Goal: Task Accomplishment & Management: Manage account settings

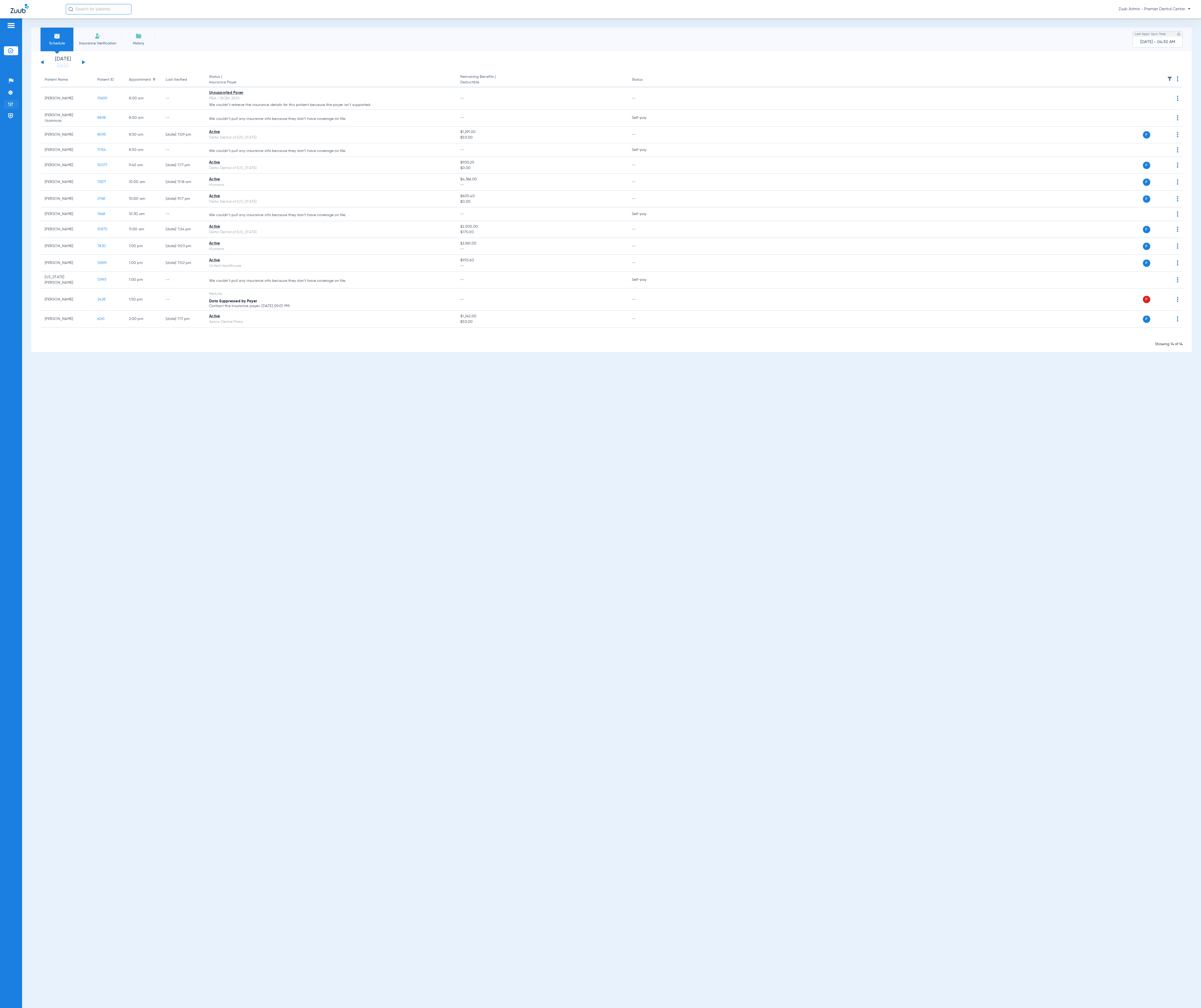
click at [13, 105] on img at bounding box center [10, 104] width 5 height 5
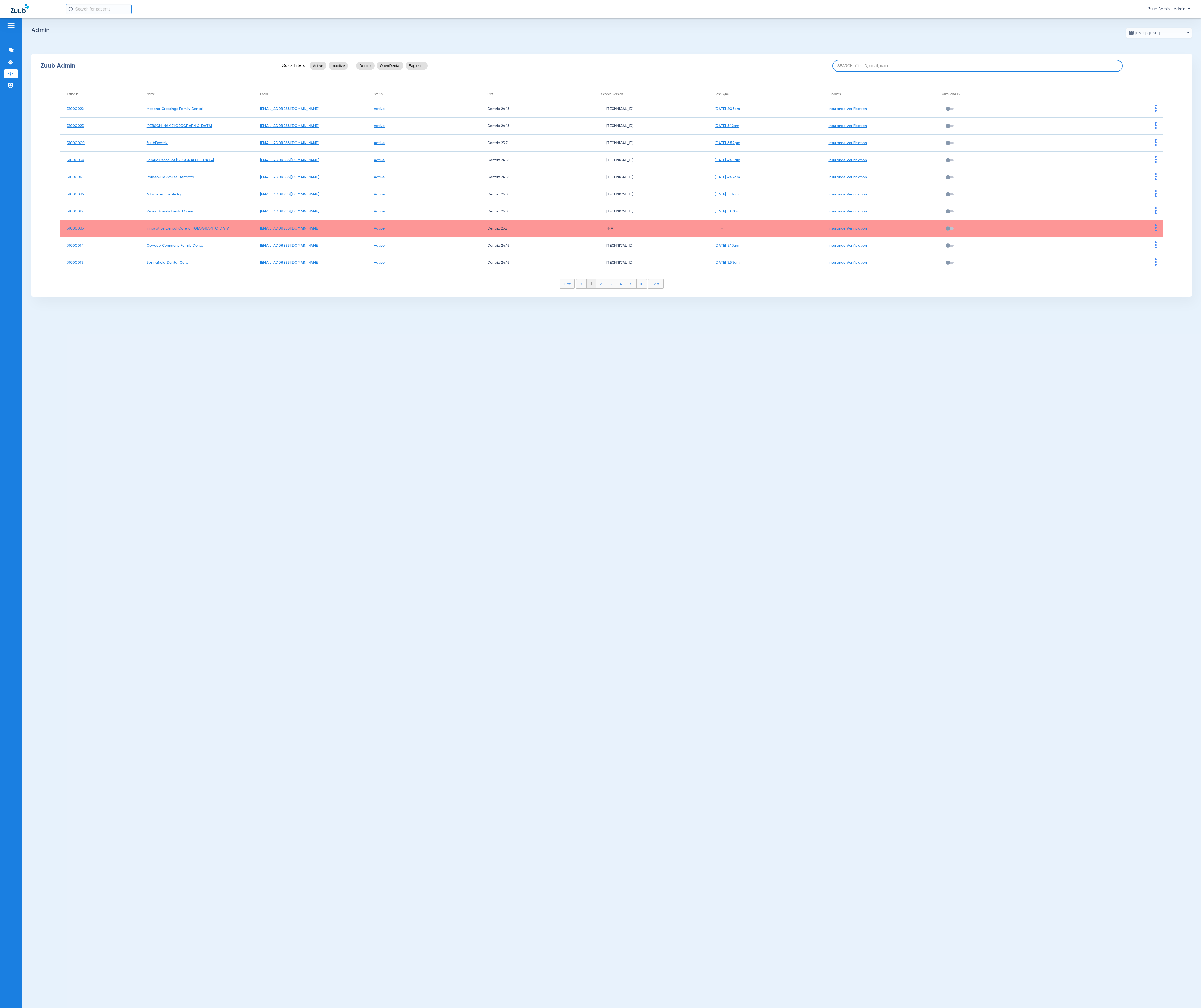
click at [959, 61] on input at bounding box center [978, 66] width 290 height 12
paste input "31000036"
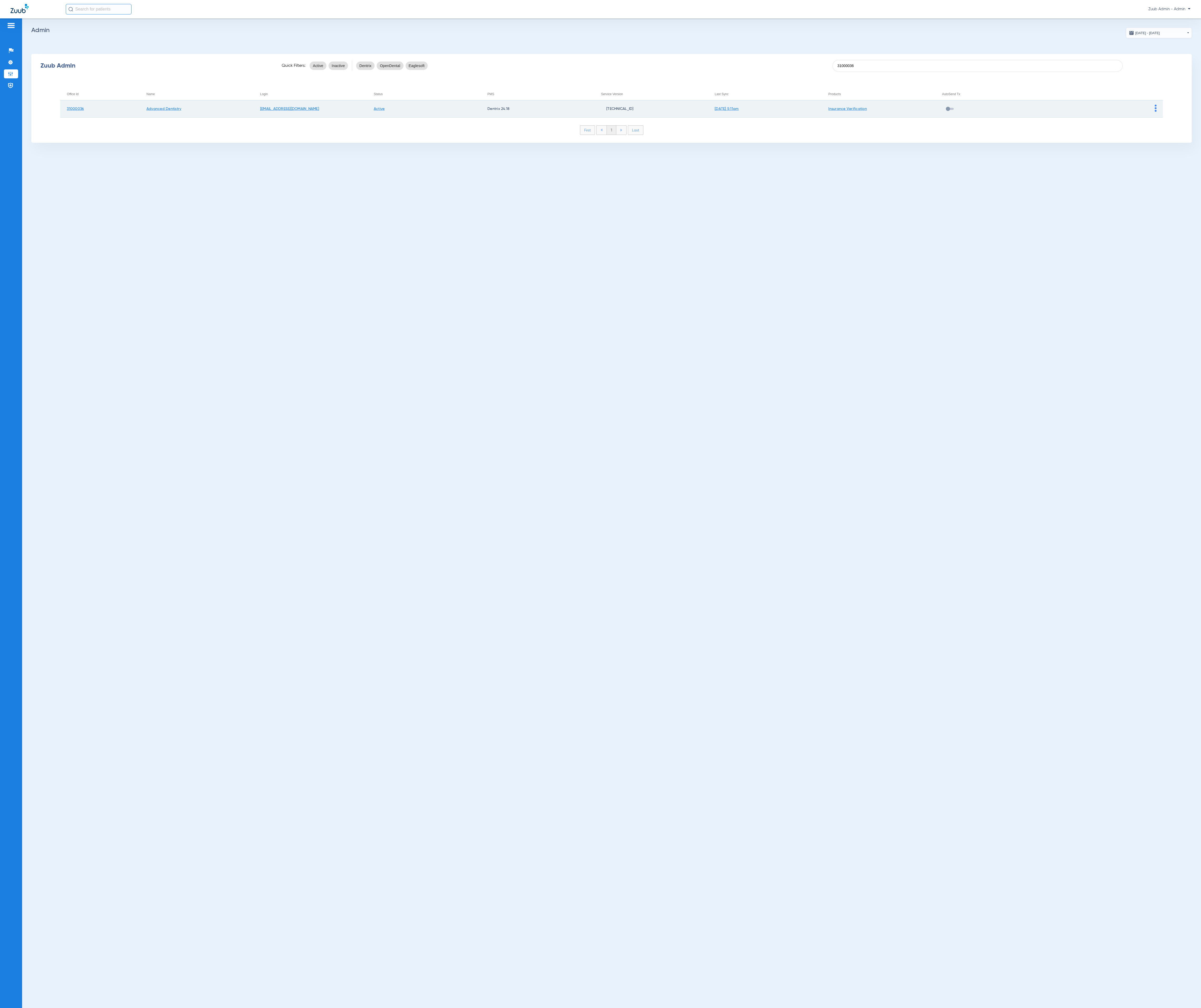
type input "31000036"
click at [1155, 107] on img at bounding box center [1156, 108] width 2 height 7
click at [1162, 119] on span "View Account" at bounding box center [1170, 118] width 22 height 4
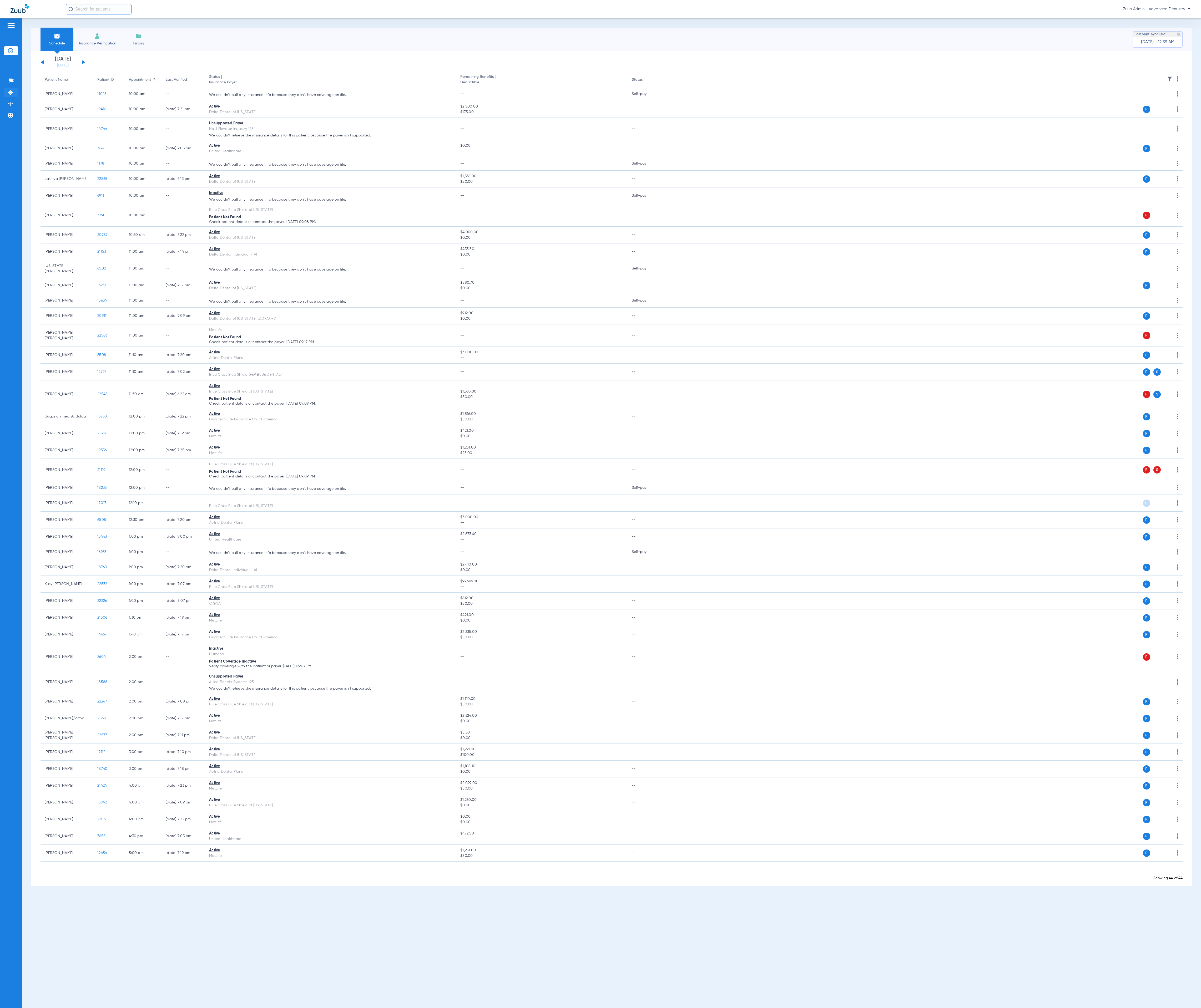
click at [13, 94] on img at bounding box center [10, 92] width 5 height 5
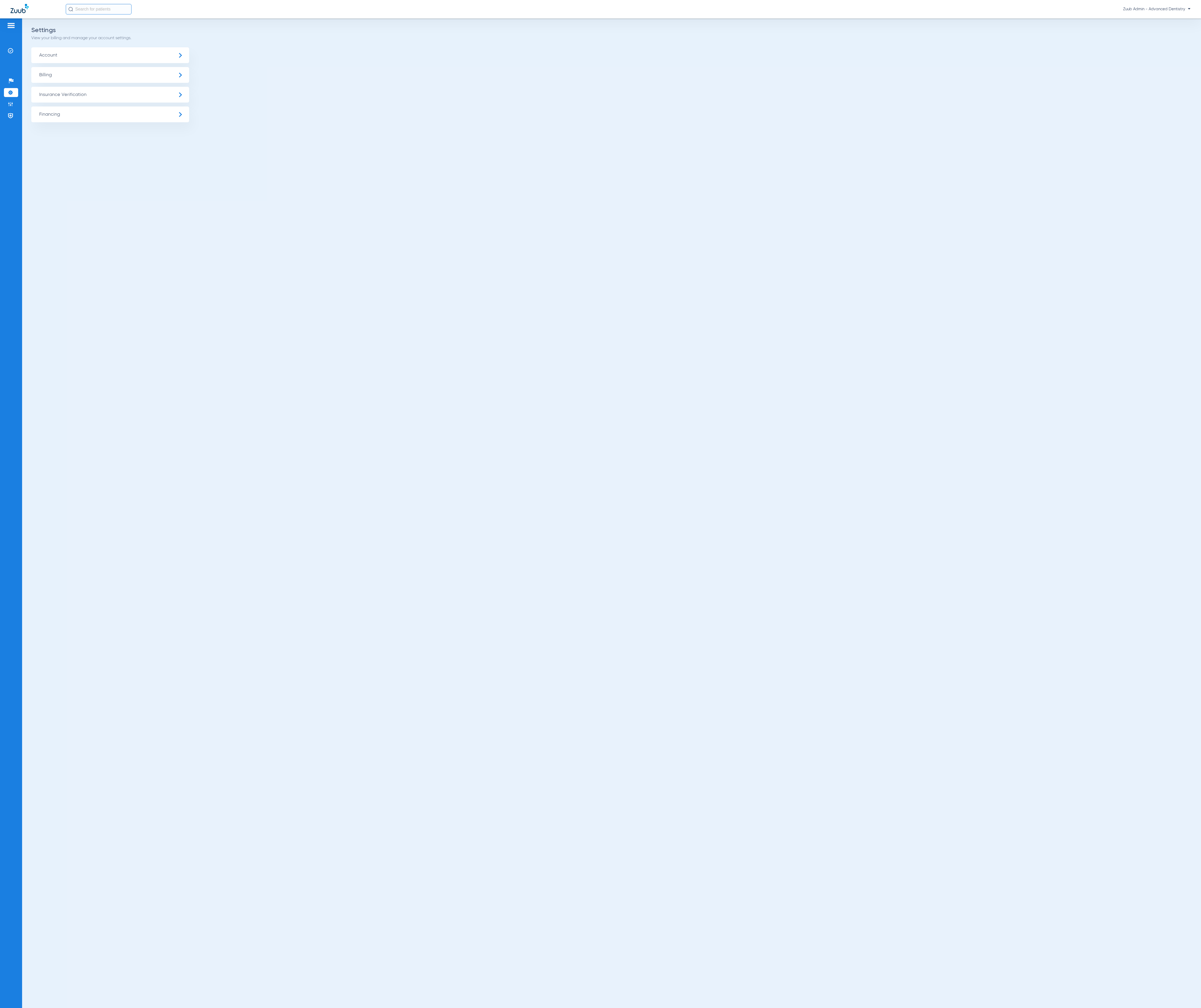
click at [95, 95] on span "Insurance Verification" at bounding box center [110, 95] width 158 height 16
click at [126, 131] on li "Insurance Payer Mapping" at bounding box center [110, 136] width 158 height 14
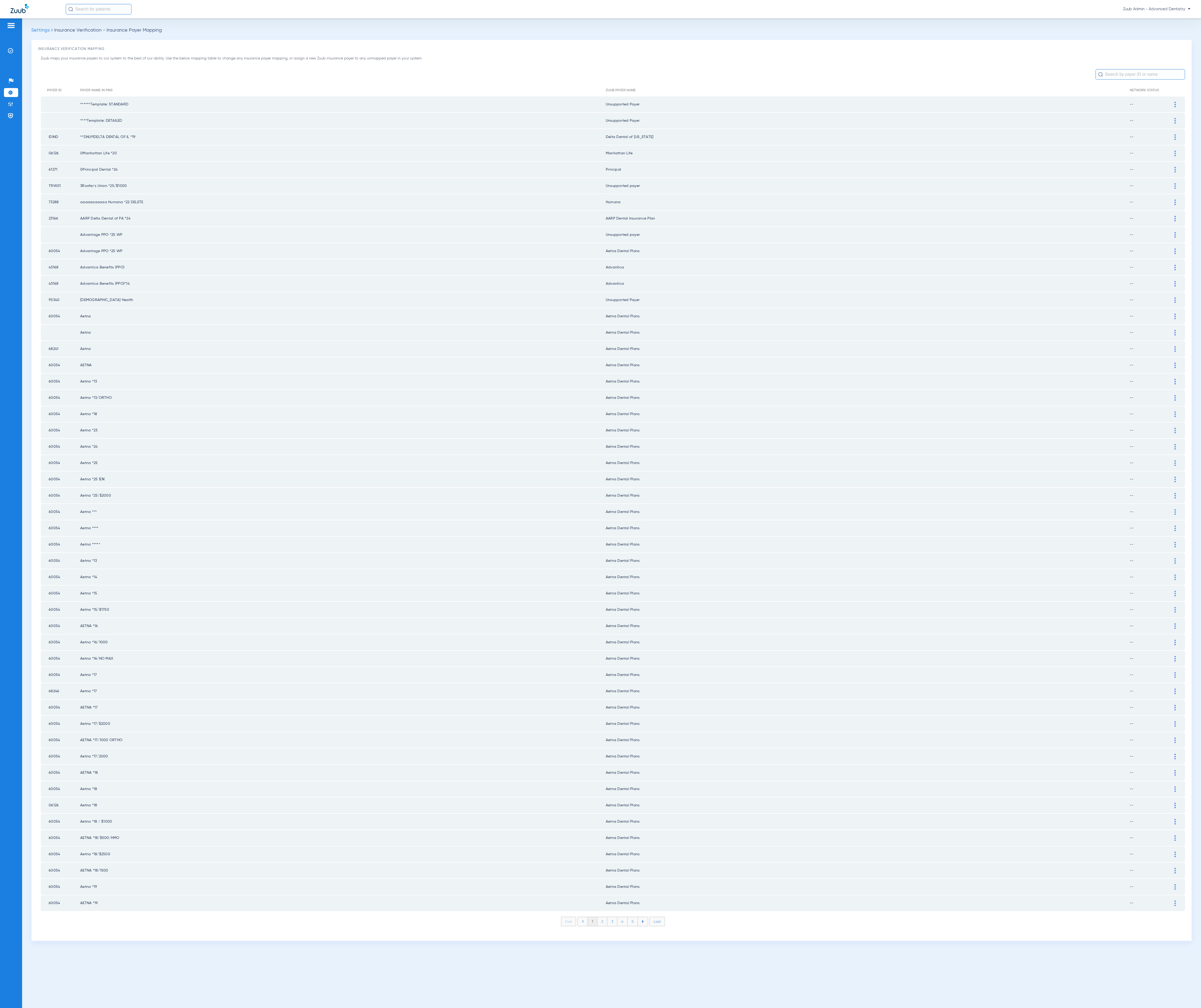
click at [601, 917] on li "2" at bounding box center [602, 921] width 10 height 9
click at [607, 917] on li "3" at bounding box center [612, 921] width 10 height 9
click at [619, 917] on li "4" at bounding box center [622, 921] width 10 height 9
click at [631, 917] on li "5" at bounding box center [633, 921] width 10 height 9
click at [635, 917] on li "6" at bounding box center [633, 921] width 10 height 9
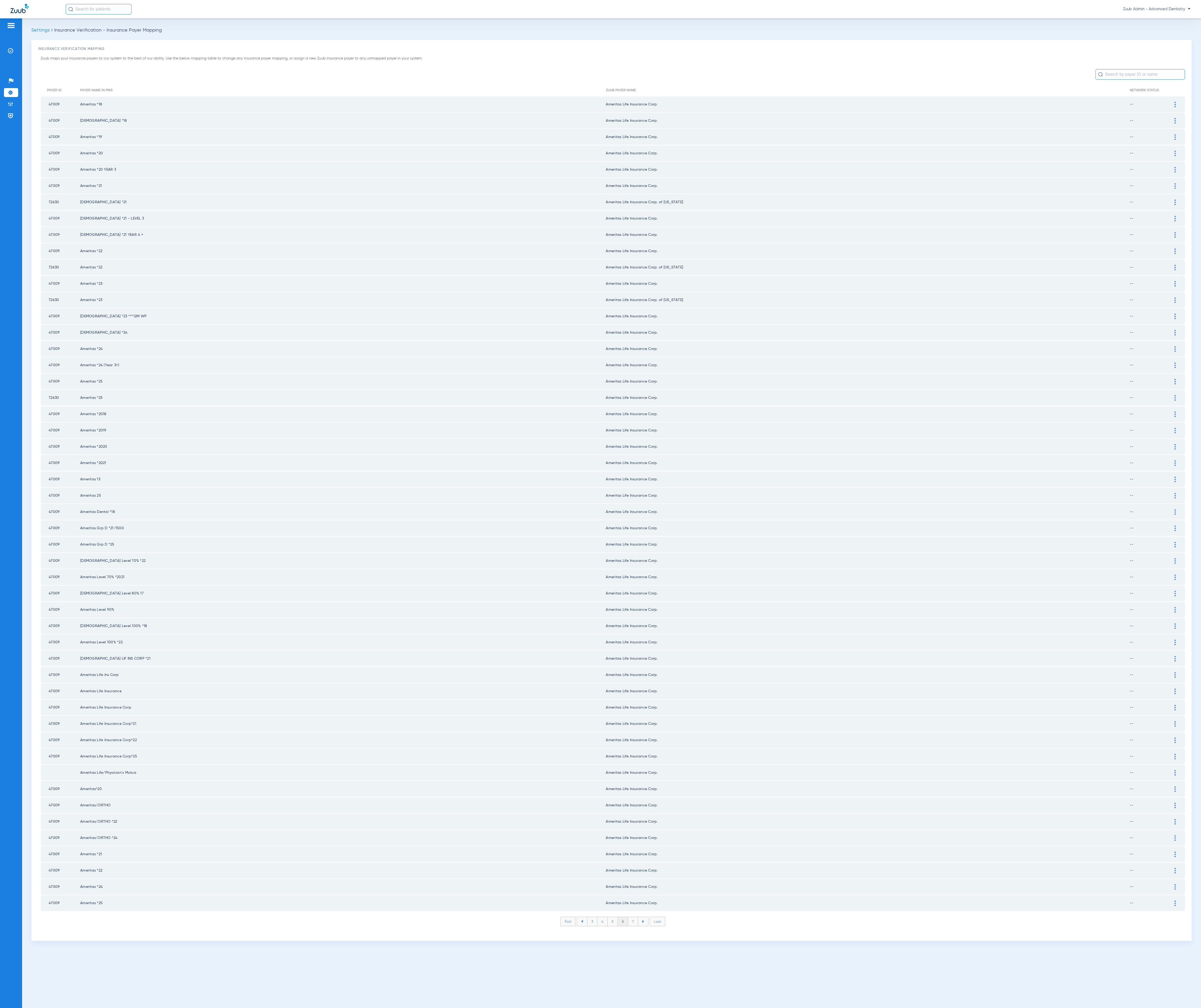
click at [635, 917] on li "7" at bounding box center [633, 921] width 10 height 9
click at [635, 917] on li "8" at bounding box center [633, 921] width 10 height 9
click at [635, 917] on li "9" at bounding box center [633, 921] width 10 height 9
click at [635, 917] on li "10" at bounding box center [633, 921] width 12 height 9
click at [635, 917] on li "11" at bounding box center [634, 921] width 11 height 9
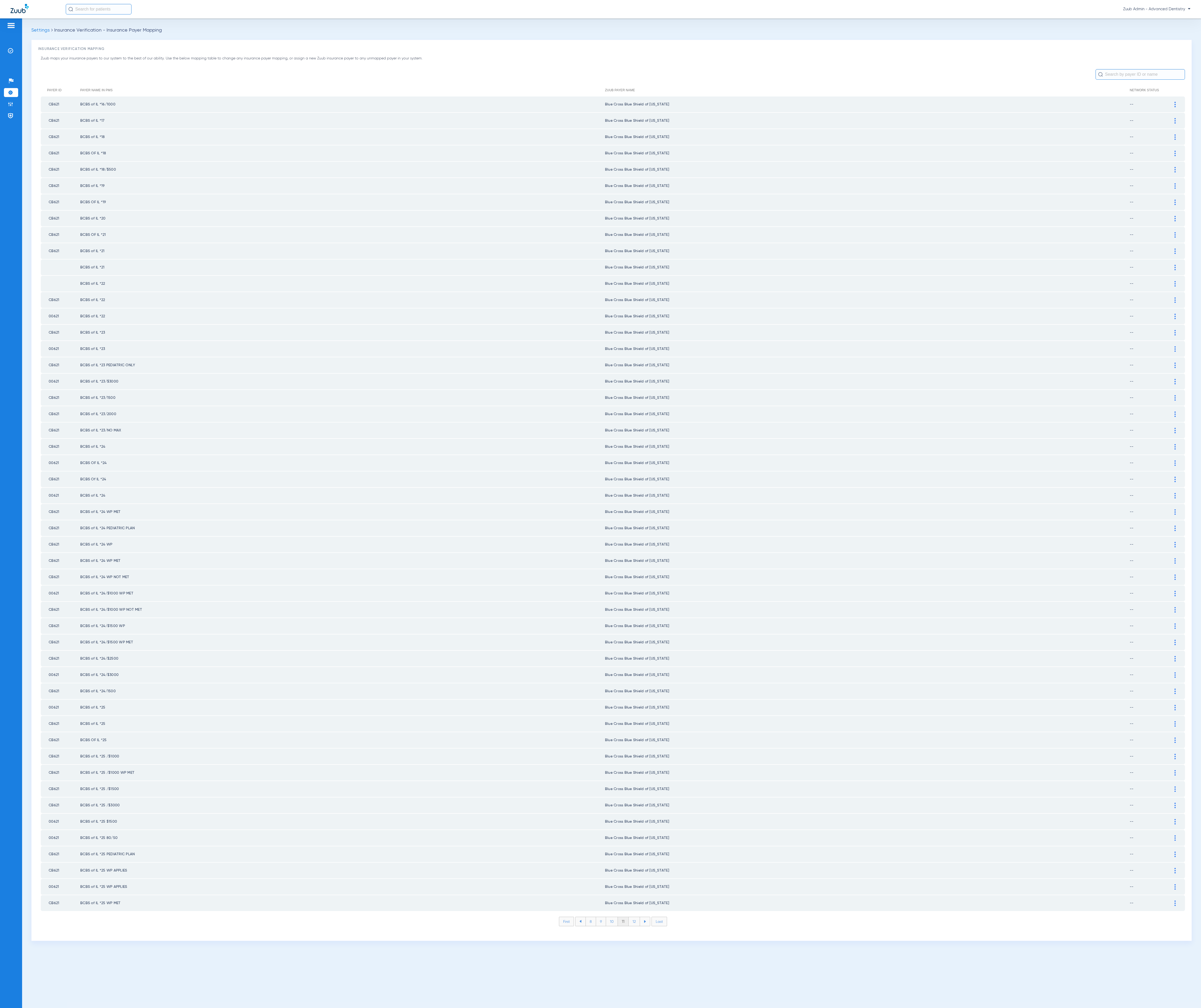
click at [635, 917] on li "12" at bounding box center [634, 921] width 11 height 9
click at [635, 917] on li "13" at bounding box center [635, 921] width 11 height 9
click at [635, 917] on li "14" at bounding box center [635, 921] width 12 height 9
click at [635, 917] on li "15" at bounding box center [635, 921] width 12 height 9
click at [635, 917] on li "16" at bounding box center [635, 921] width 11 height 9
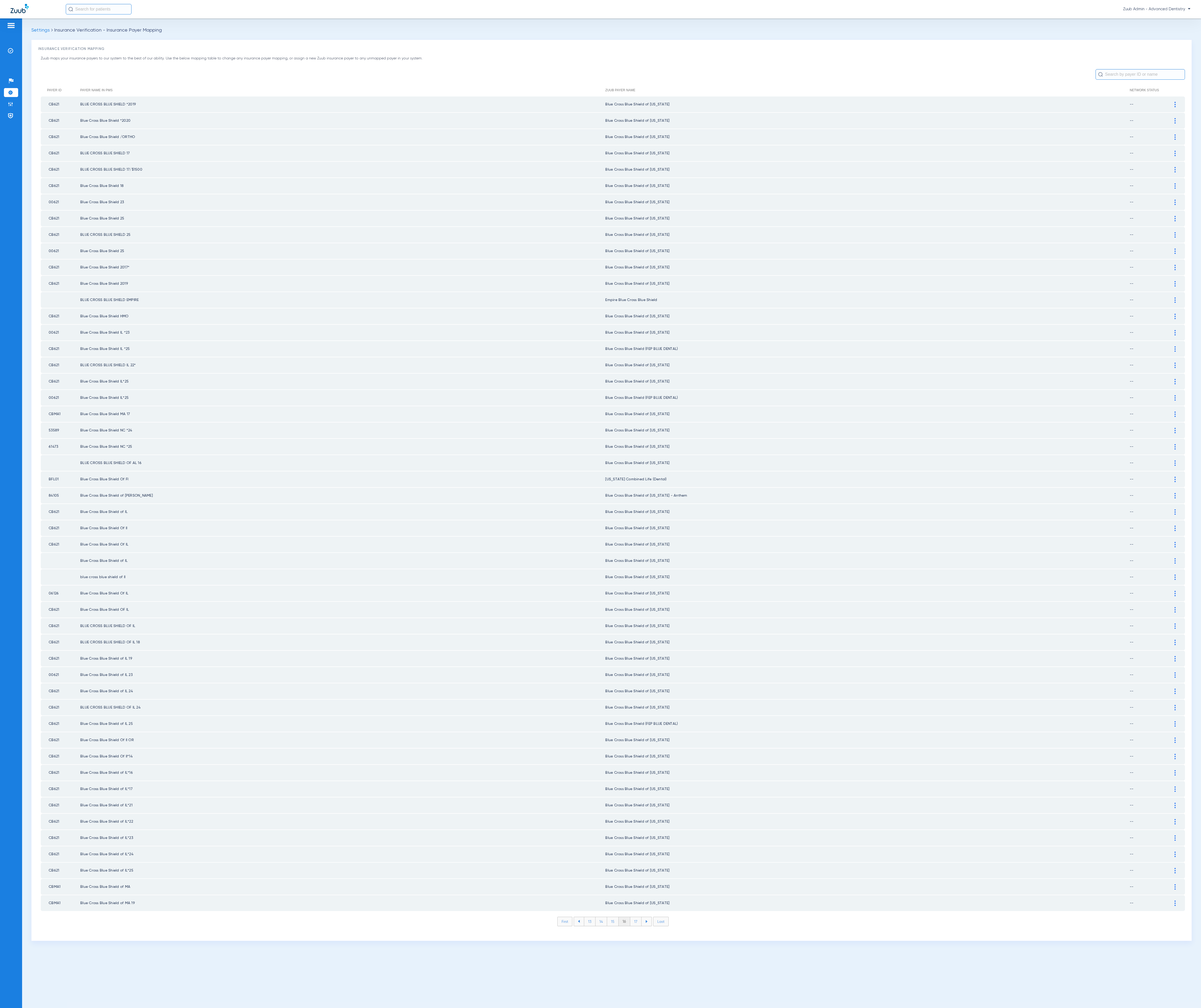
click at [635, 917] on li "17" at bounding box center [636, 921] width 11 height 9
click at [635, 917] on li "18" at bounding box center [635, 921] width 12 height 9
click at [635, 917] on li "19" at bounding box center [635, 921] width 11 height 9
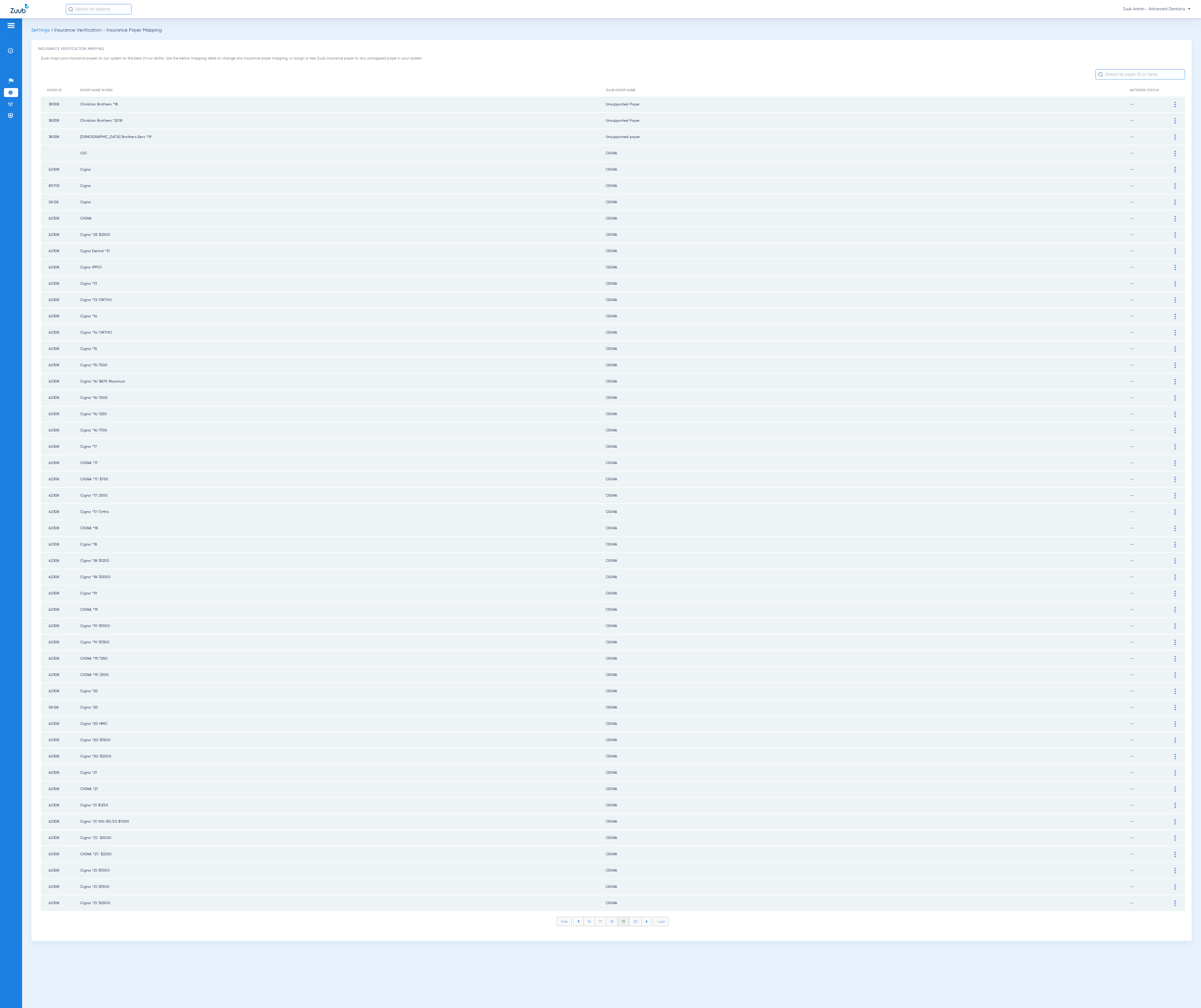
click at [613, 917] on li "18" at bounding box center [612, 921] width 12 height 9
click at [625, 917] on li "19" at bounding box center [624, 921] width 11 height 9
click at [636, 917] on li "20" at bounding box center [635, 921] width 13 height 9
click at [636, 917] on li "21" at bounding box center [636, 921] width 11 height 9
click at [636, 917] on li "22" at bounding box center [636, 921] width 12 height 9
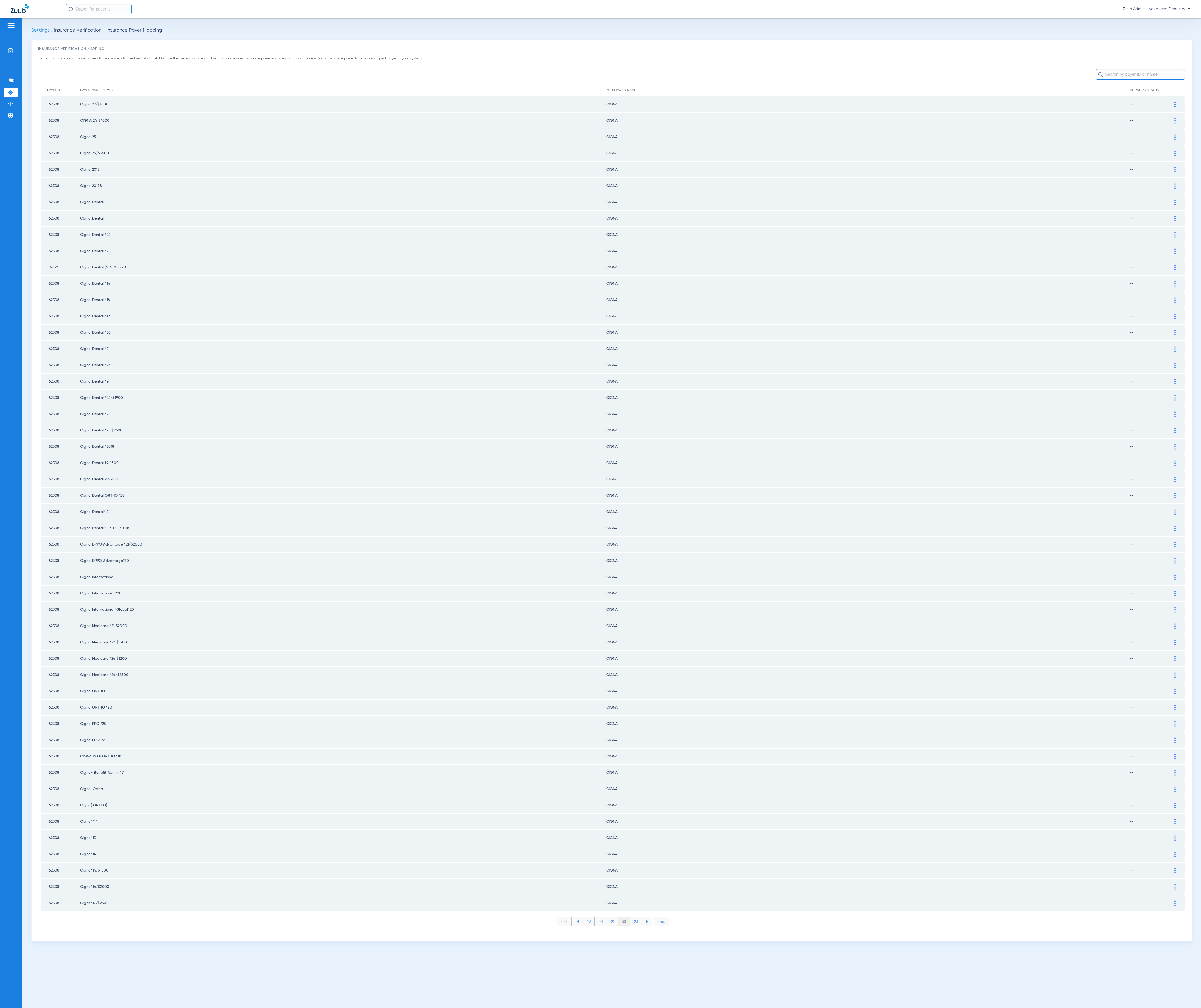
click at [636, 917] on li "23" at bounding box center [636, 921] width 12 height 9
click at [636, 917] on li "24" at bounding box center [636, 921] width 12 height 9
click at [636, 917] on li "25" at bounding box center [636, 921] width 12 height 9
click at [636, 917] on li "26" at bounding box center [636, 921] width 12 height 9
click at [636, 917] on li "27" at bounding box center [636, 921] width 12 height 9
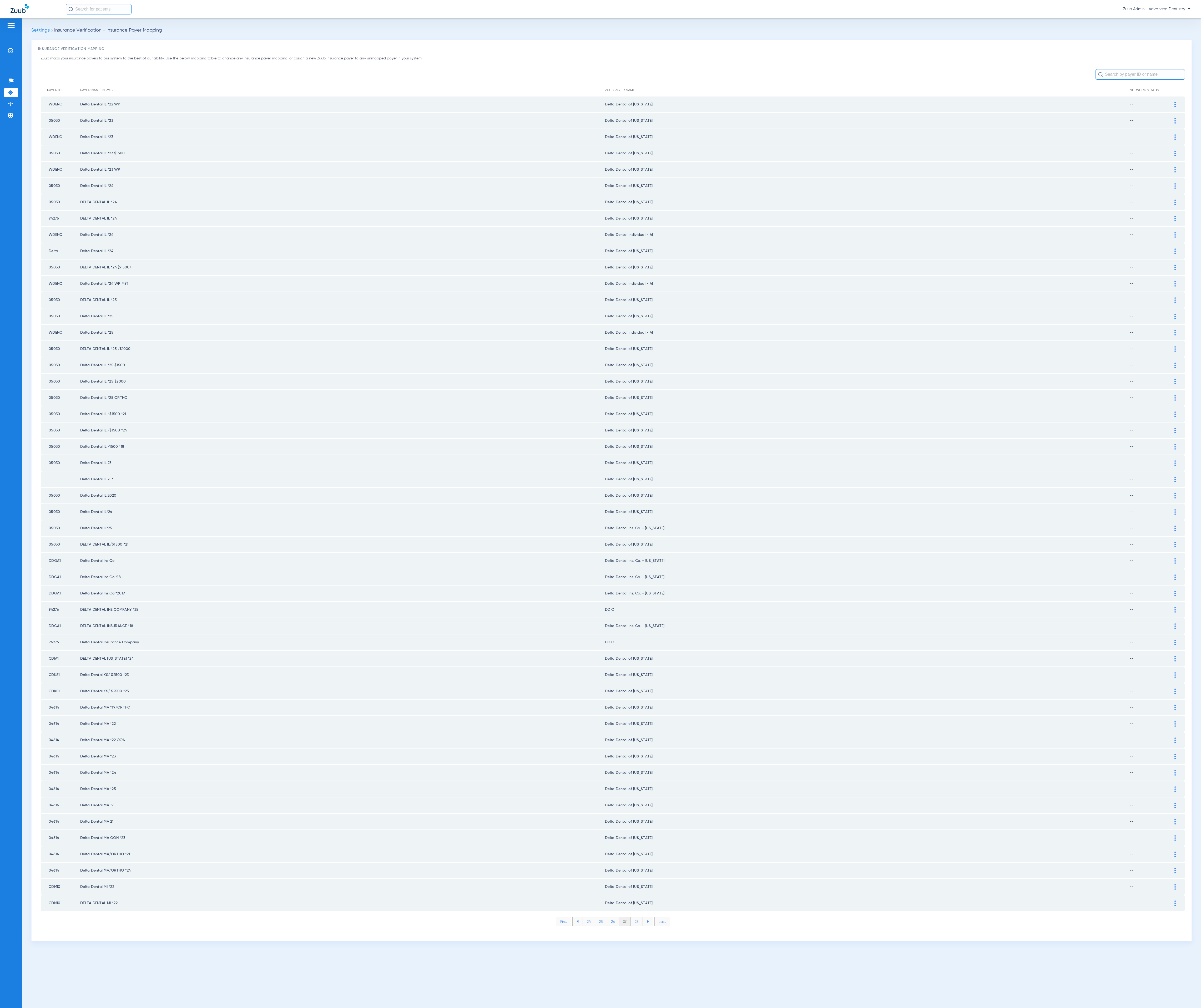
click at [636, 917] on li "28" at bounding box center [637, 921] width 12 height 9
click at [636, 917] on li "29" at bounding box center [636, 921] width 12 height 9
click at [636, 917] on li "30" at bounding box center [636, 921] width 13 height 9
click at [636, 917] on li "31" at bounding box center [637, 921] width 11 height 9
click at [636, 917] on li "32" at bounding box center [636, 921] width 12 height 9
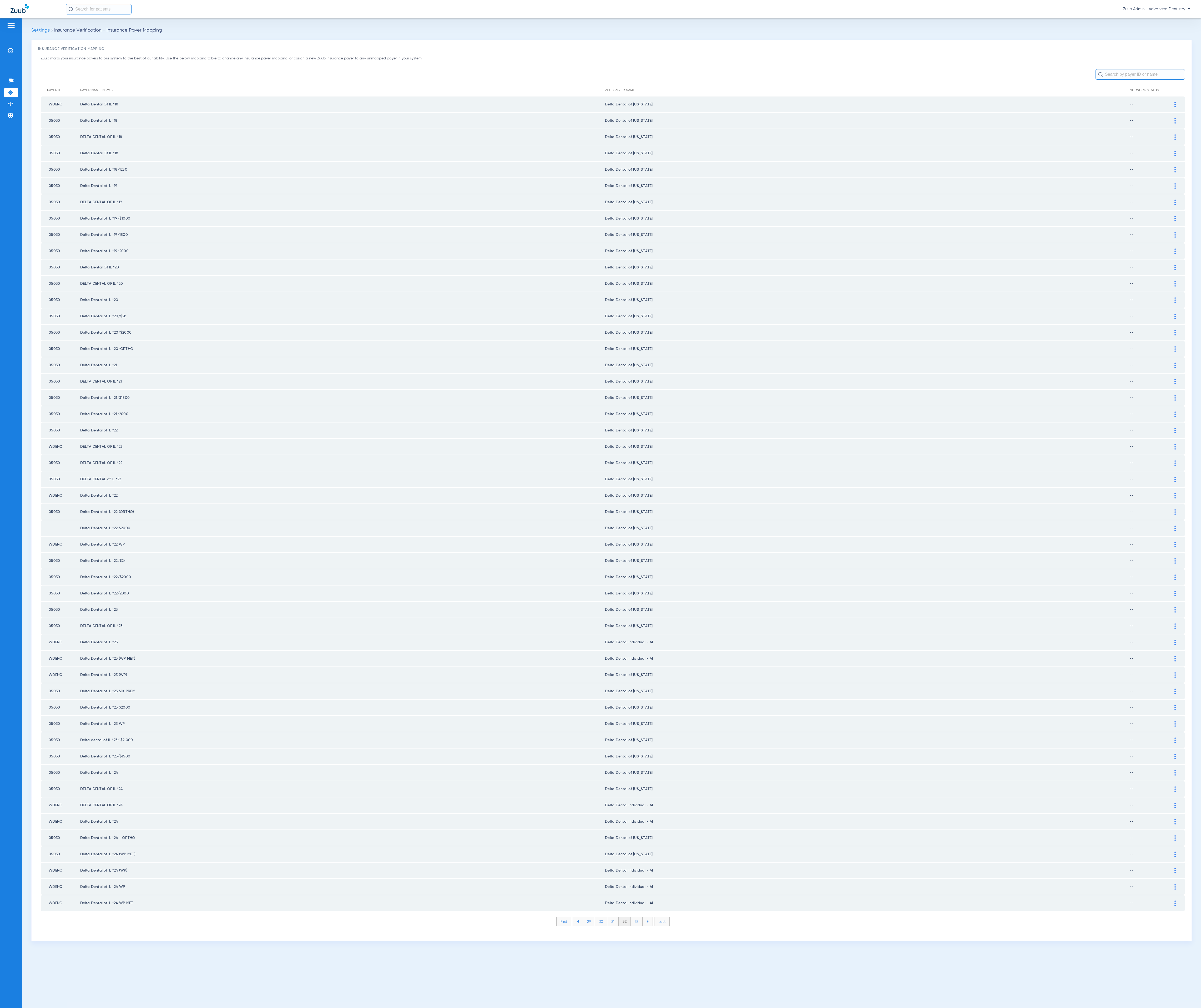
click at [636, 917] on li "33" at bounding box center [636, 921] width 12 height 9
click at [636, 917] on li "34" at bounding box center [637, 921] width 12 height 9
click at [636, 917] on li "35" at bounding box center [636, 921] width 12 height 9
click at [636, 917] on li "36" at bounding box center [636, 921] width 12 height 9
click at [636, 917] on li "37" at bounding box center [636, 921] width 12 height 9
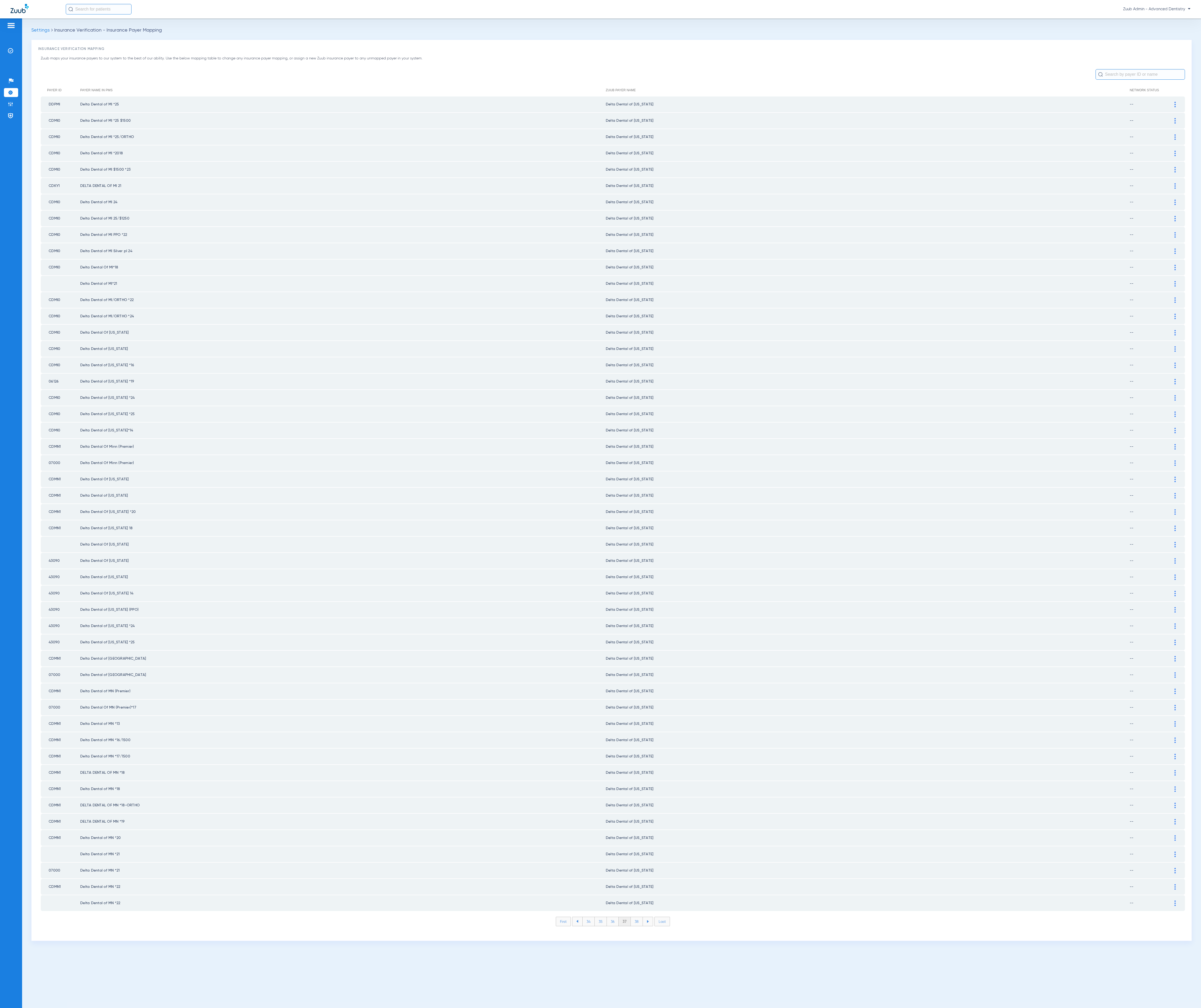
click at [636, 917] on li "38" at bounding box center [637, 921] width 12 height 9
click at [636, 917] on li "39" at bounding box center [636, 921] width 12 height 9
click at [636, 917] on li "40" at bounding box center [636, 921] width 13 height 9
click at [636, 917] on li "41" at bounding box center [637, 921] width 12 height 9
click at [636, 917] on li "42" at bounding box center [637, 921] width 12 height 9
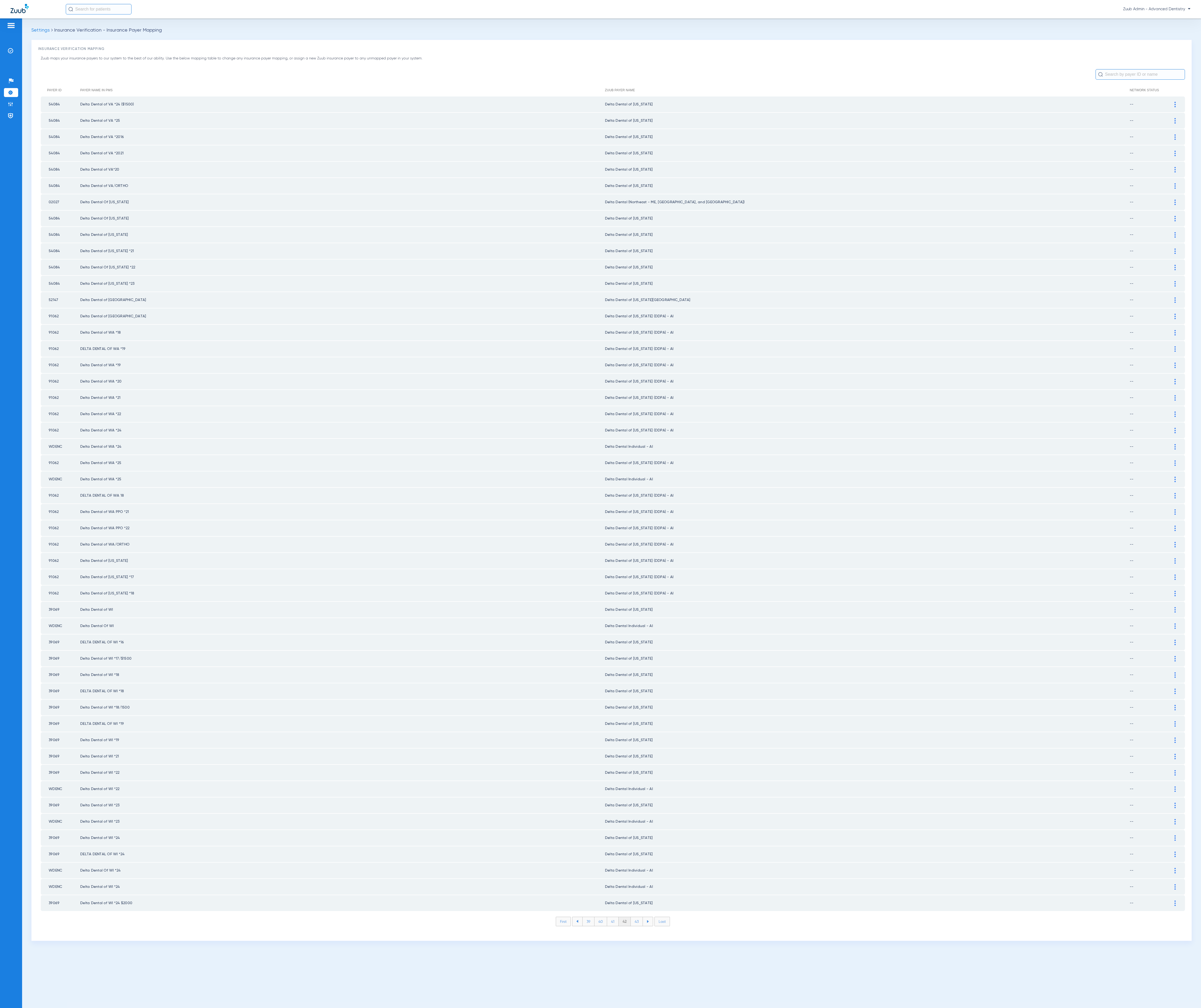
click at [636, 917] on li "43" at bounding box center [637, 921] width 12 height 9
click at [636, 917] on li "44" at bounding box center [637, 921] width 13 height 9
click at [636, 917] on li "45" at bounding box center [637, 921] width 13 height 9
click at [636, 917] on li "46" at bounding box center [637, 921] width 12 height 9
click at [1175, 248] on div at bounding box center [1175, 251] width 9 height 6
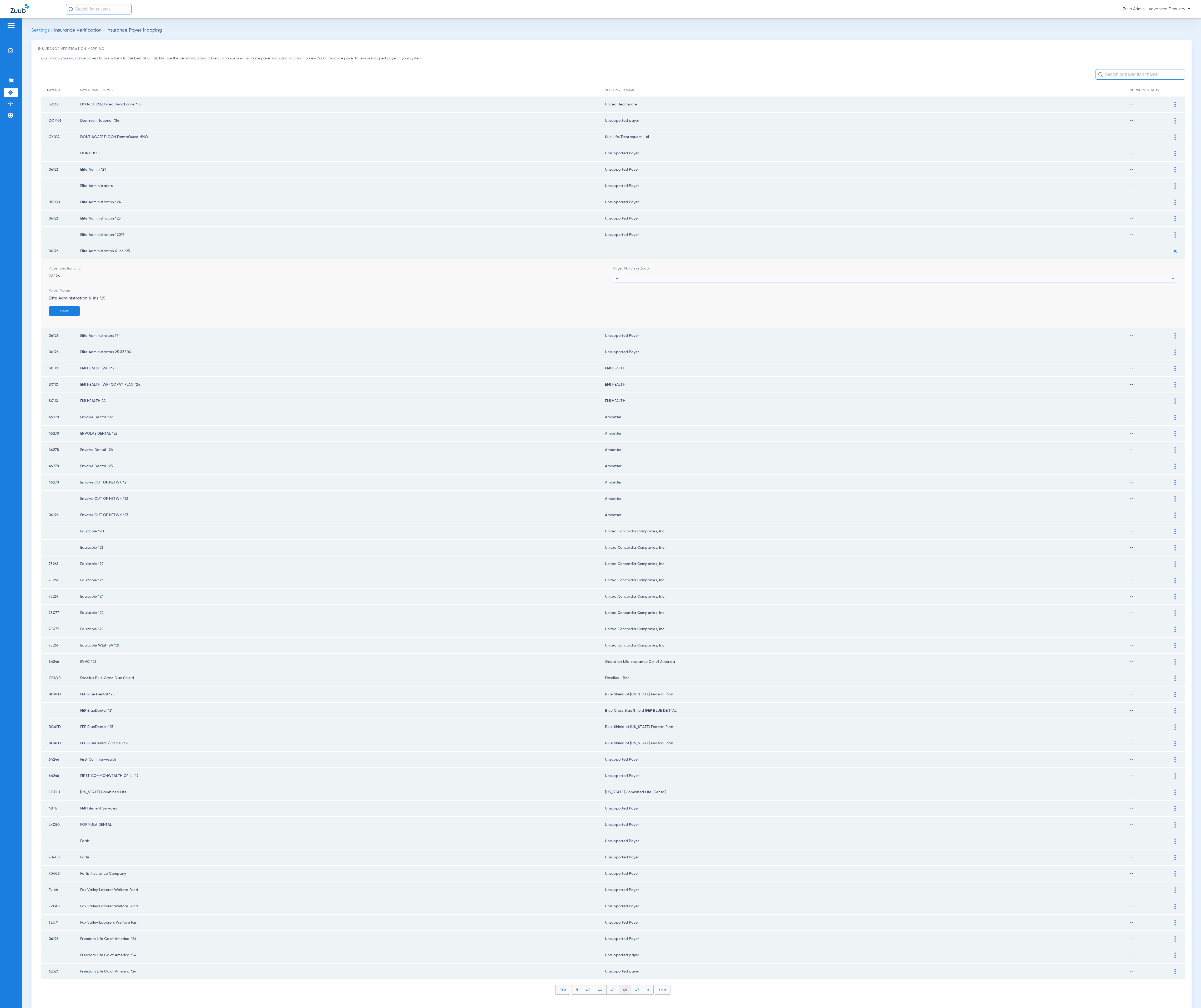
click at [638, 274] on mat-select "--" at bounding box center [895, 278] width 564 height 9
click at [637, 274] on div "--" at bounding box center [894, 278] width 556 height 9
type input "unsu"
click at [639, 302] on span "Unsupported Payer" at bounding box center [634, 303] width 32 height 4
click at [1158, 306] on button "Save" at bounding box center [1161, 311] width 32 height 9
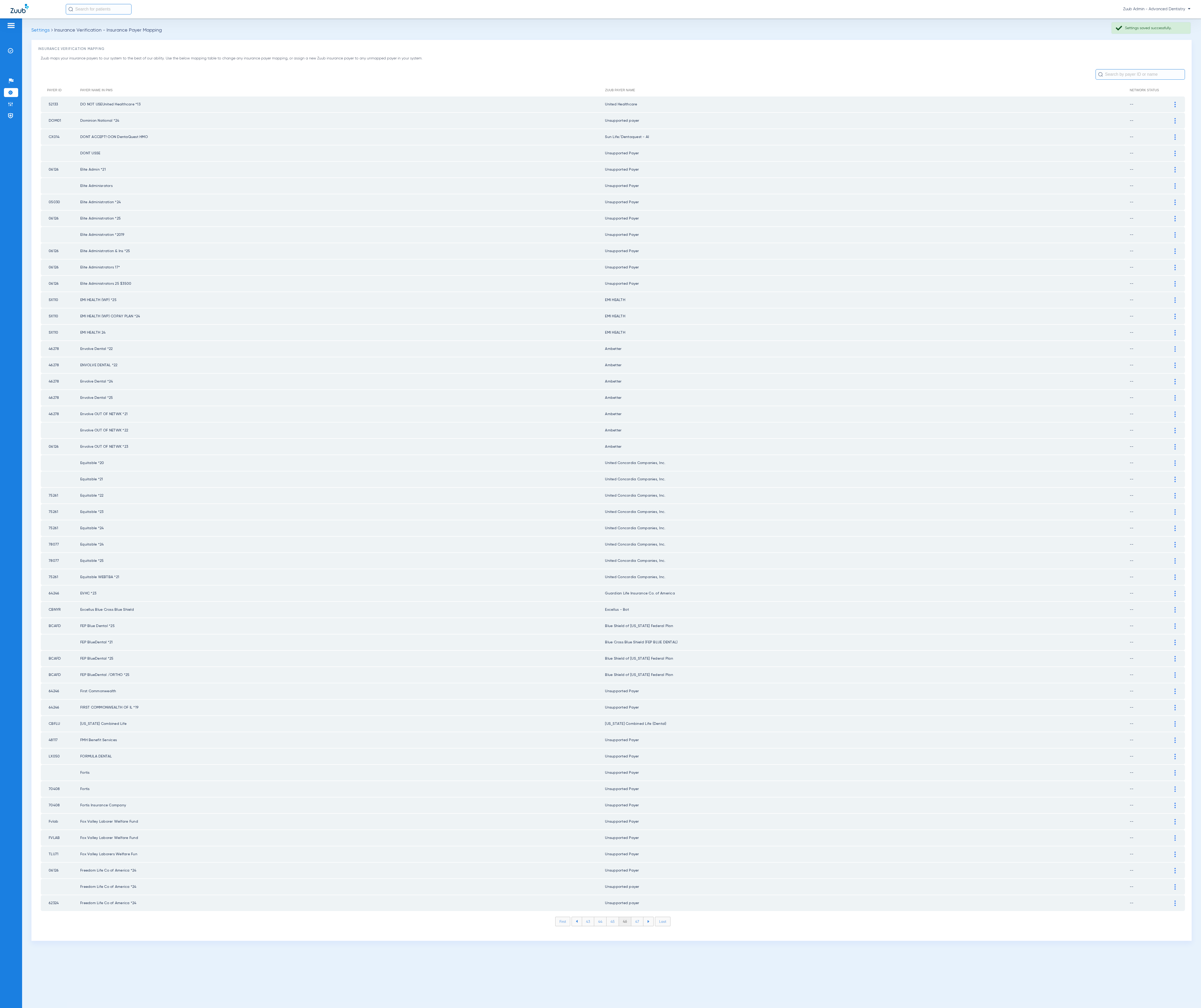
click at [634, 917] on li "47" at bounding box center [637, 921] width 12 height 9
click at [639, 917] on li "48" at bounding box center [637, 921] width 13 height 9
click at [639, 917] on li "49" at bounding box center [637, 921] width 12 height 9
click at [639, 917] on li "50" at bounding box center [637, 921] width 13 height 9
click at [639, 917] on li "51" at bounding box center [637, 921] width 12 height 9
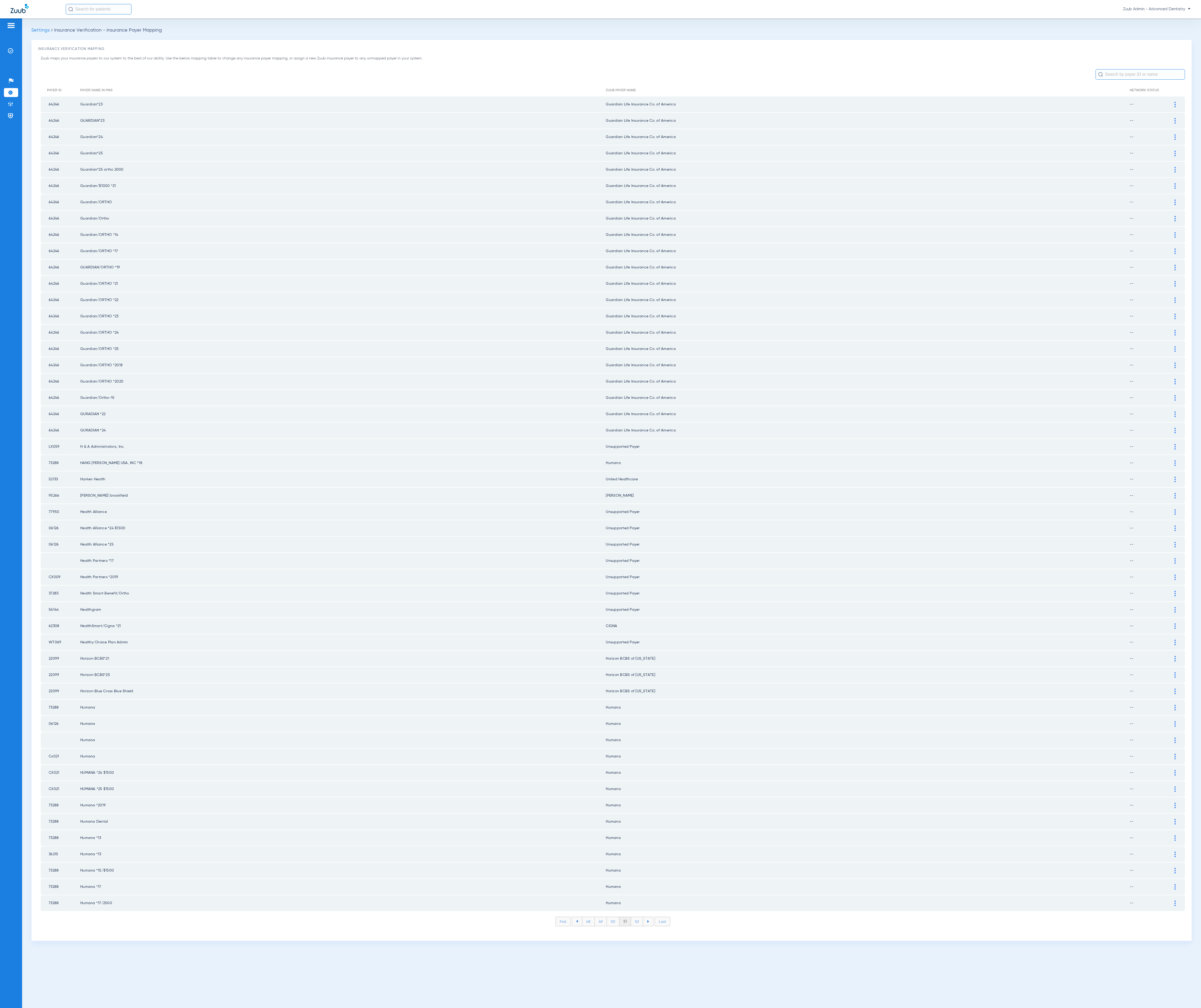
click at [639, 917] on li "52" at bounding box center [637, 921] width 12 height 9
click at [639, 917] on li "53" at bounding box center [637, 921] width 12 height 9
click at [639, 917] on li "54" at bounding box center [637, 921] width 13 height 9
click at [639, 917] on li "55" at bounding box center [637, 921] width 13 height 9
click at [639, 917] on li "56" at bounding box center [637, 921] width 12 height 9
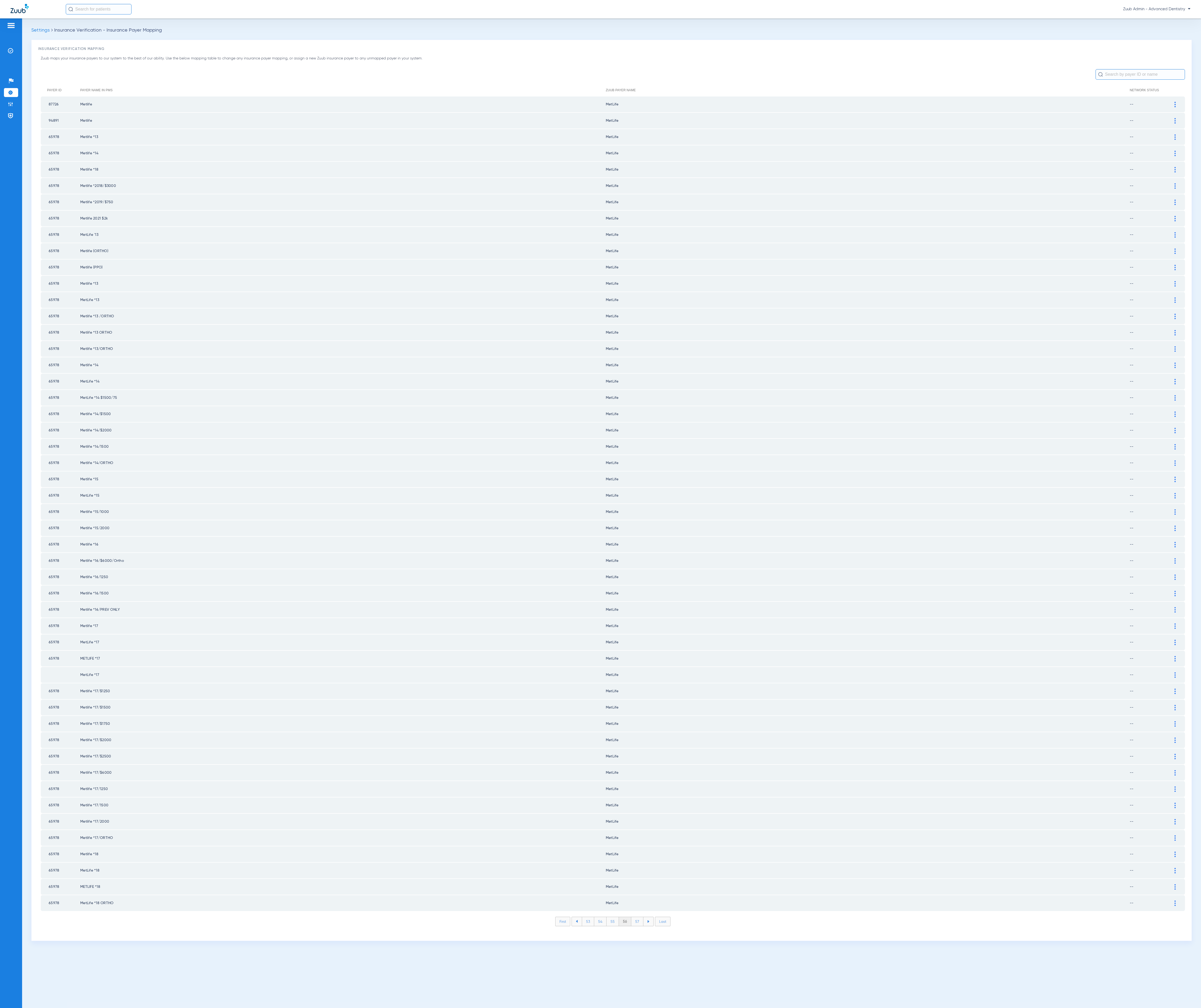
click at [639, 917] on li "57" at bounding box center [637, 921] width 12 height 9
click at [639, 917] on li "58" at bounding box center [637, 921] width 13 height 9
click at [639, 917] on li "59" at bounding box center [637, 921] width 12 height 9
click at [638, 917] on li "60" at bounding box center [637, 921] width 13 height 9
click at [638, 917] on li "61" at bounding box center [637, 921] width 11 height 9
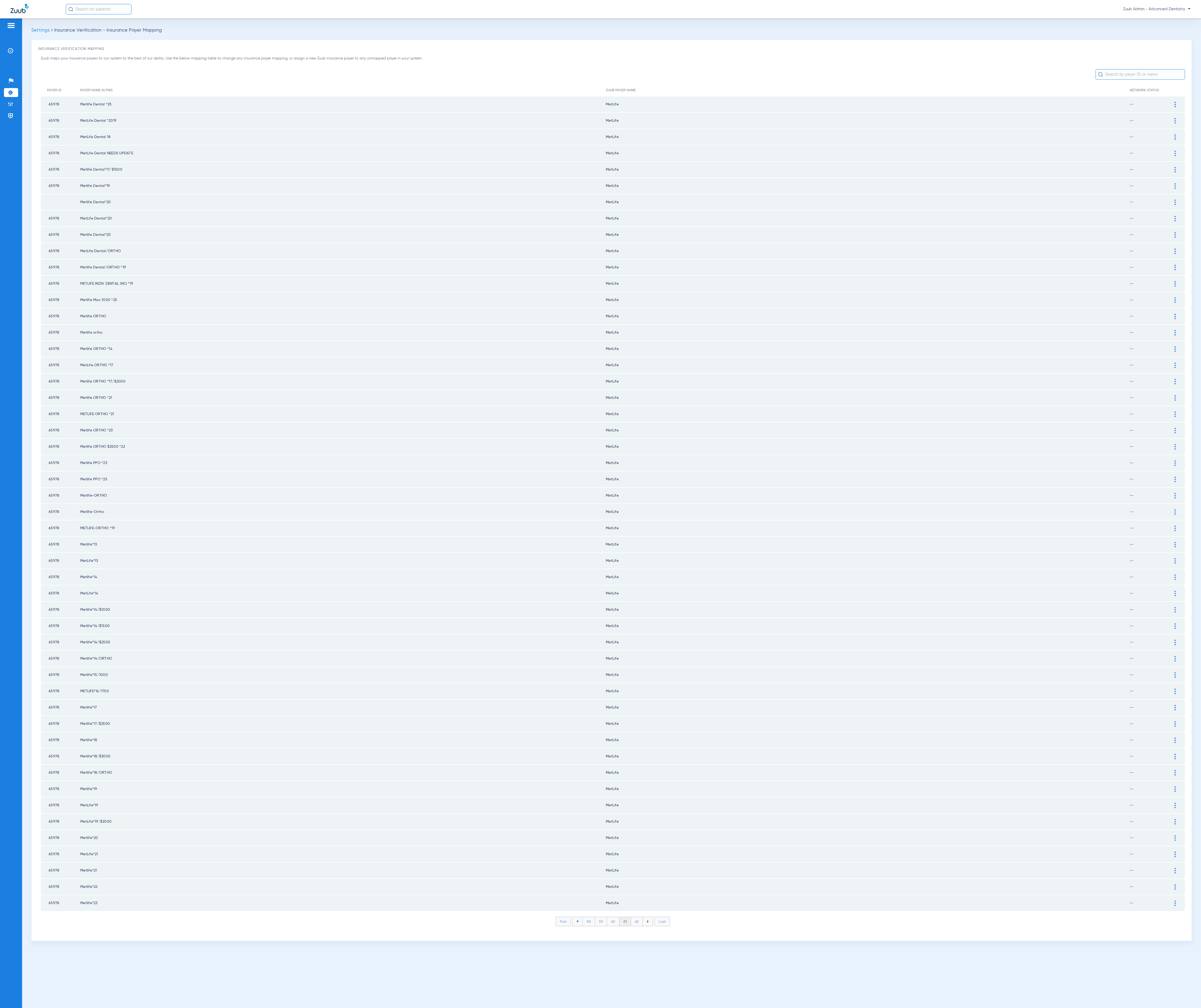
click at [638, 917] on li "62" at bounding box center [636, 921] width 12 height 9
click at [638, 917] on li "63" at bounding box center [636, 921] width 12 height 9
click at [638, 917] on li "64" at bounding box center [637, 921] width 12 height 9
click at [638, 917] on li "65" at bounding box center [636, 921] width 12 height 9
click at [638, 917] on li "66" at bounding box center [636, 921] width 12 height 9
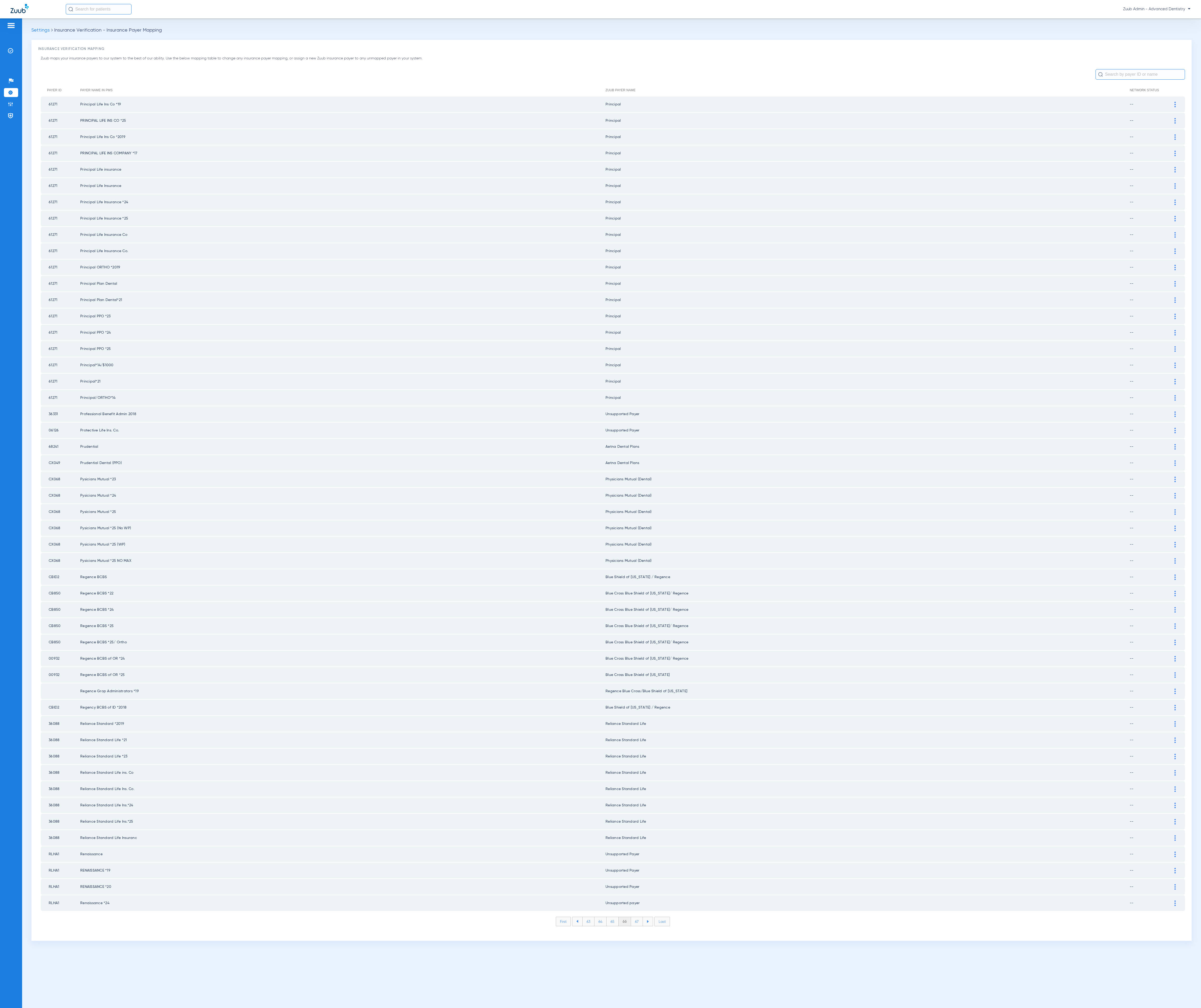
click at [638, 917] on li "67" at bounding box center [636, 921] width 12 height 9
click at [638, 917] on li "68" at bounding box center [637, 921] width 12 height 9
click at [638, 917] on li "69" at bounding box center [636, 921] width 12 height 9
click at [638, 917] on li "70" at bounding box center [637, 921] width 13 height 9
click at [638, 917] on li "71" at bounding box center [637, 921] width 11 height 9
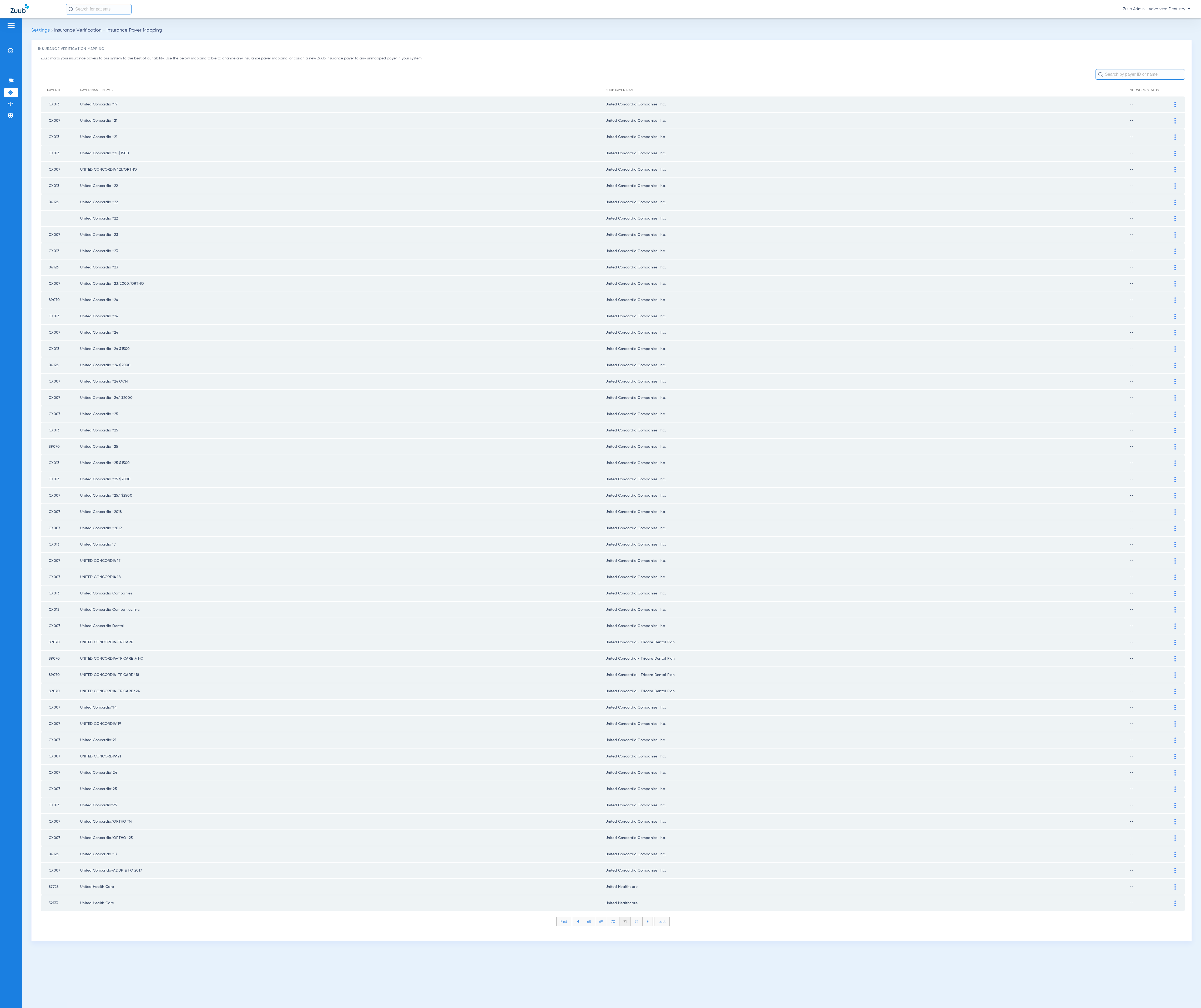
click at [638, 917] on li "72" at bounding box center [636, 921] width 12 height 9
click at [638, 917] on li "73" at bounding box center [636, 921] width 12 height 9
click at [638, 917] on li "74" at bounding box center [636, 921] width 12 height 9
click at [638, 917] on li "75" at bounding box center [636, 921] width 12 height 9
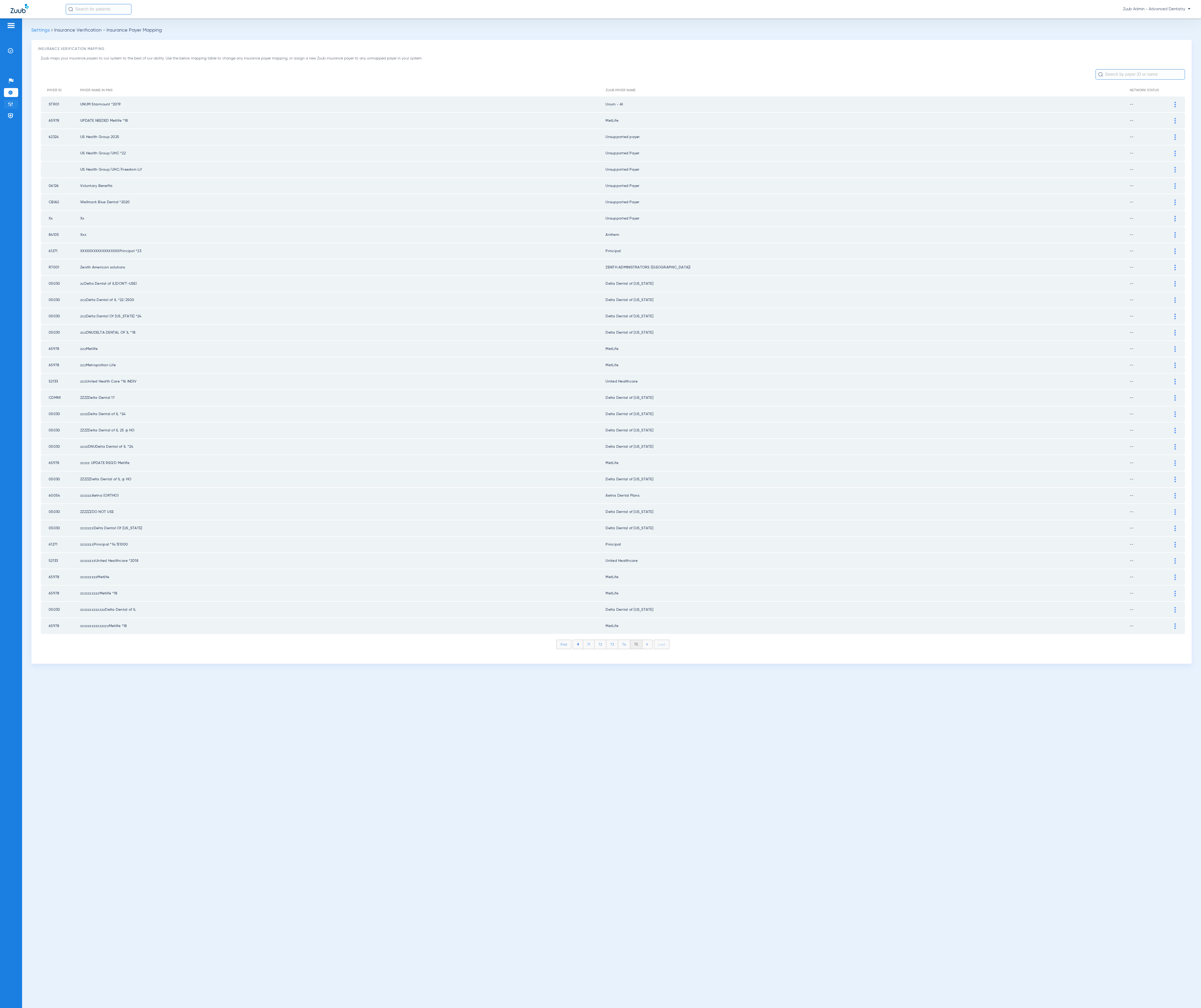
click at [14, 106] on li "Admin" at bounding box center [11, 104] width 14 height 9
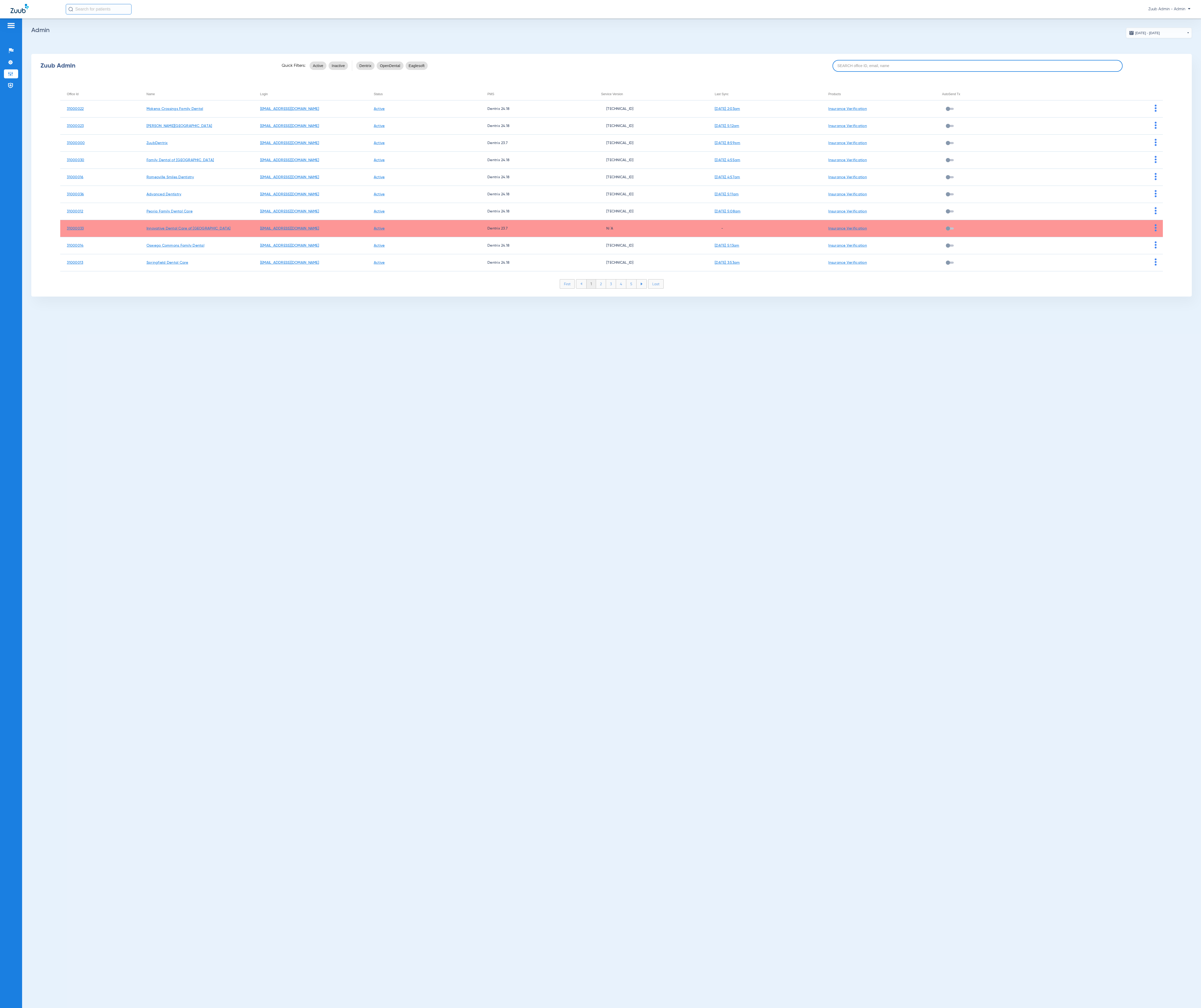
click at [1045, 68] on input at bounding box center [978, 66] width 290 height 12
paste input "31000001"
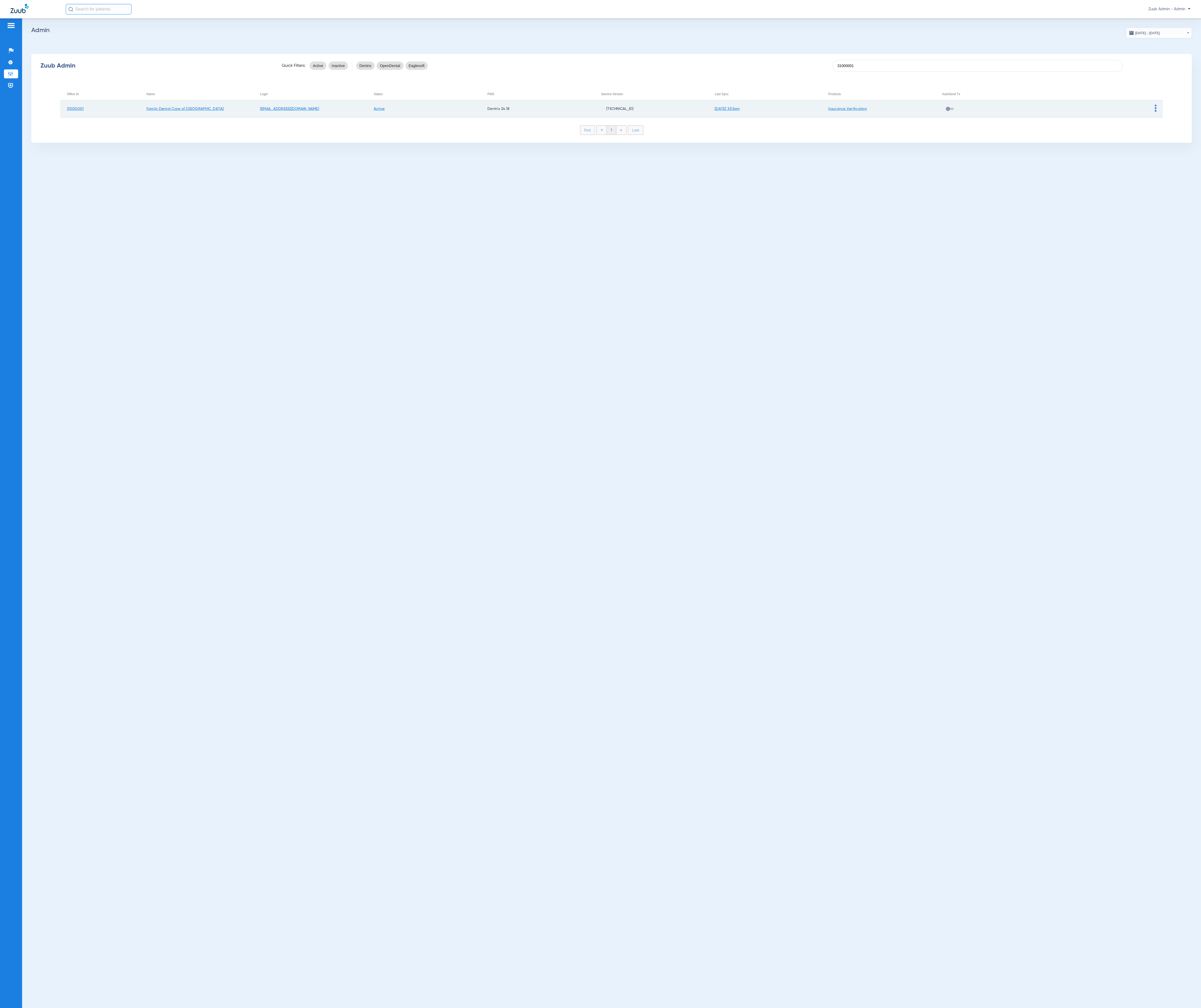
type input "31000001"
click at [1157, 107] on td at bounding box center [1106, 109] width 114 height 17
click at [1155, 106] on img at bounding box center [1156, 108] width 2 height 7
click at [1159, 115] on button "View Account" at bounding box center [1170, 118] width 30 height 11
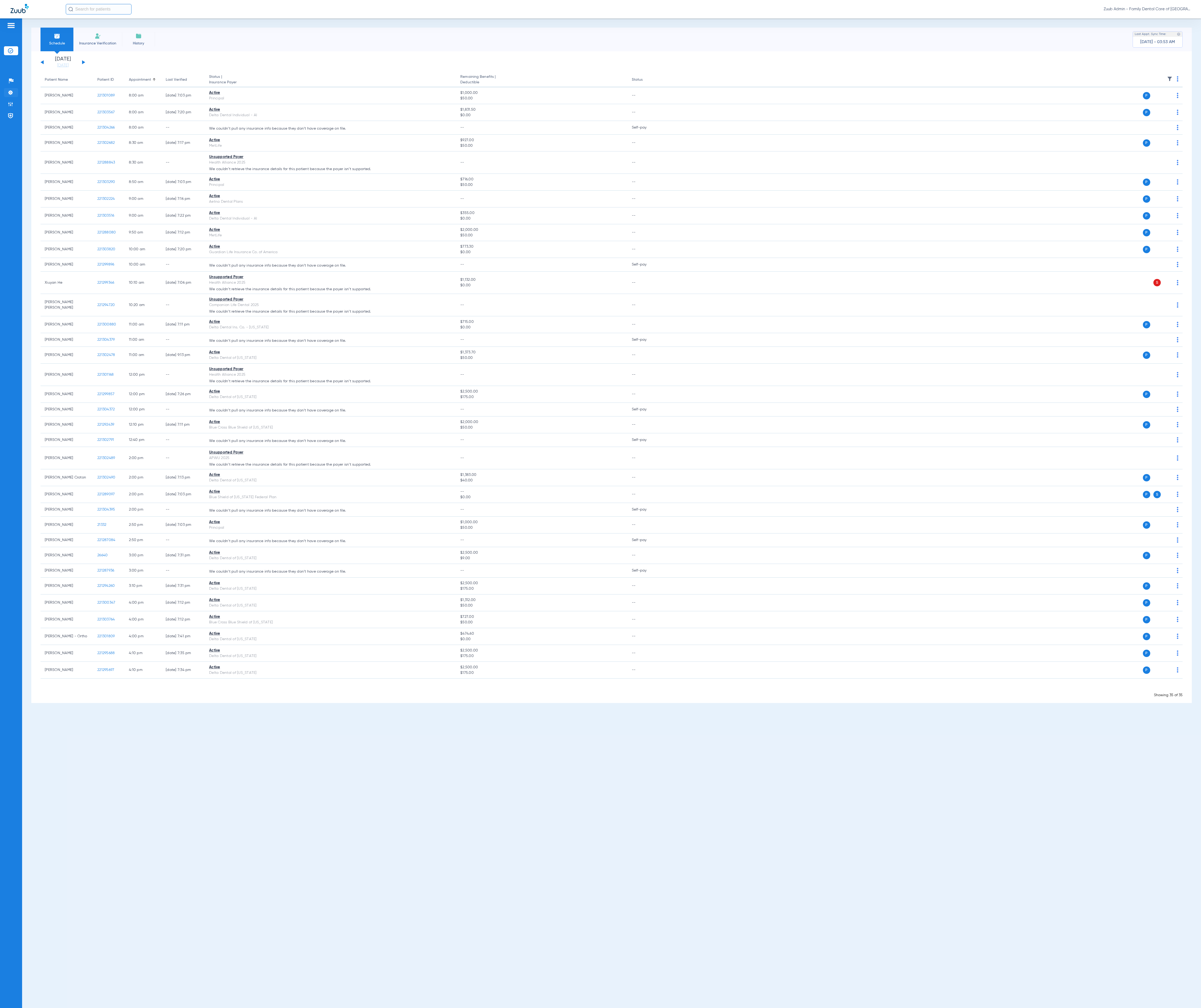
click at [16, 94] on li "Settings" at bounding box center [11, 92] width 14 height 9
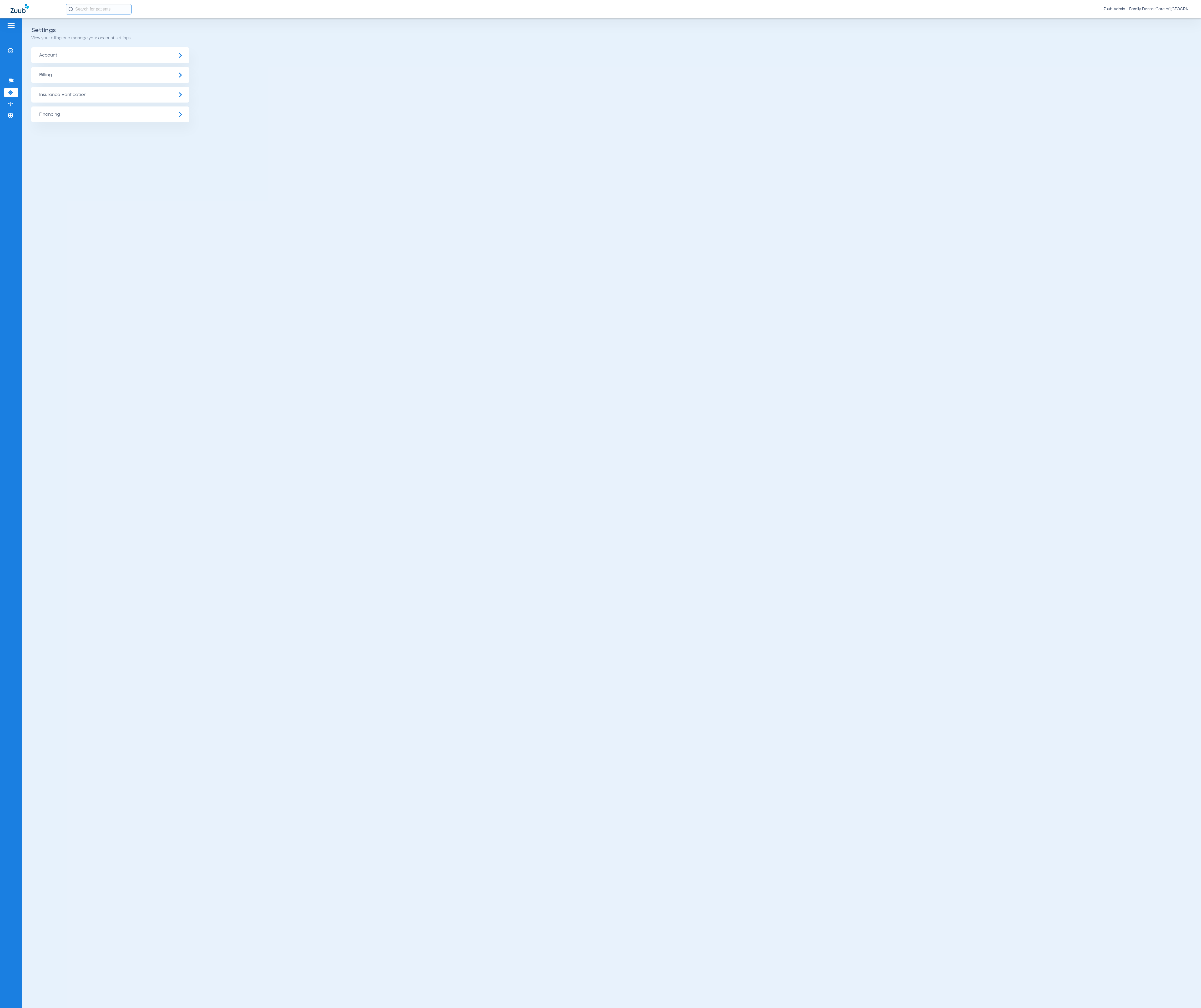
click at [62, 94] on span "Insurance Verification" at bounding box center [110, 95] width 158 height 16
click at [148, 141] on li "Insurance Payer Mapping" at bounding box center [110, 136] width 158 height 14
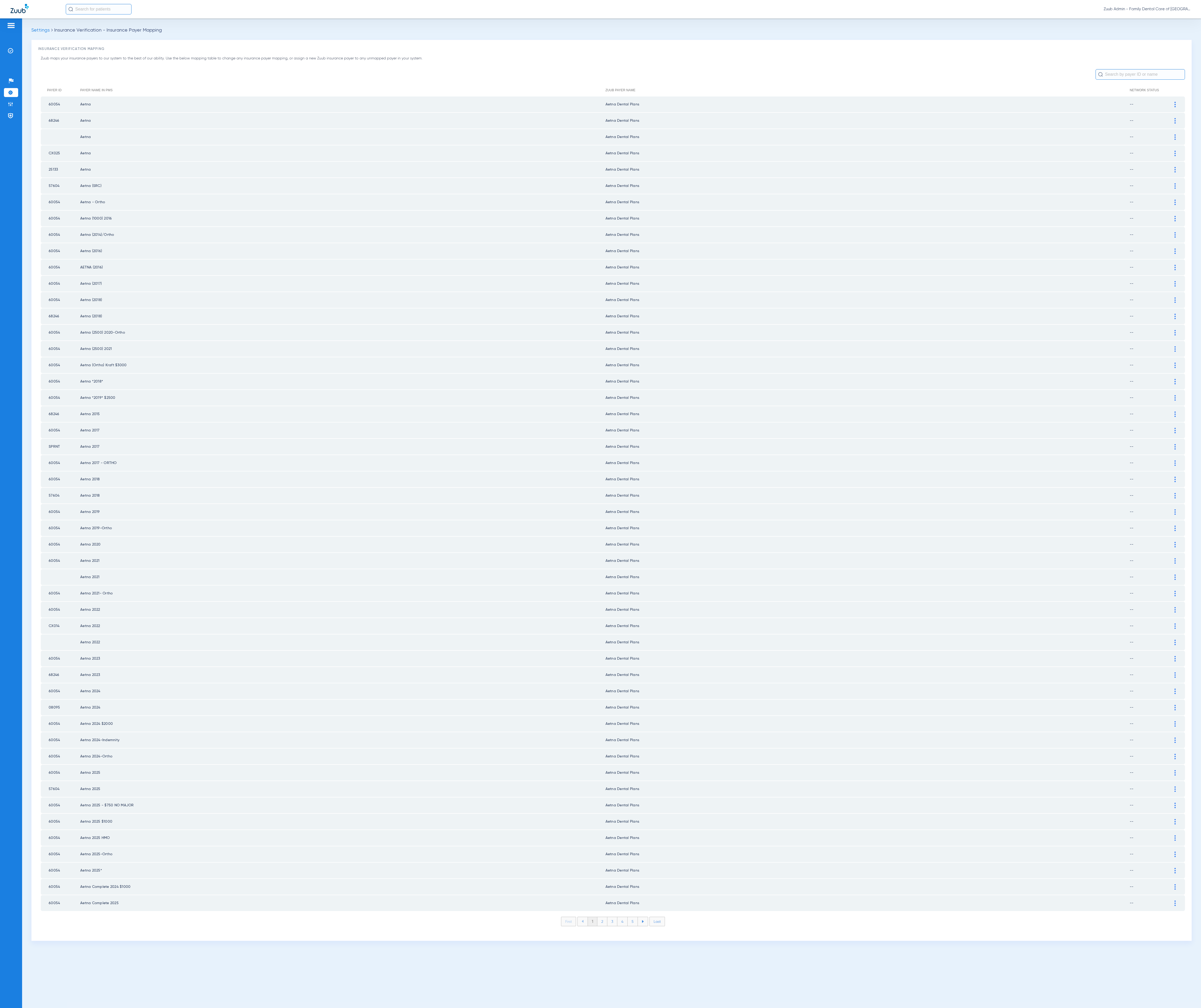
click at [603, 917] on li "2" at bounding box center [602, 921] width 10 height 9
click at [611, 917] on li "3" at bounding box center [612, 921] width 10 height 9
click at [624, 917] on li "4" at bounding box center [622, 921] width 10 height 9
click at [633, 917] on li "5" at bounding box center [633, 921] width 10 height 9
click at [633, 917] on li "6" at bounding box center [633, 921] width 10 height 9
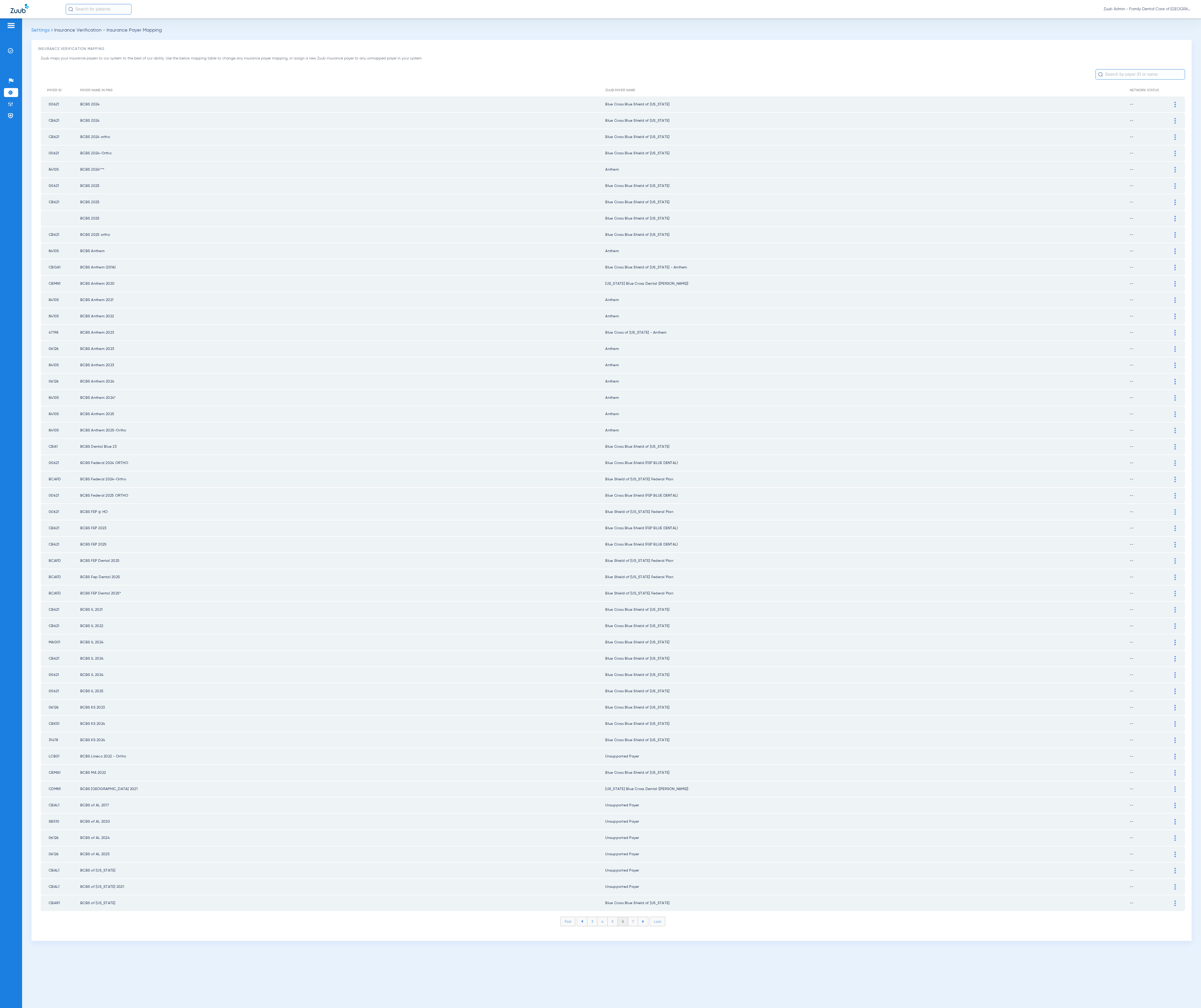
click at [633, 917] on li "7" at bounding box center [633, 921] width 10 height 9
click at [633, 917] on li "8" at bounding box center [633, 921] width 10 height 9
click at [633, 917] on li "9" at bounding box center [633, 921] width 10 height 9
click at [633, 917] on li "10" at bounding box center [633, 921] width 12 height 9
click at [633, 917] on li "11" at bounding box center [634, 921] width 11 height 9
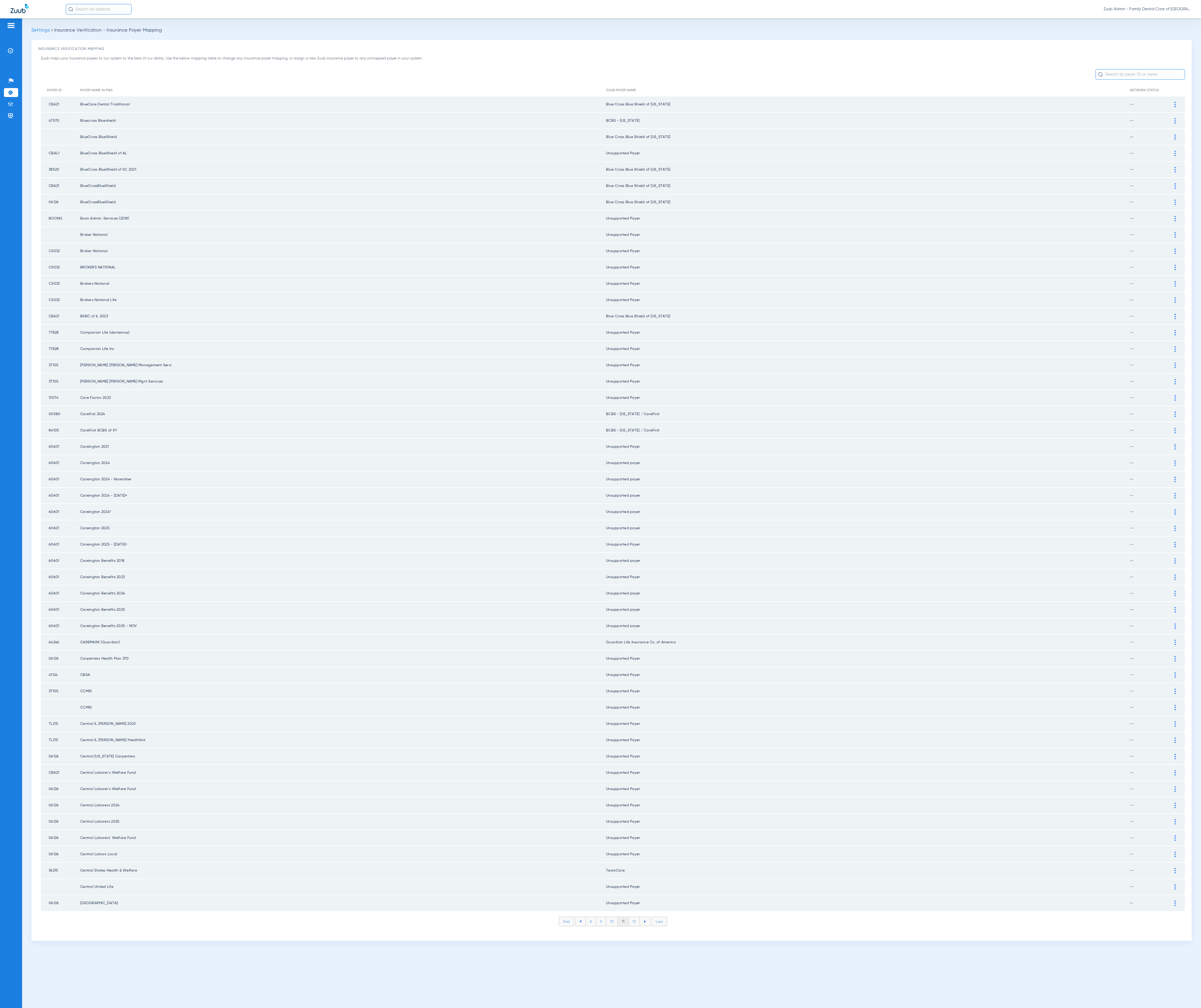
click at [633, 917] on li "12" at bounding box center [634, 921] width 11 height 9
click at [633, 917] on li "13" at bounding box center [635, 921] width 11 height 9
click at [633, 917] on li "14" at bounding box center [635, 921] width 12 height 9
click at [633, 917] on li "15" at bounding box center [635, 921] width 12 height 9
click at [633, 917] on li "16" at bounding box center [635, 921] width 11 height 9
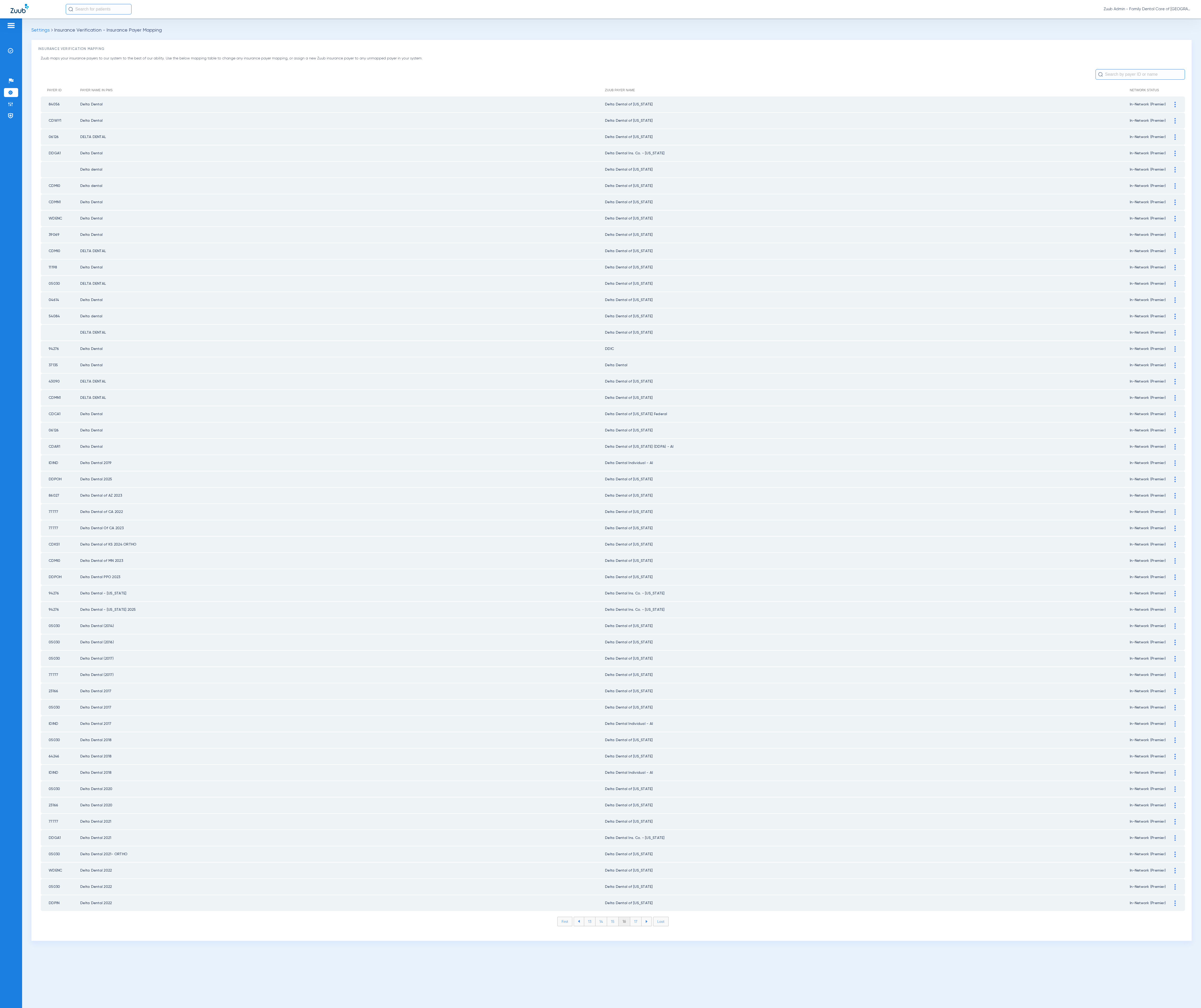
click at [633, 917] on li "17" at bounding box center [636, 921] width 11 height 9
click at [633, 917] on li "18" at bounding box center [635, 921] width 12 height 9
click at [633, 917] on li "19" at bounding box center [635, 921] width 11 height 9
click at [633, 917] on li "20" at bounding box center [635, 921] width 13 height 9
click at [633, 917] on li "21" at bounding box center [636, 921] width 11 height 9
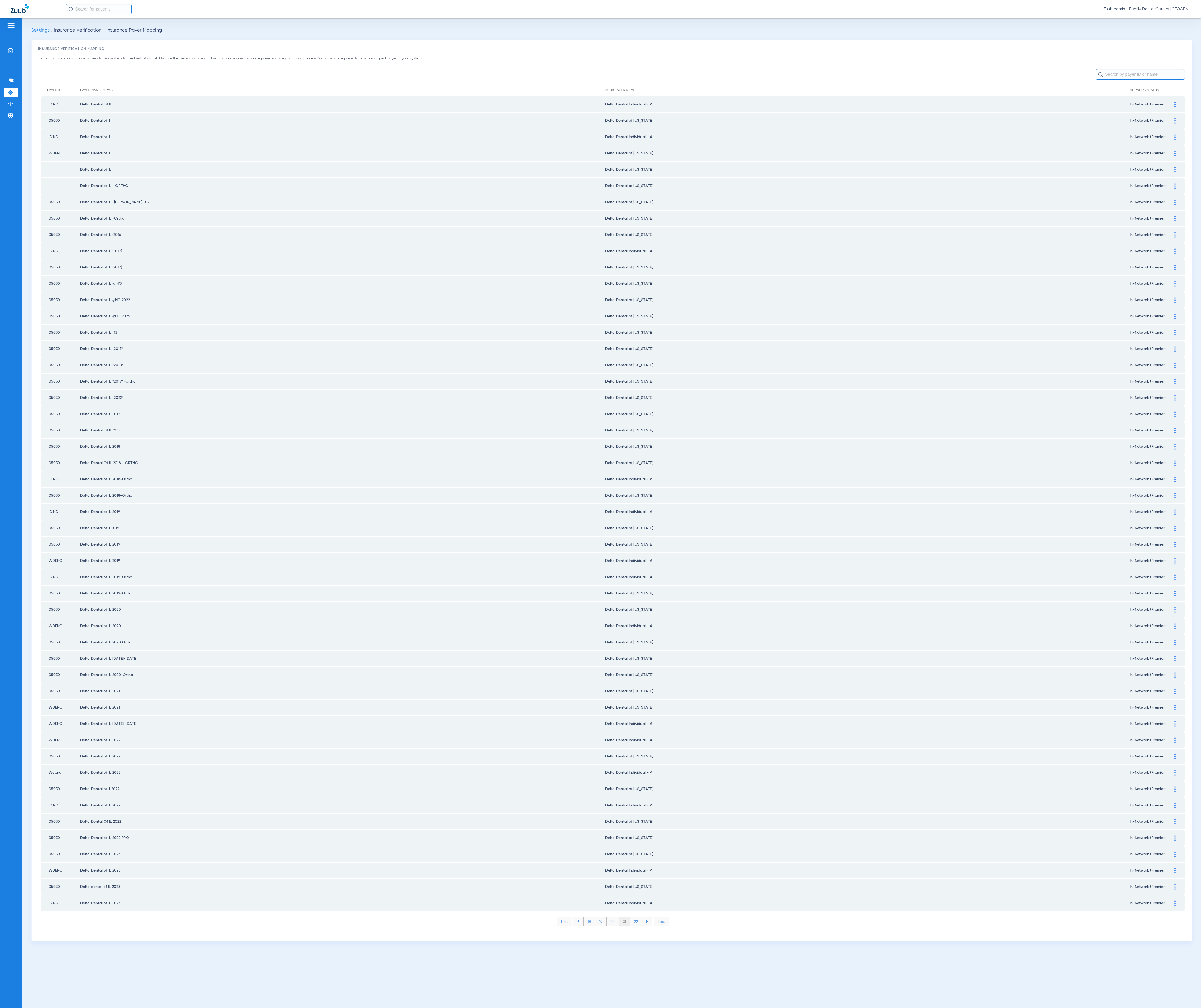
click at [633, 917] on li "22" at bounding box center [636, 921] width 12 height 9
click at [633, 917] on li "23" at bounding box center [636, 921] width 12 height 9
click at [633, 917] on li "24" at bounding box center [636, 921] width 12 height 9
click at [633, 917] on li "25" at bounding box center [636, 921] width 12 height 9
click at [638, 917] on li "26" at bounding box center [636, 921] width 12 height 9
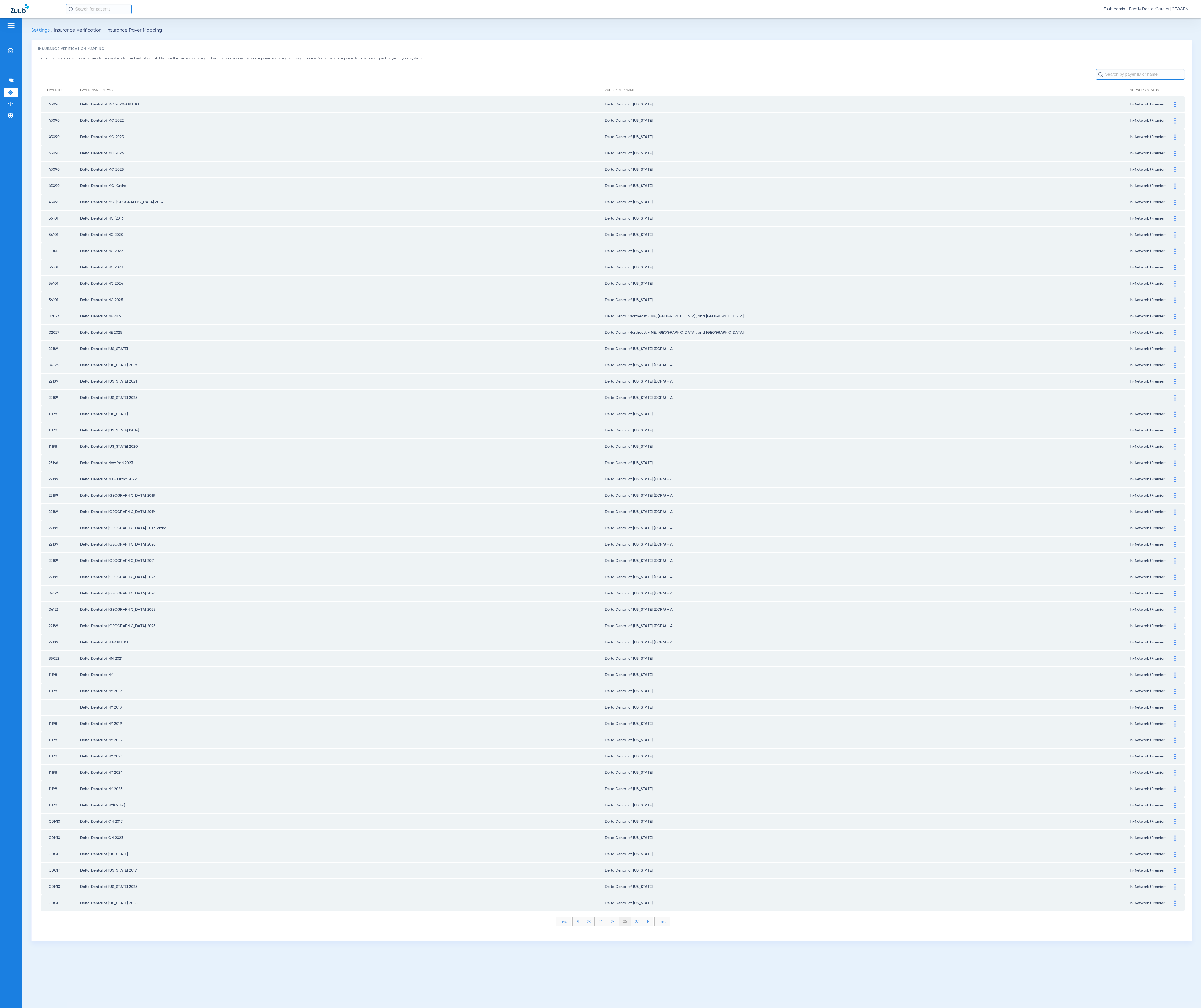
click at [638, 917] on li "27" at bounding box center [636, 921] width 12 height 9
click at [638, 917] on li "28" at bounding box center [637, 921] width 12 height 9
click at [638, 917] on li "29" at bounding box center [636, 921] width 12 height 9
click at [638, 917] on li "30" at bounding box center [636, 921] width 13 height 9
click at [638, 917] on li "31" at bounding box center [637, 921] width 11 height 9
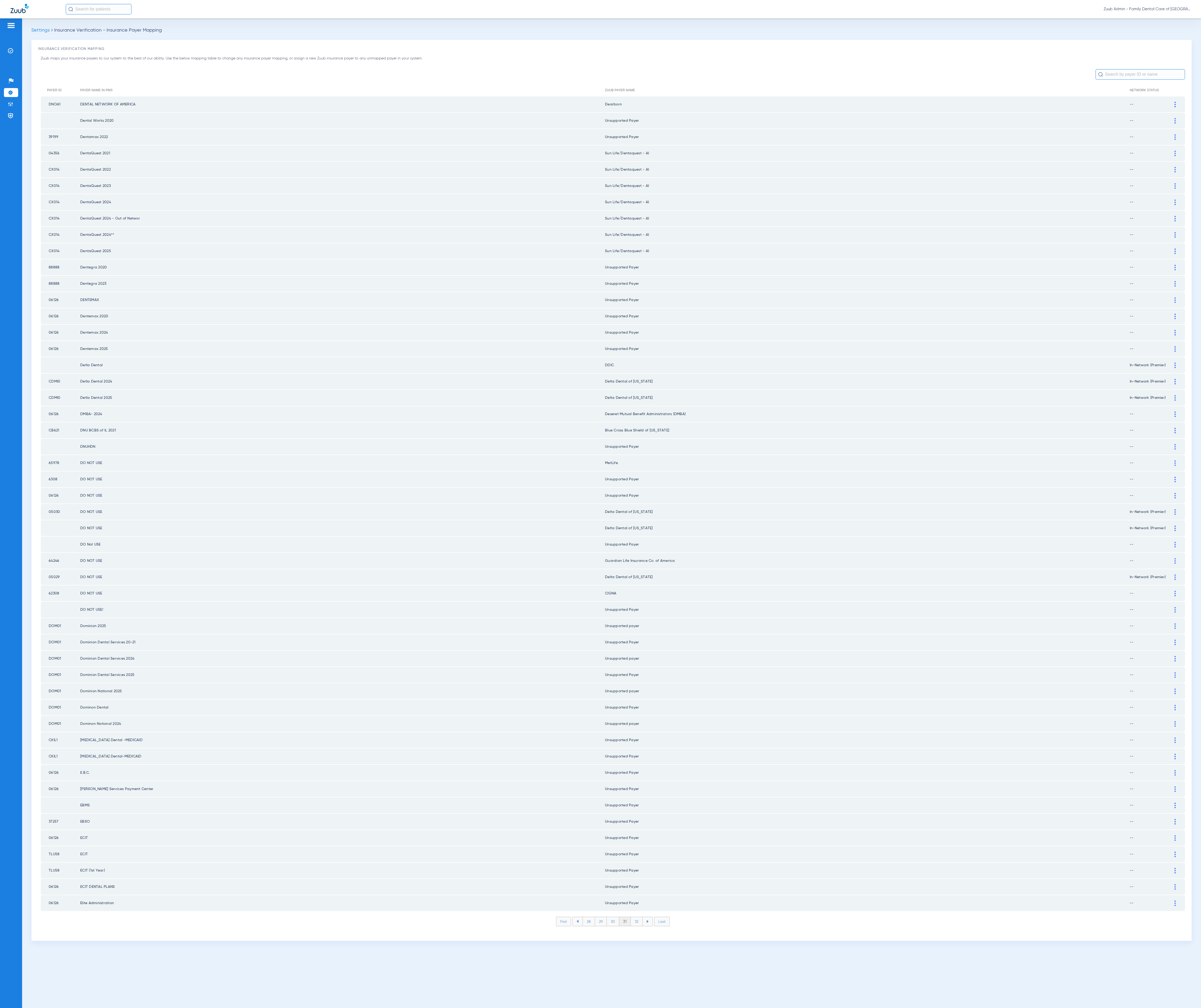
click at [638, 917] on li "32" at bounding box center [636, 921] width 12 height 9
click at [638, 917] on li "33" at bounding box center [636, 921] width 12 height 9
click at [638, 917] on li "34" at bounding box center [637, 921] width 12 height 9
click at [638, 917] on li "35" at bounding box center [636, 921] width 12 height 9
click at [638, 917] on li "36" at bounding box center [636, 921] width 12 height 9
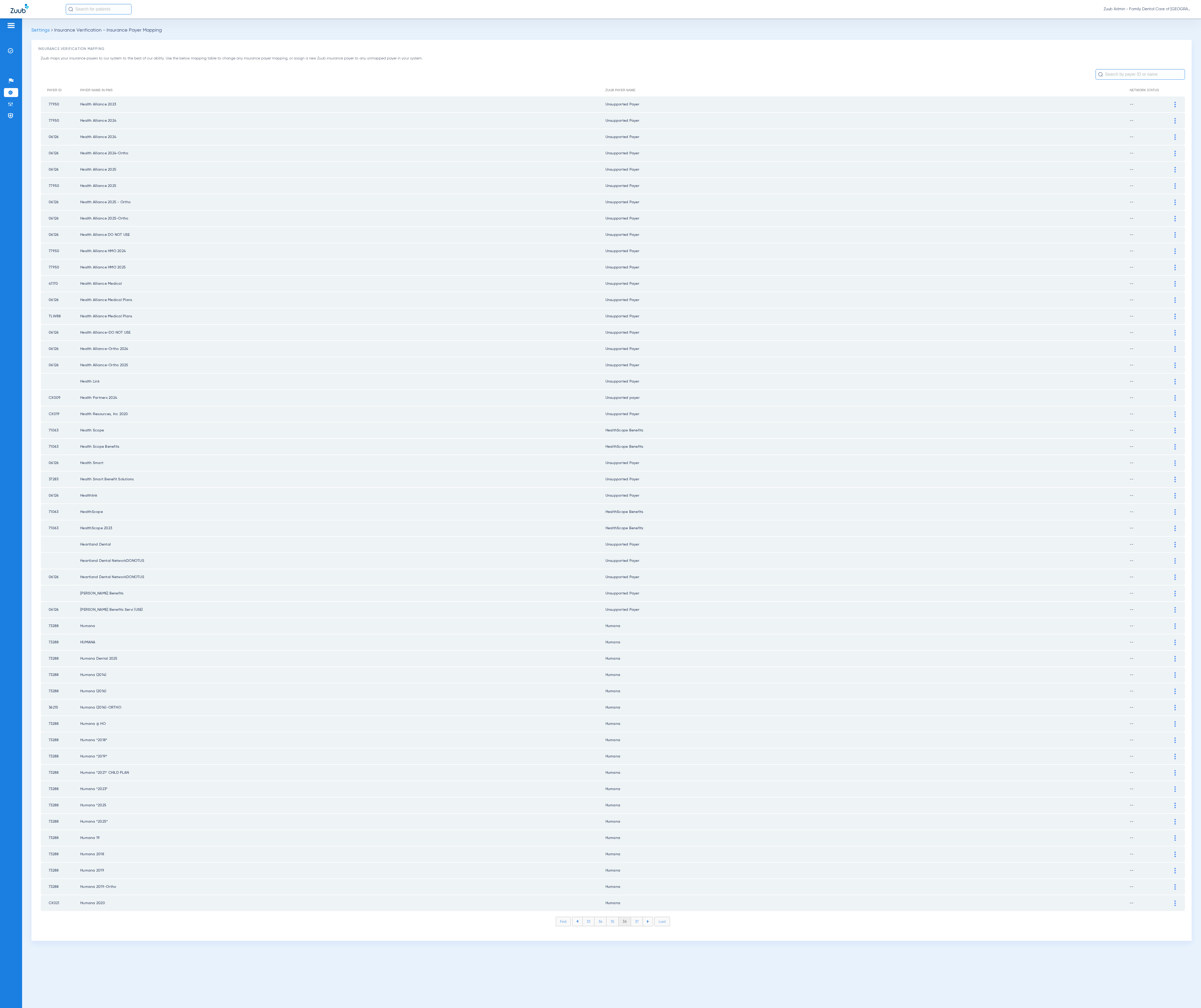
click at [638, 917] on li "37" at bounding box center [636, 921] width 12 height 9
click at [638, 917] on li "38" at bounding box center [637, 921] width 12 height 9
click at [638, 917] on li "39" at bounding box center [636, 921] width 12 height 9
click at [638, 917] on li "40" at bounding box center [636, 921] width 13 height 9
click at [638, 917] on li "41" at bounding box center [637, 921] width 12 height 9
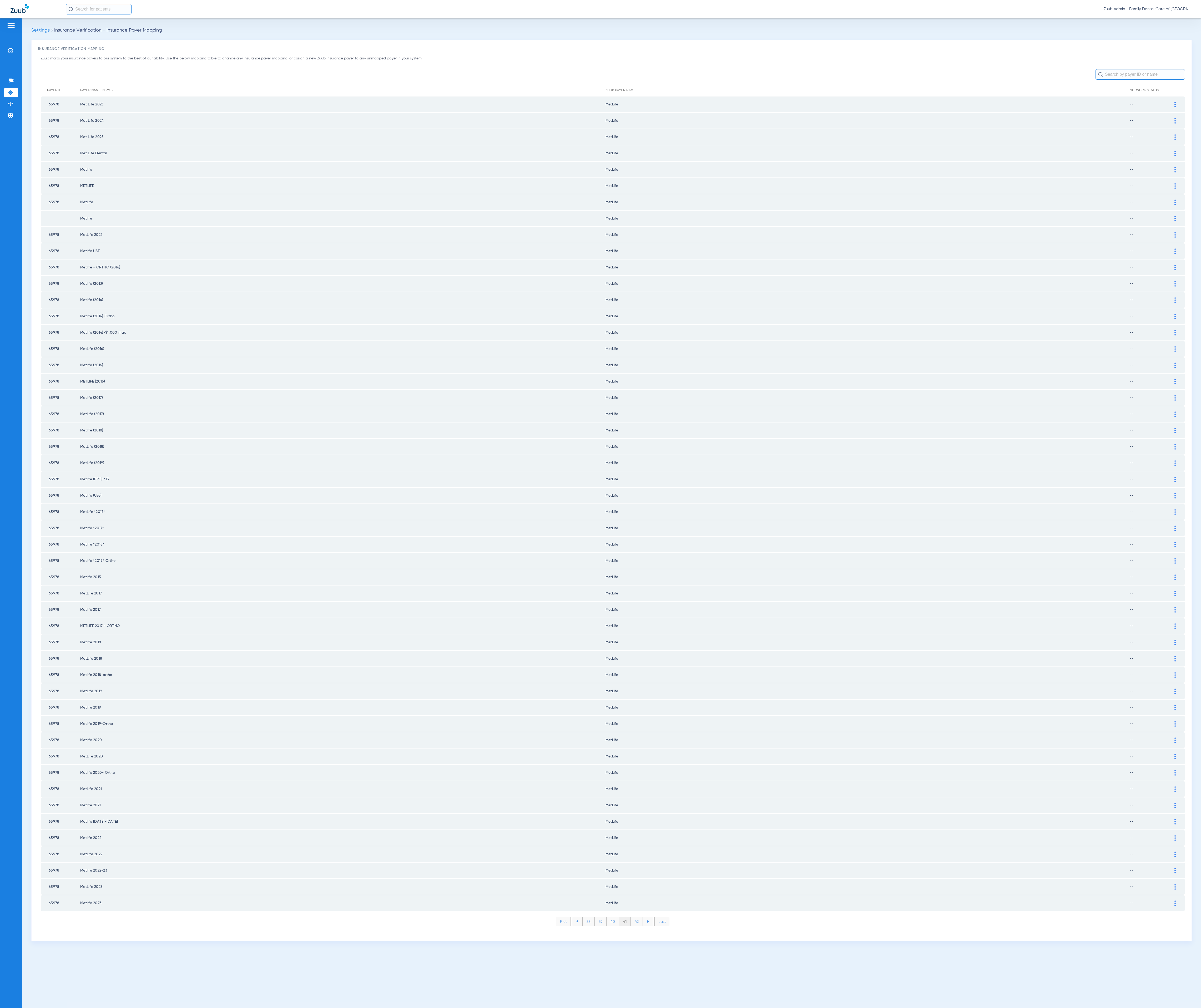
click at [638, 917] on li "42" at bounding box center [637, 921] width 12 height 9
click at [638, 917] on li "43" at bounding box center [637, 921] width 12 height 9
click at [638, 917] on li "44" at bounding box center [637, 921] width 13 height 9
click at [638, 917] on li "45" at bounding box center [637, 921] width 13 height 9
click at [638, 917] on li "46" at bounding box center [637, 921] width 12 height 9
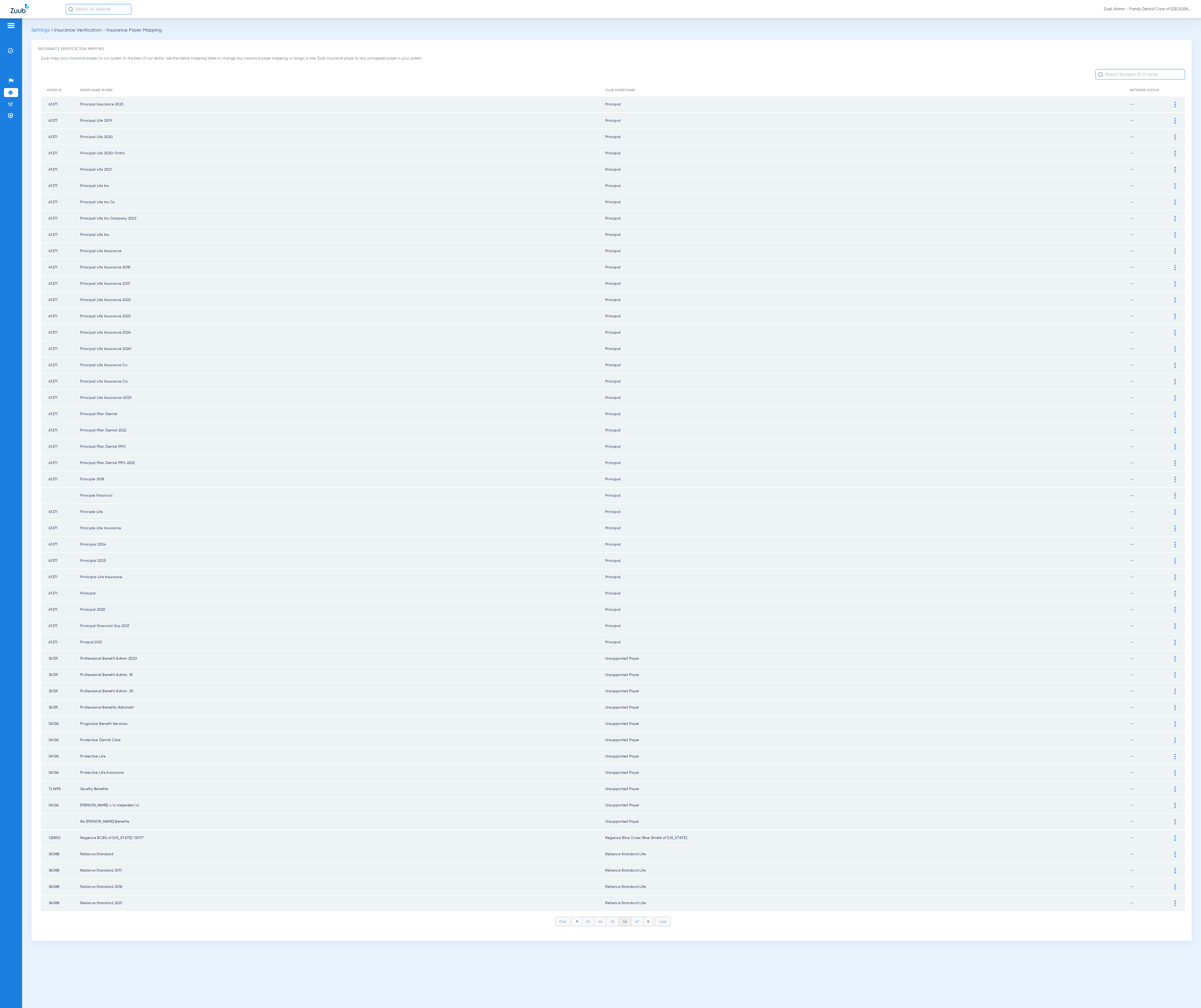
click at [638, 917] on li "47" at bounding box center [637, 921] width 12 height 9
click at [638, 917] on li "48" at bounding box center [637, 921] width 13 height 9
click at [638, 917] on li "49" at bounding box center [637, 921] width 12 height 9
click at [638, 917] on li "50" at bounding box center [637, 921] width 13 height 9
click at [638, 917] on li "51" at bounding box center [637, 921] width 12 height 9
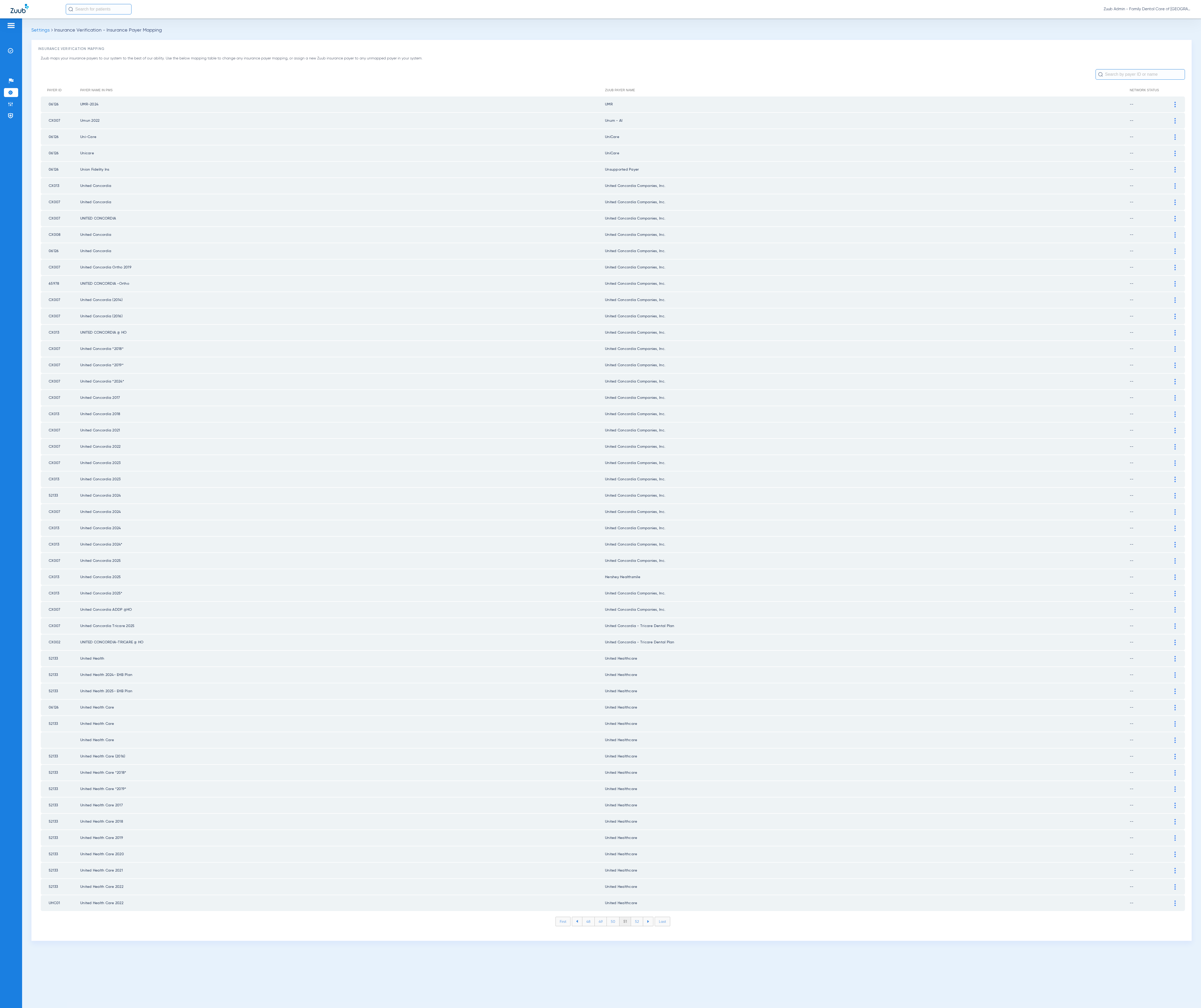
click at [638, 917] on li "52" at bounding box center [637, 921] width 12 height 9
click at [638, 917] on li "53" at bounding box center [637, 921] width 12 height 9
click at [613, 917] on li "52" at bounding box center [613, 921] width 12 height 9
click at [1177, 819] on div at bounding box center [1175, 822] width 9 height 6
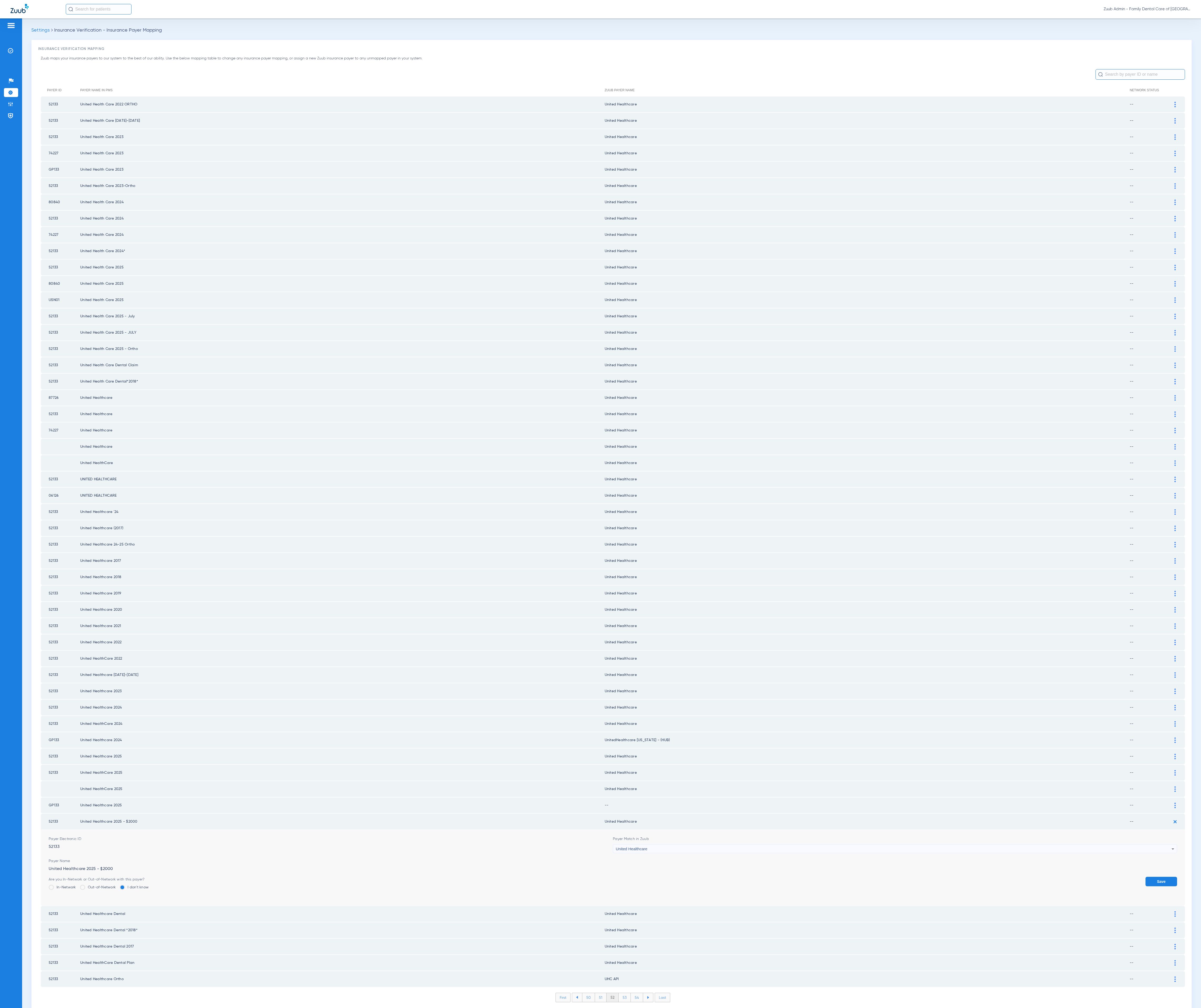
click at [1167, 877] on button "Save" at bounding box center [1161, 882] width 32 height 9
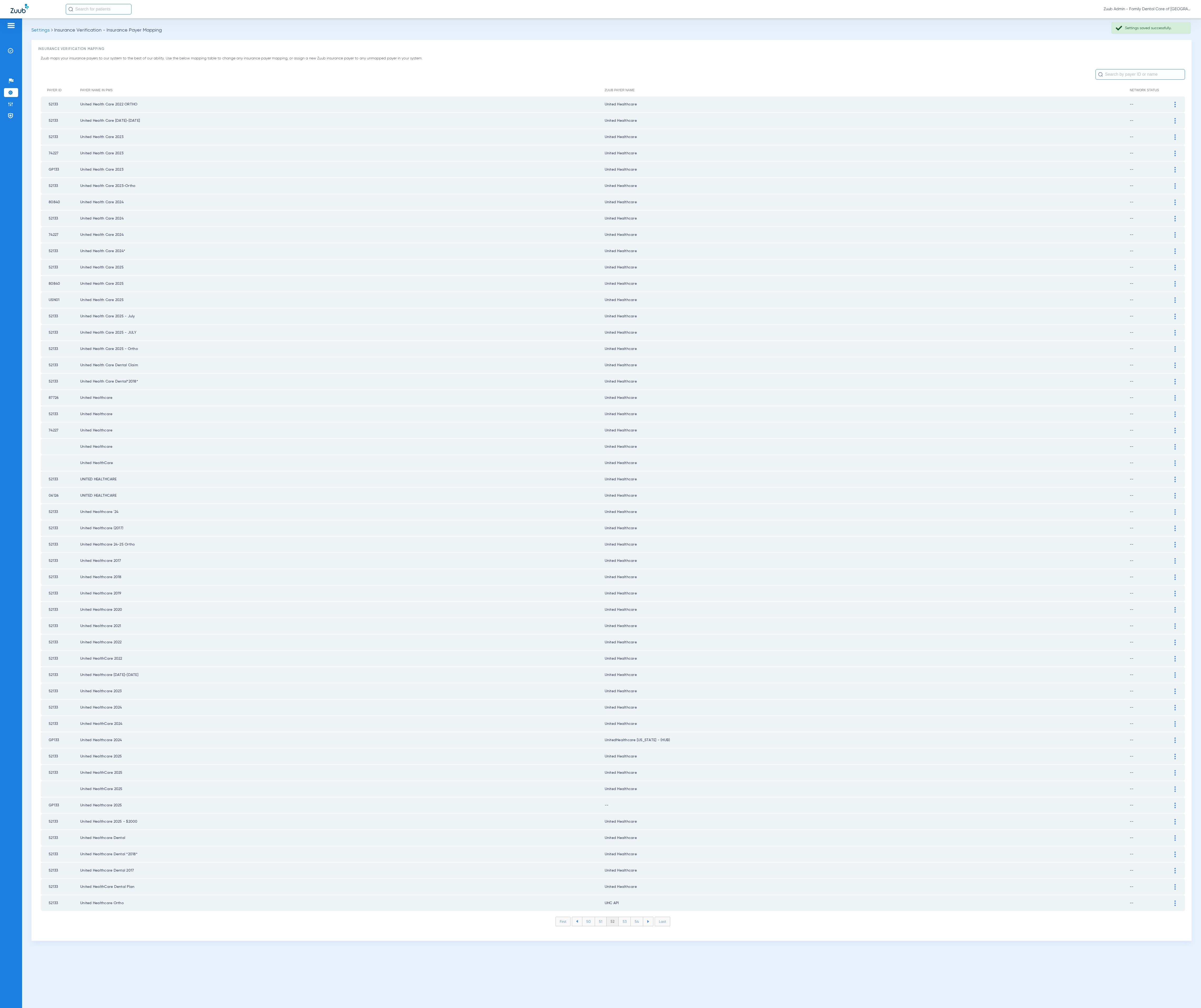
click at [1175, 802] on img at bounding box center [1175, 805] width 1 height 6
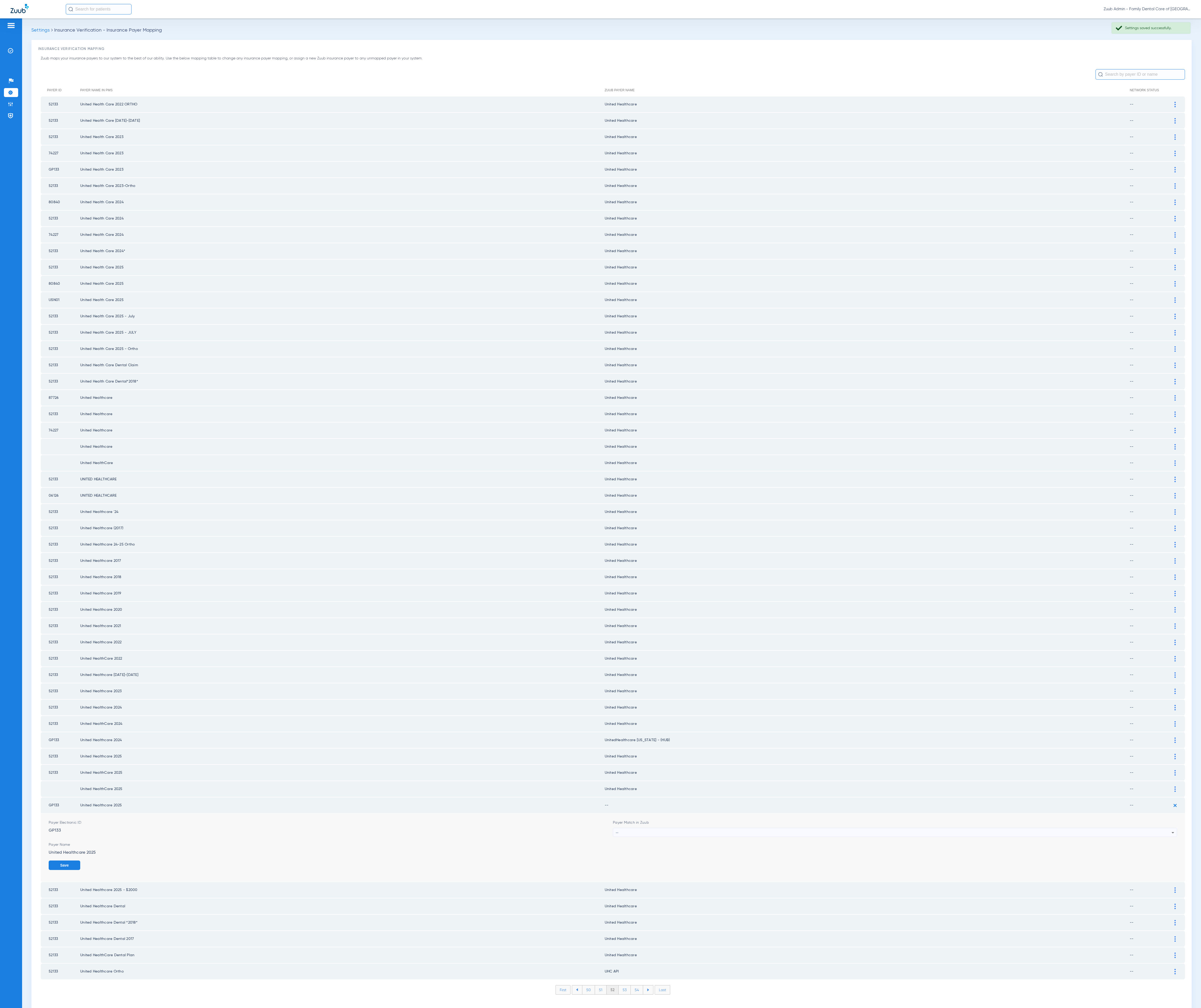
click at [665, 828] on div "--" at bounding box center [894, 832] width 556 height 9
type input "united hea"
click at [642, 841] on span "United Healthcare" at bounding box center [632, 840] width 29 height 4
click at [1159, 861] on button "Save" at bounding box center [1161, 865] width 32 height 9
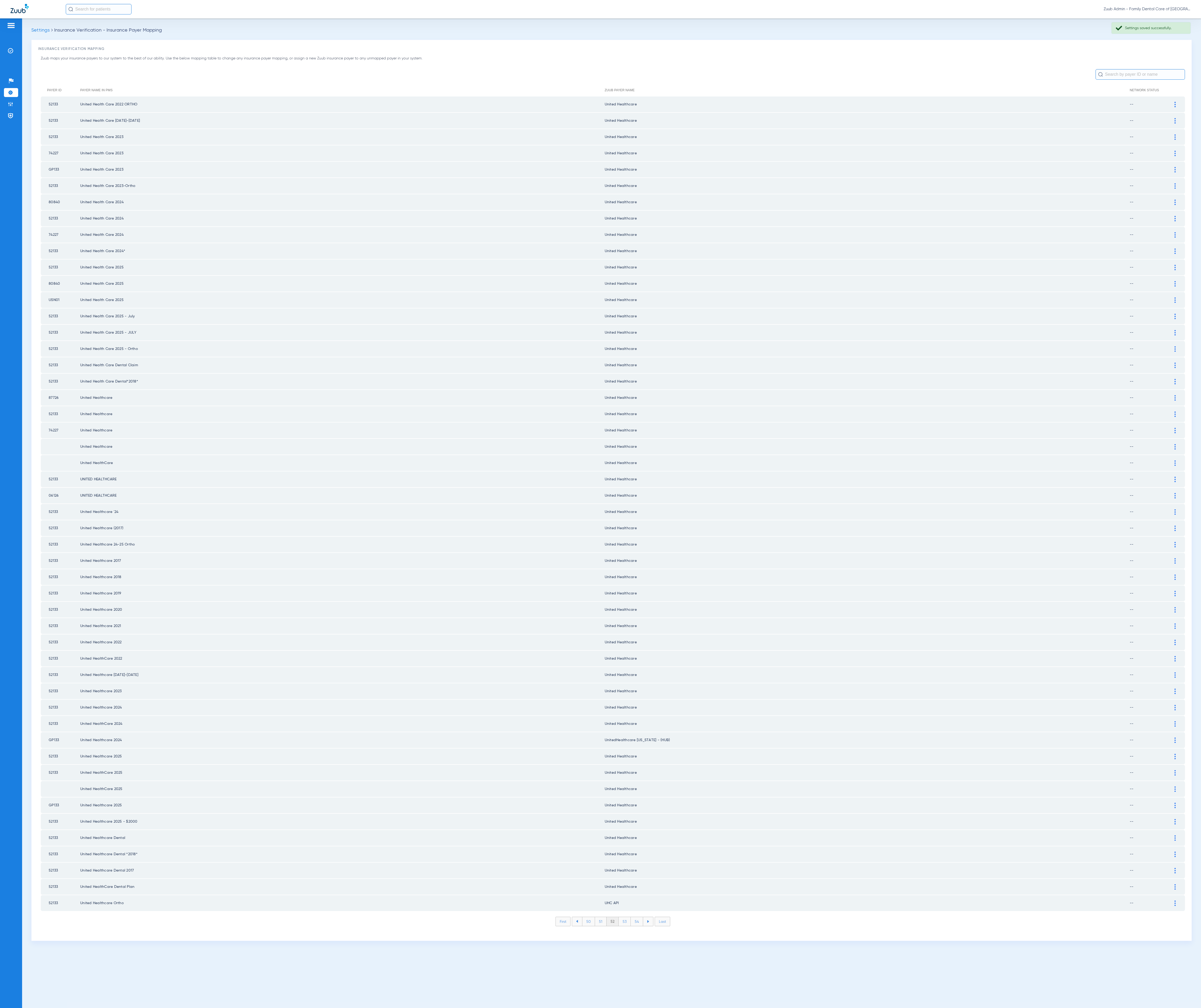
click at [624, 917] on li "53" at bounding box center [625, 921] width 12 height 9
click at [640, 917] on li "54" at bounding box center [637, 921] width 13 height 9
click at [640, 917] on li "55" at bounding box center [637, 921] width 13 height 9
click at [640, 917] on li "56" at bounding box center [637, 921] width 12 height 9
click at [640, 917] on li "57" at bounding box center [637, 921] width 12 height 9
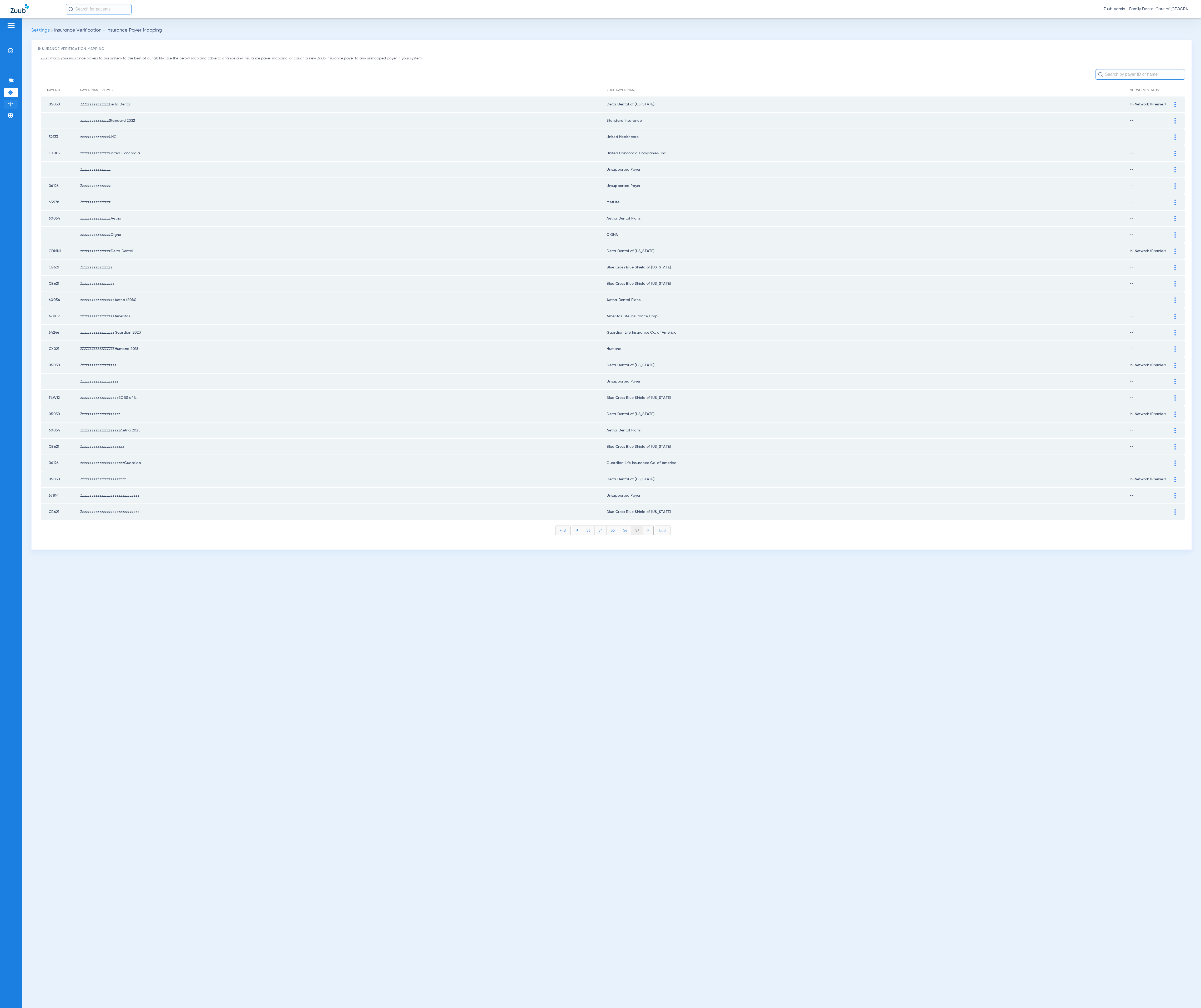
click at [13, 101] on li "Admin" at bounding box center [11, 104] width 14 height 9
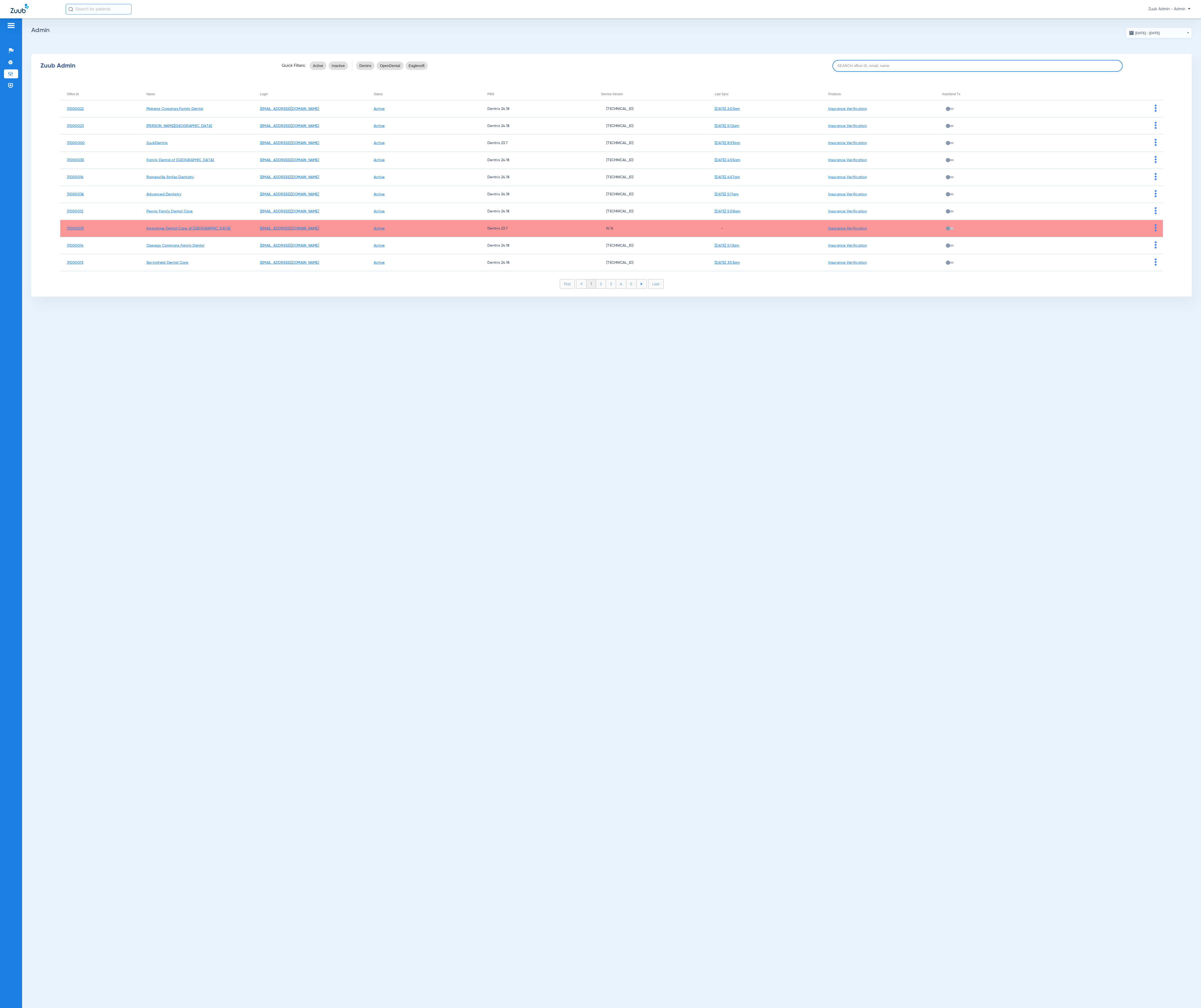
click at [1052, 65] on input at bounding box center [978, 66] width 290 height 12
paste input "31000034"
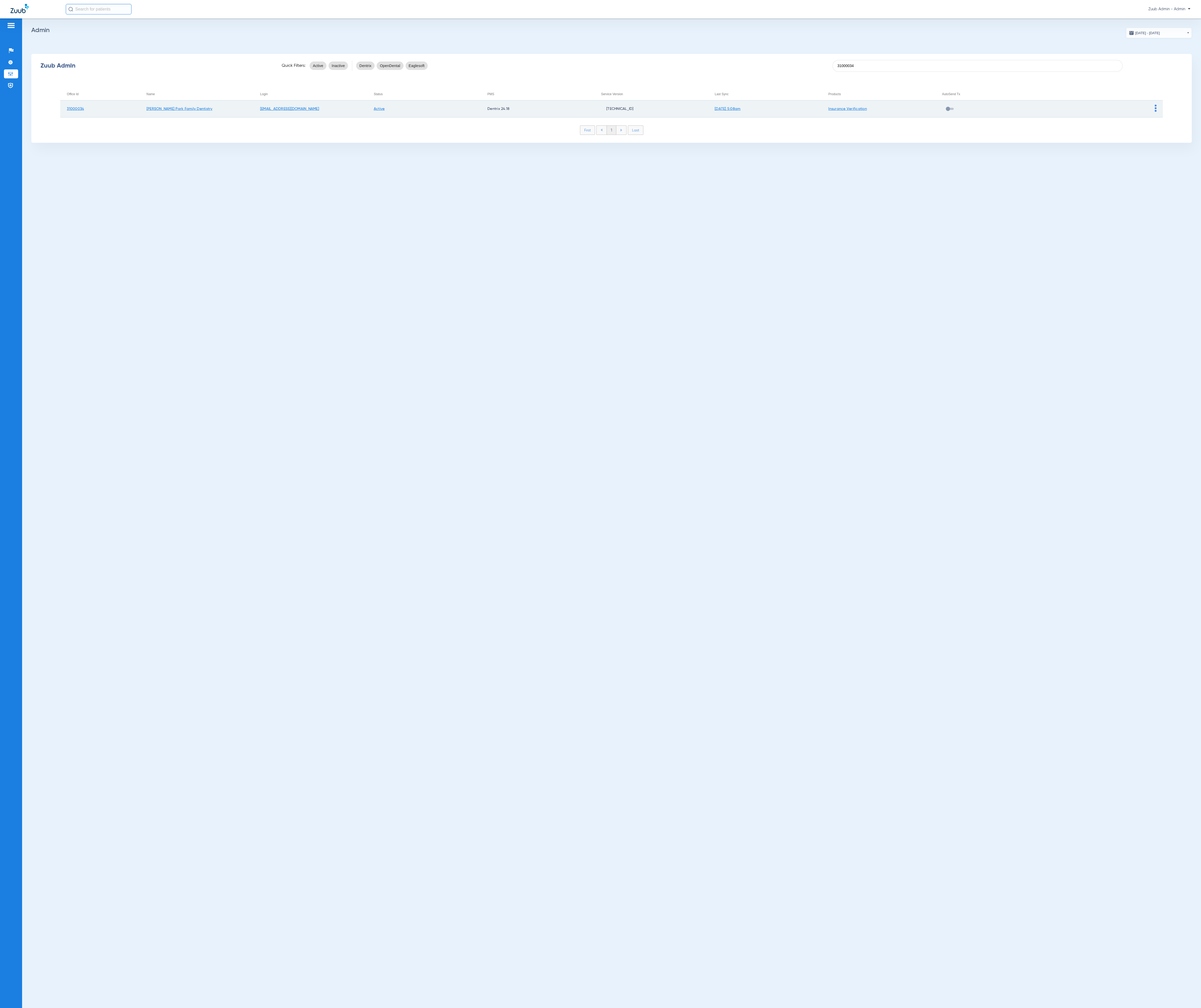
type input "31000034"
click at [1156, 106] on img at bounding box center [1156, 108] width 2 height 7
click at [1161, 115] on button "View Account" at bounding box center [1170, 118] width 30 height 11
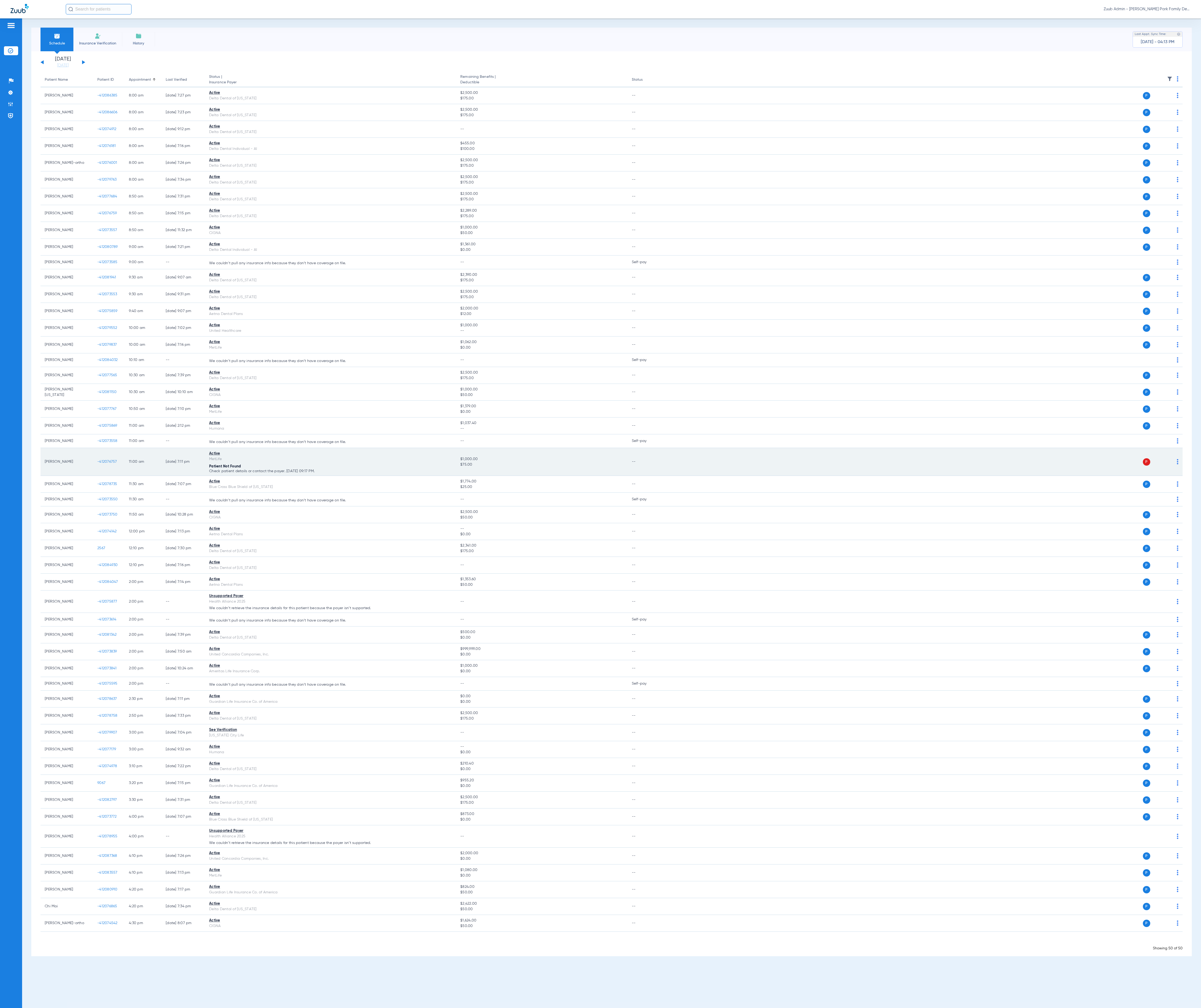
click at [1178, 464] on img at bounding box center [1177, 461] width 1 height 5
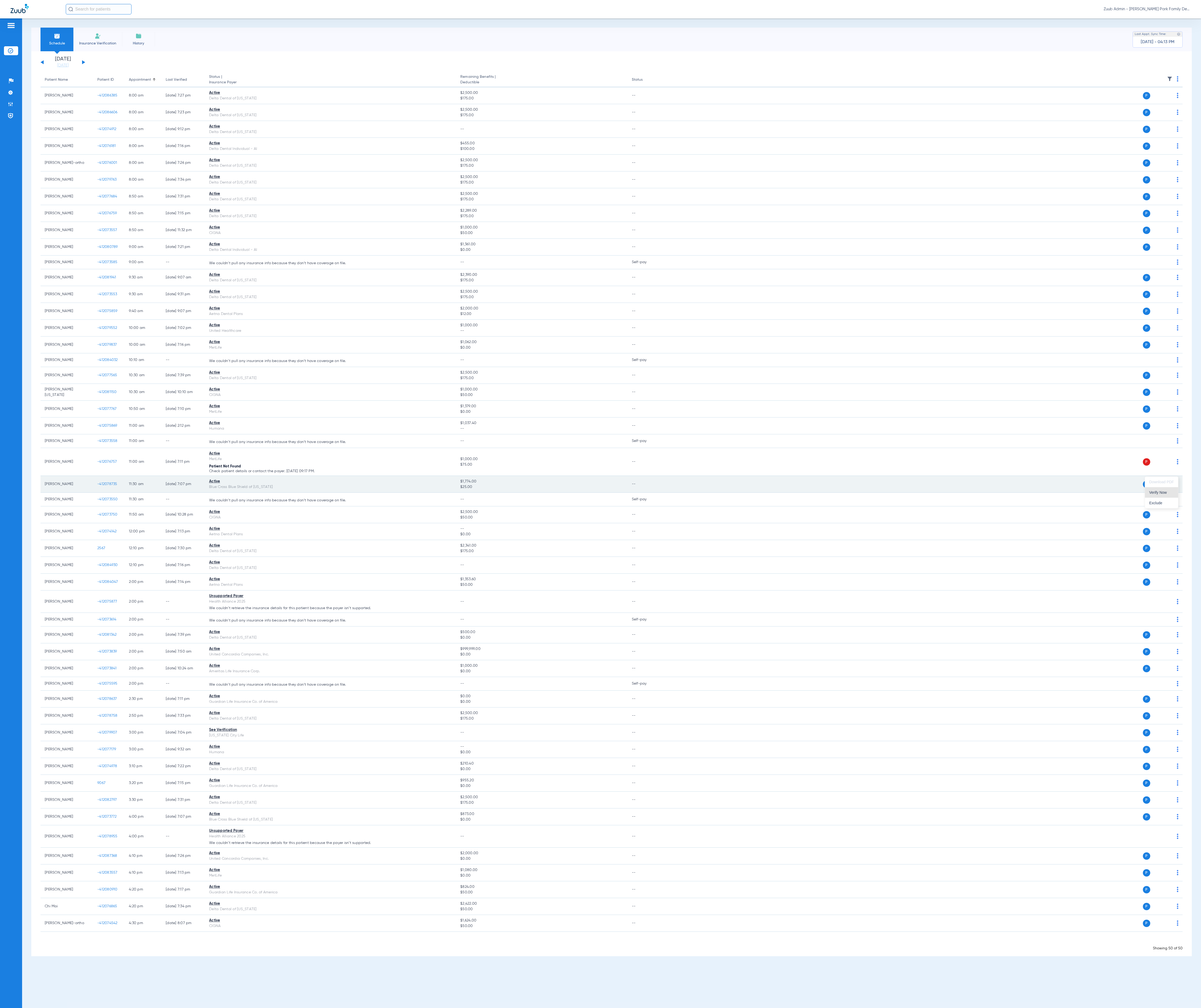
click at [1173, 491] on span "Verify Now" at bounding box center [1161, 493] width 25 height 4
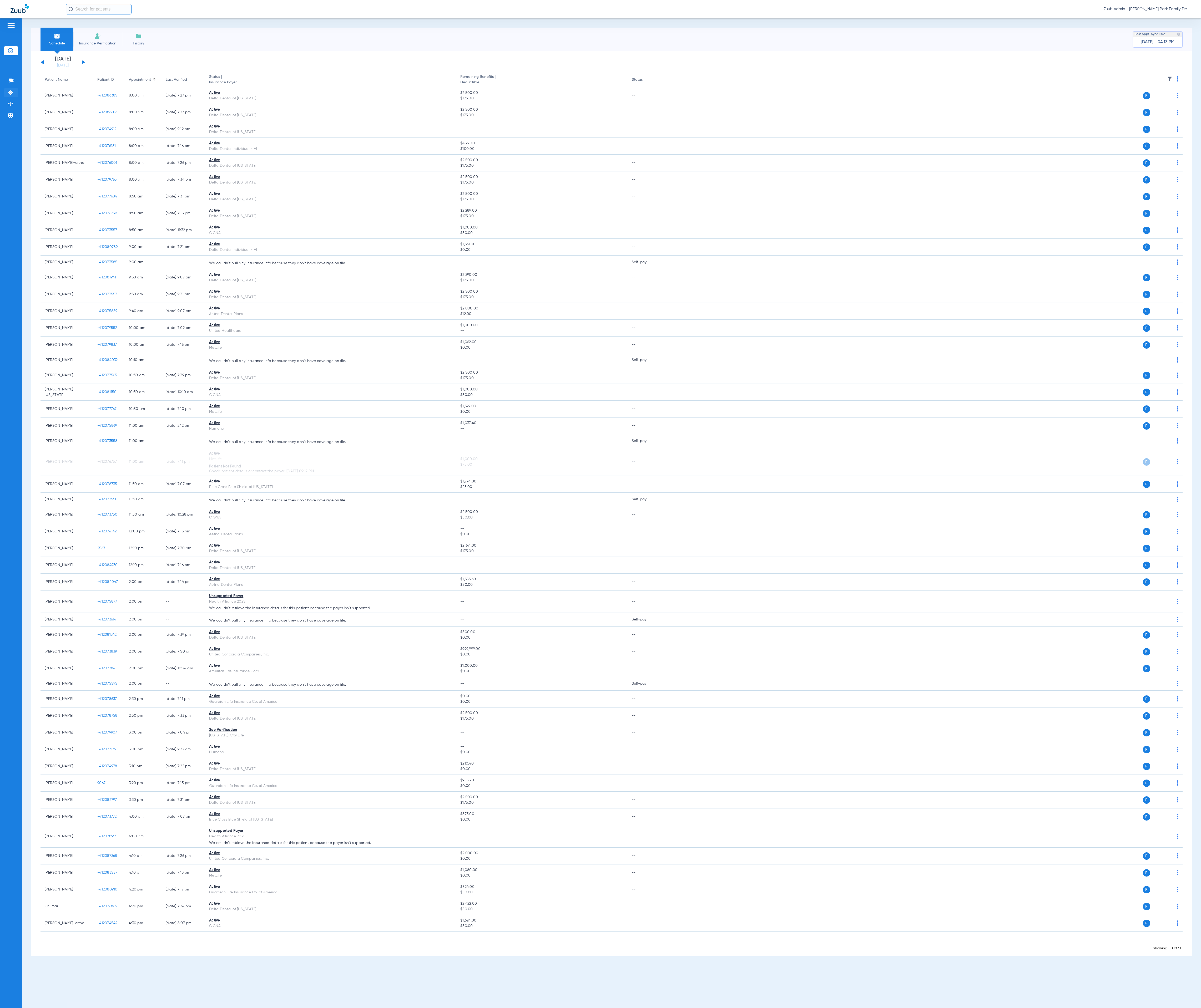
click at [7, 95] on li "Settings" at bounding box center [11, 92] width 14 height 9
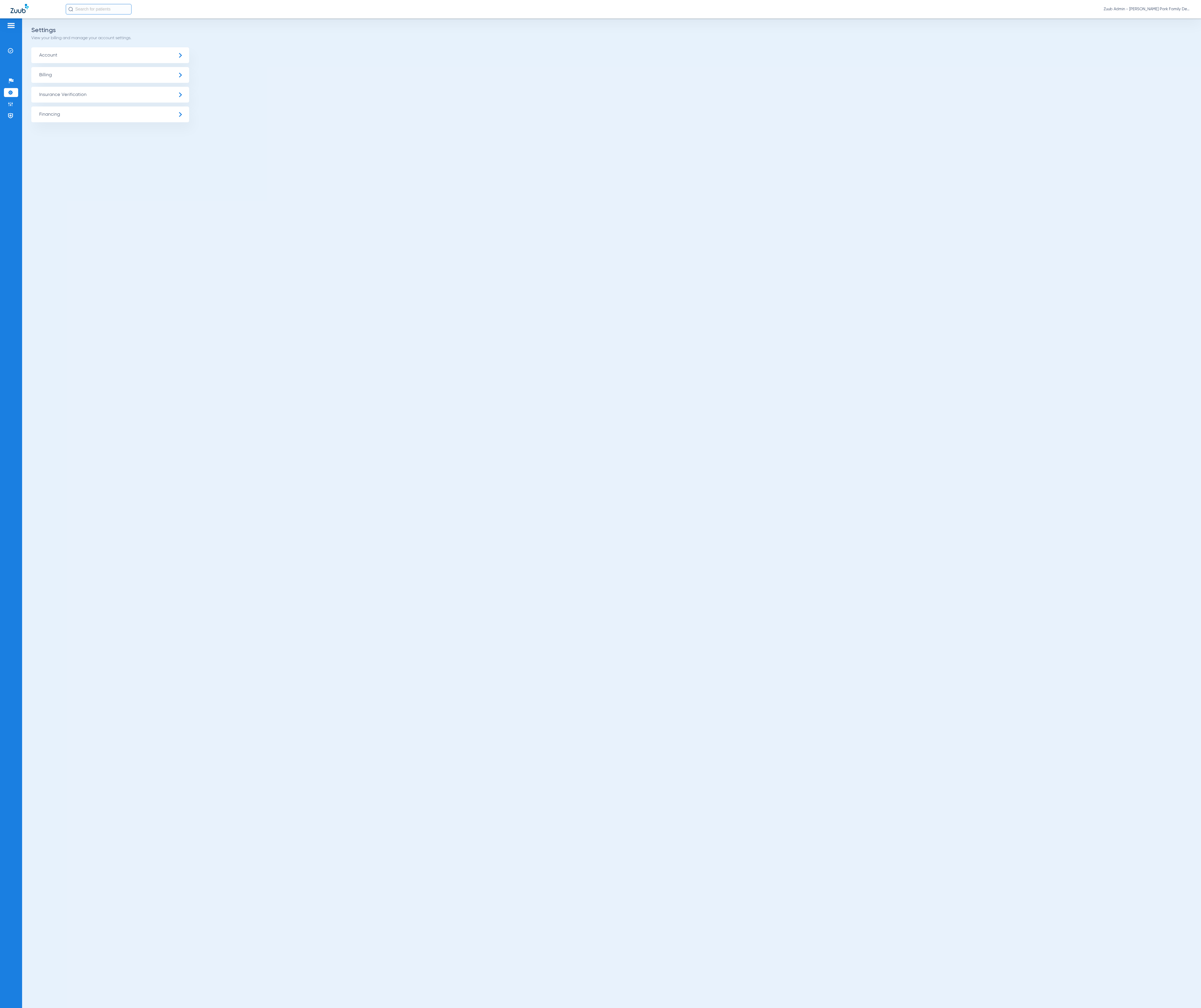
click at [75, 95] on span "Insurance Verification" at bounding box center [110, 95] width 158 height 16
click at [140, 136] on li "Insurance Payer Mapping" at bounding box center [110, 136] width 158 height 14
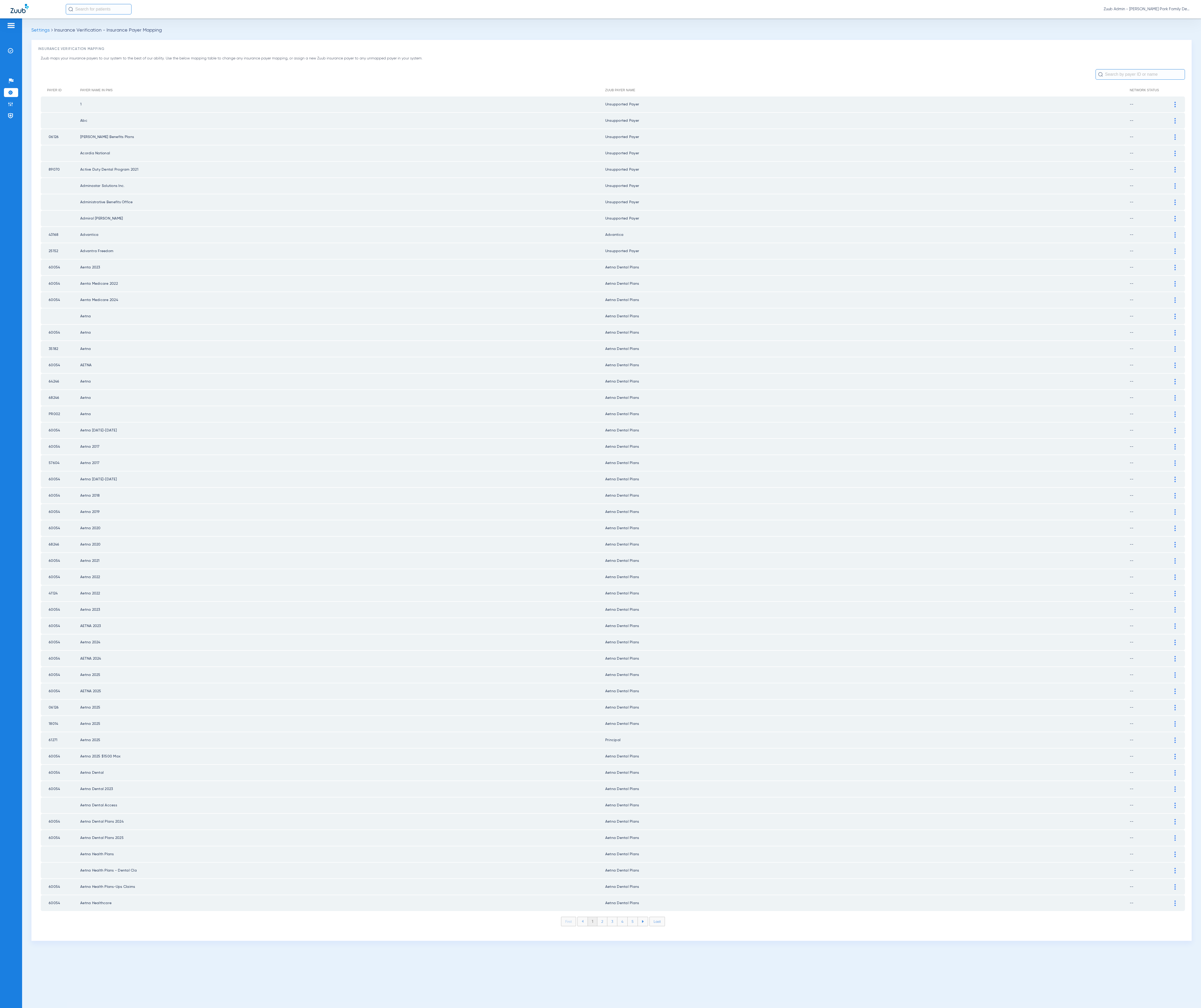
click at [599, 917] on li "2" at bounding box center [602, 921] width 10 height 9
click at [612, 917] on li "3" at bounding box center [612, 921] width 10 height 9
click at [622, 917] on li "4" at bounding box center [622, 921] width 10 height 9
click at [633, 917] on li "5" at bounding box center [633, 921] width 10 height 9
click at [633, 917] on li "6" at bounding box center [633, 921] width 10 height 9
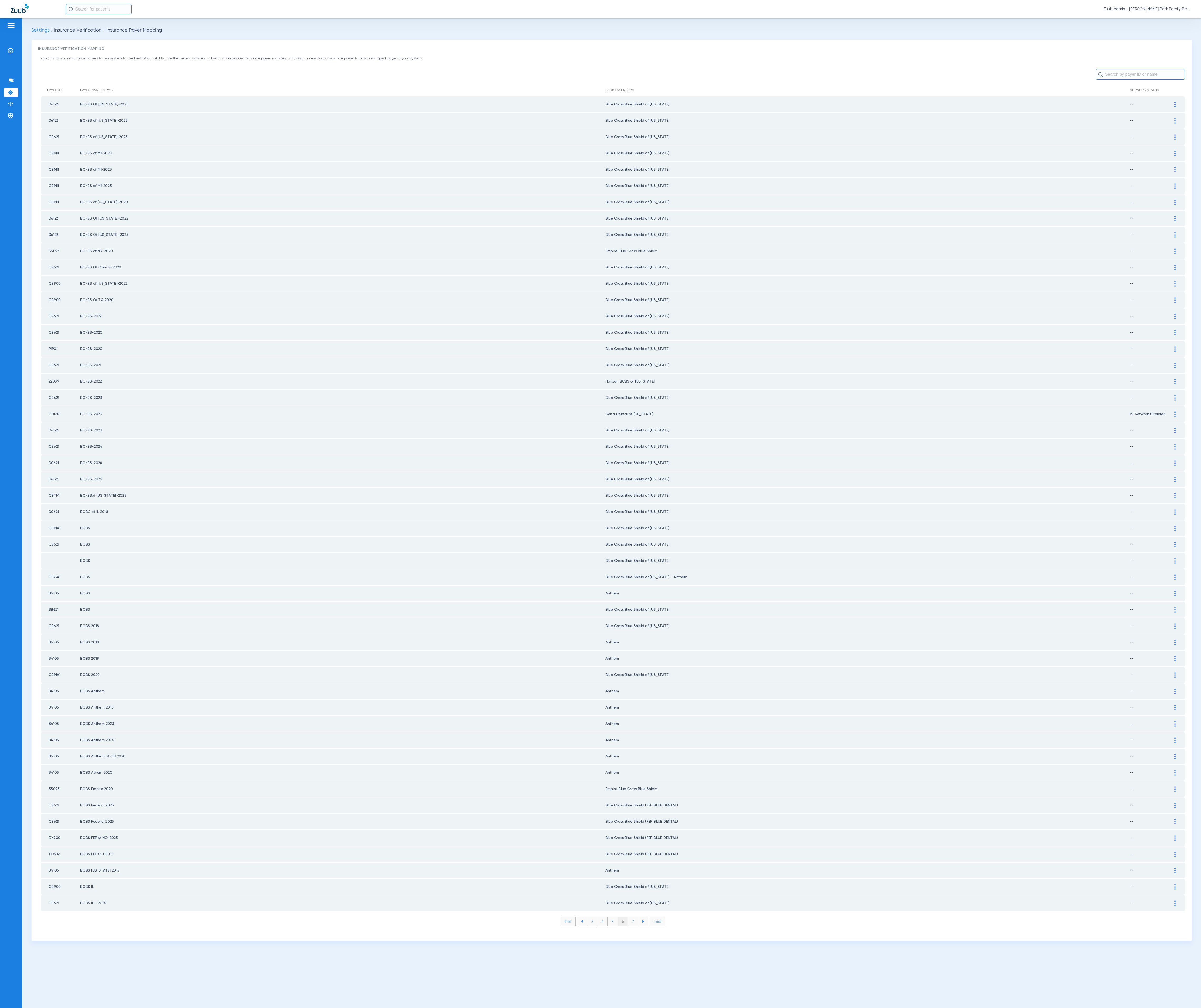
click at [633, 917] on li "7" at bounding box center [633, 921] width 10 height 9
click at [633, 917] on li "8" at bounding box center [633, 921] width 10 height 9
click at [633, 917] on li "9" at bounding box center [633, 921] width 10 height 9
click at [633, 917] on li "10" at bounding box center [633, 921] width 12 height 9
click at [633, 917] on li "11" at bounding box center [634, 921] width 11 height 9
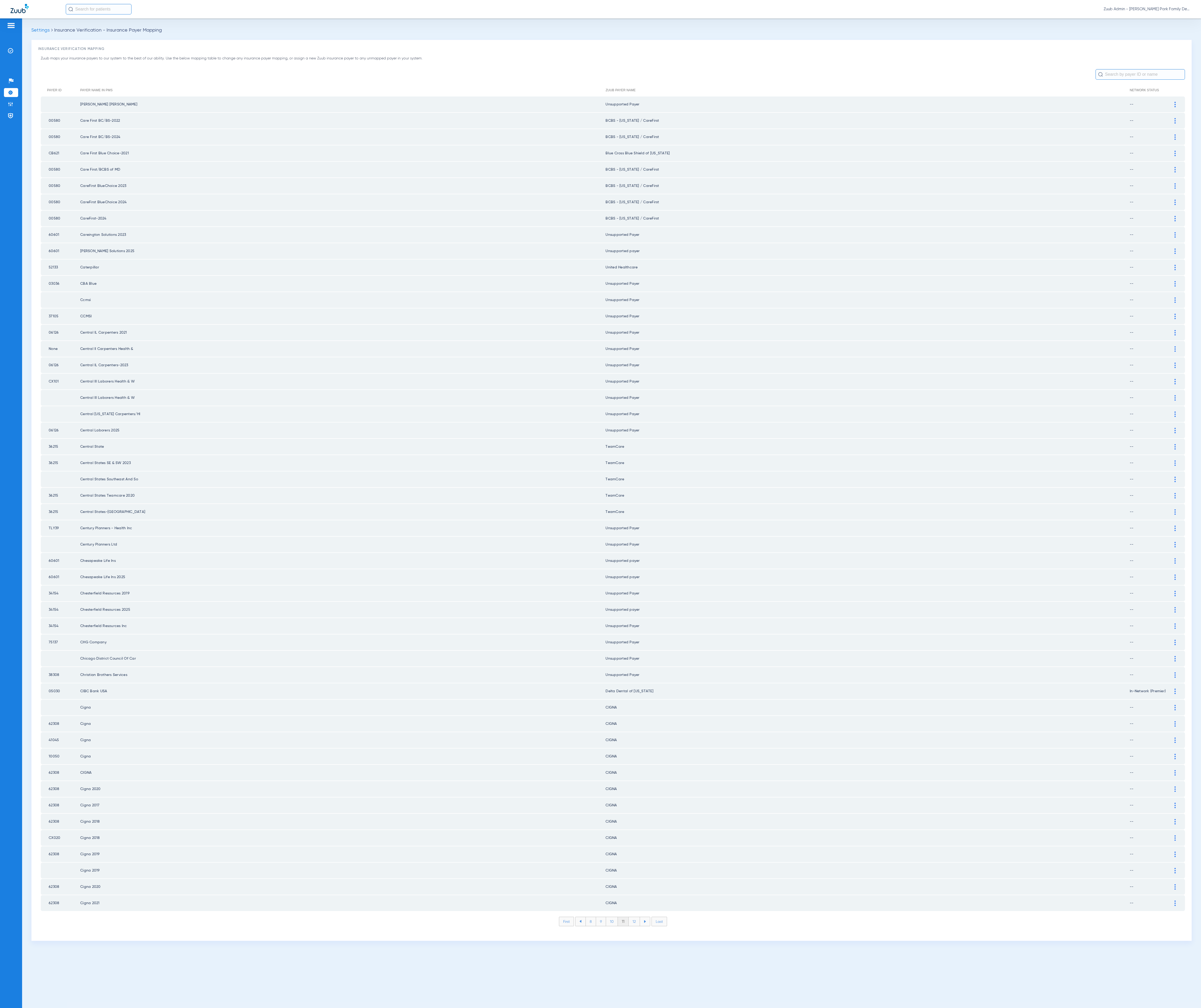
click at [633, 917] on li "12" at bounding box center [634, 921] width 11 height 9
click at [633, 917] on li "13" at bounding box center [635, 921] width 11 height 9
click at [633, 917] on li "14" at bounding box center [635, 921] width 12 height 9
click at [633, 917] on li "15" at bounding box center [635, 921] width 12 height 9
click at [633, 917] on li "16" at bounding box center [635, 921] width 11 height 9
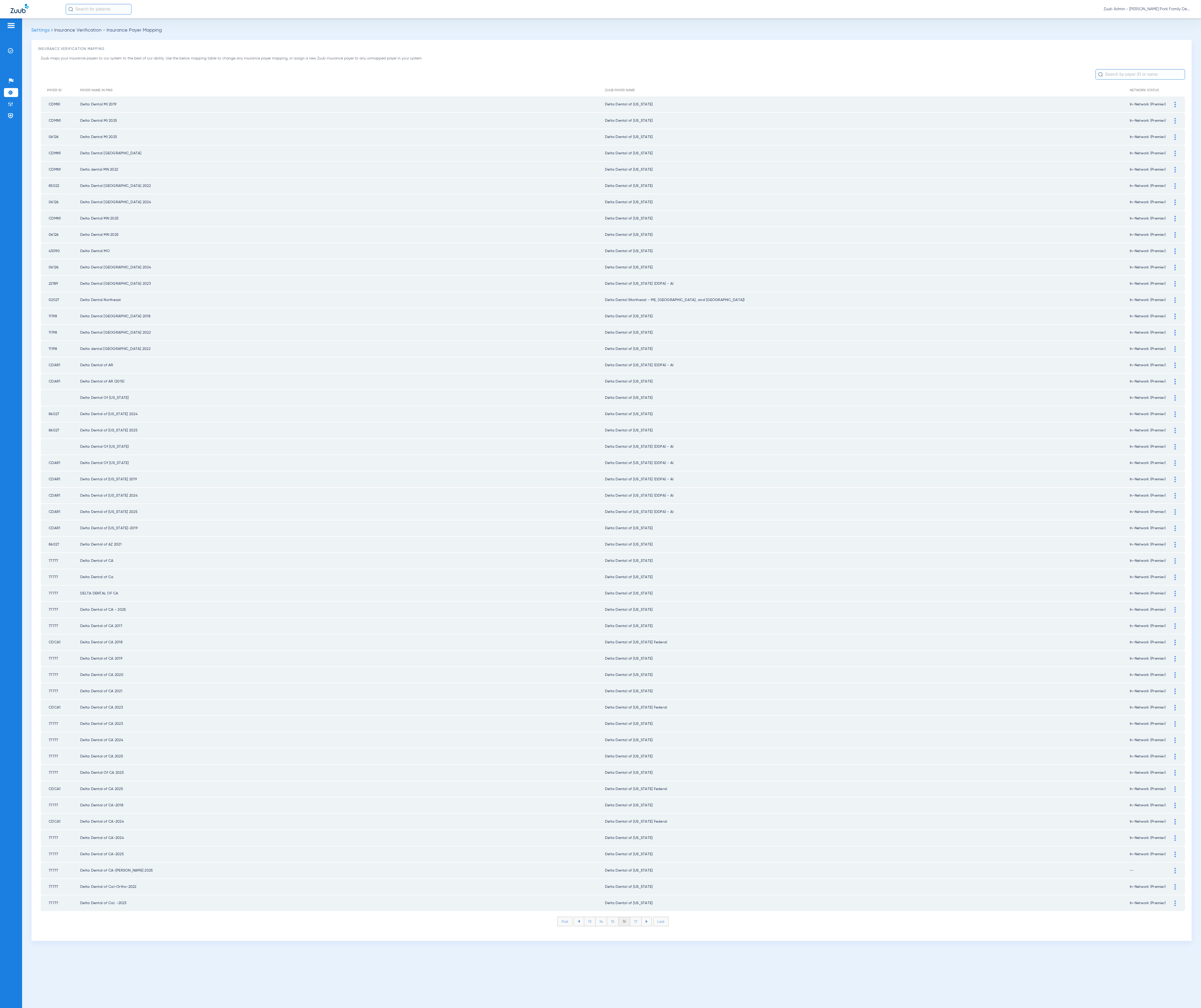
click at [633, 917] on li "17" at bounding box center [636, 921] width 11 height 9
click at [633, 917] on li "18" at bounding box center [635, 921] width 12 height 9
click at [633, 917] on li "19" at bounding box center [635, 921] width 11 height 9
click at [633, 917] on li "20" at bounding box center [635, 921] width 13 height 9
click at [633, 917] on li "21" at bounding box center [636, 921] width 11 height 9
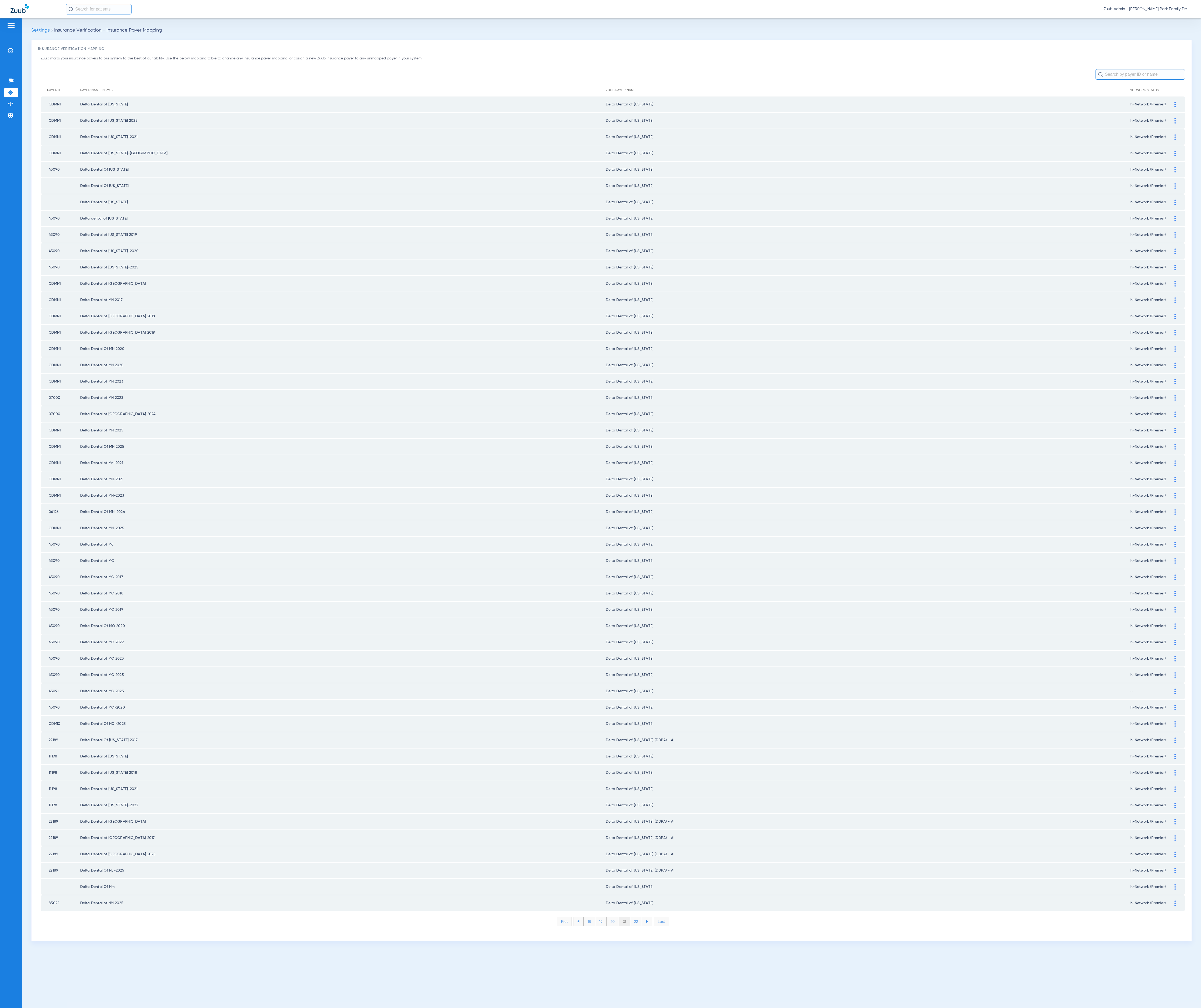
click at [633, 917] on li "22" at bounding box center [636, 921] width 12 height 9
click at [633, 917] on li "23" at bounding box center [636, 921] width 12 height 9
click at [633, 917] on li "24" at bounding box center [636, 921] width 12 height 9
click at [633, 917] on li "25" at bounding box center [636, 921] width 12 height 9
click at [638, 917] on li "26" at bounding box center [636, 921] width 12 height 9
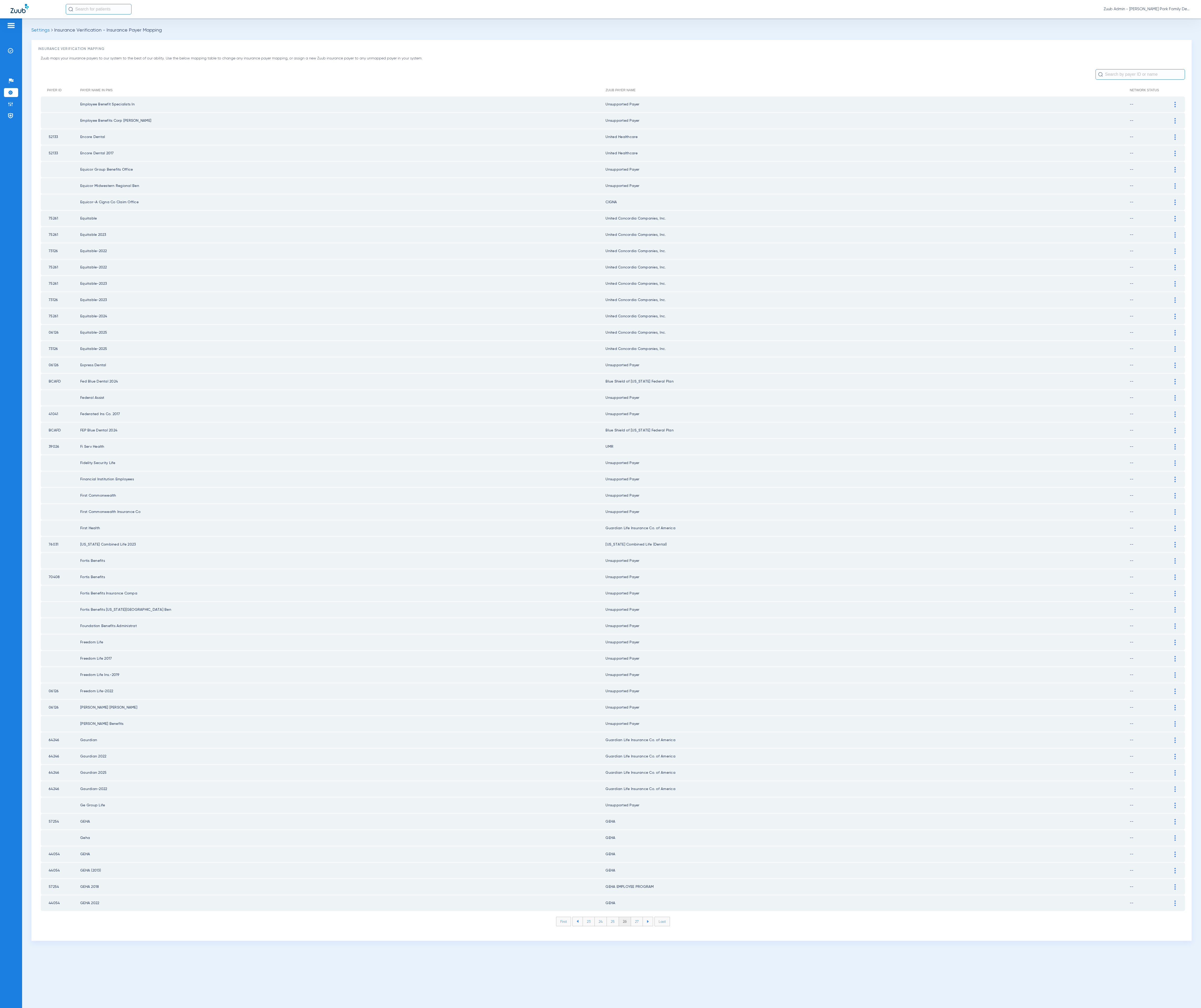
click at [638, 917] on li "27" at bounding box center [636, 921] width 12 height 9
click at [638, 917] on li "28" at bounding box center [637, 921] width 12 height 9
click at [638, 917] on li "29" at bounding box center [636, 921] width 12 height 9
click at [638, 917] on li "30" at bounding box center [636, 921] width 13 height 9
click at [638, 917] on li "31" at bounding box center [637, 921] width 11 height 9
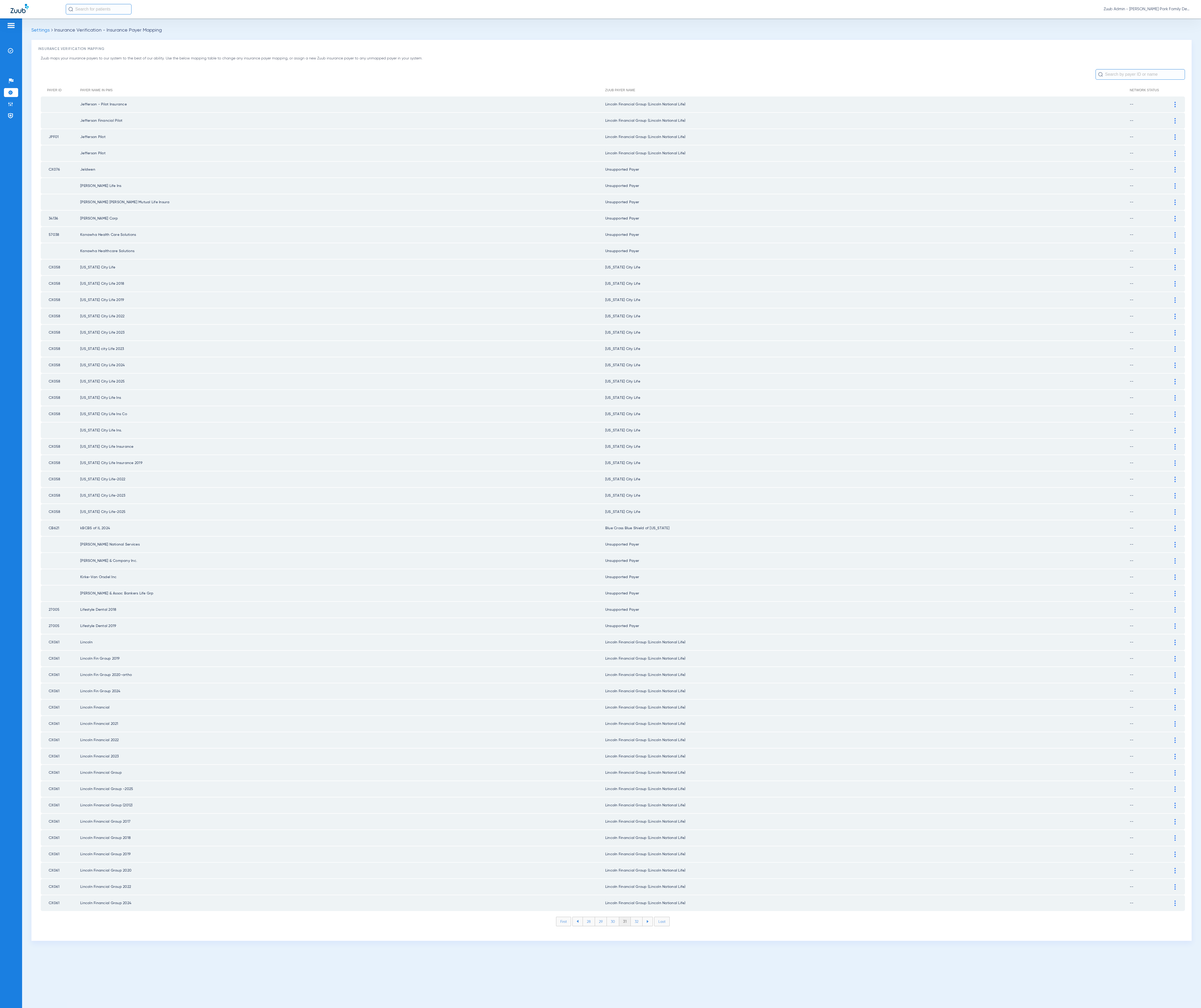
click at [638, 917] on li "32" at bounding box center [636, 921] width 12 height 9
click at [638, 917] on li "33" at bounding box center [636, 921] width 12 height 9
click at [638, 917] on li "34" at bounding box center [637, 921] width 12 height 9
click at [638, 917] on li "35" at bounding box center [636, 921] width 12 height 9
click at [638, 917] on li "36" at bounding box center [636, 921] width 12 height 9
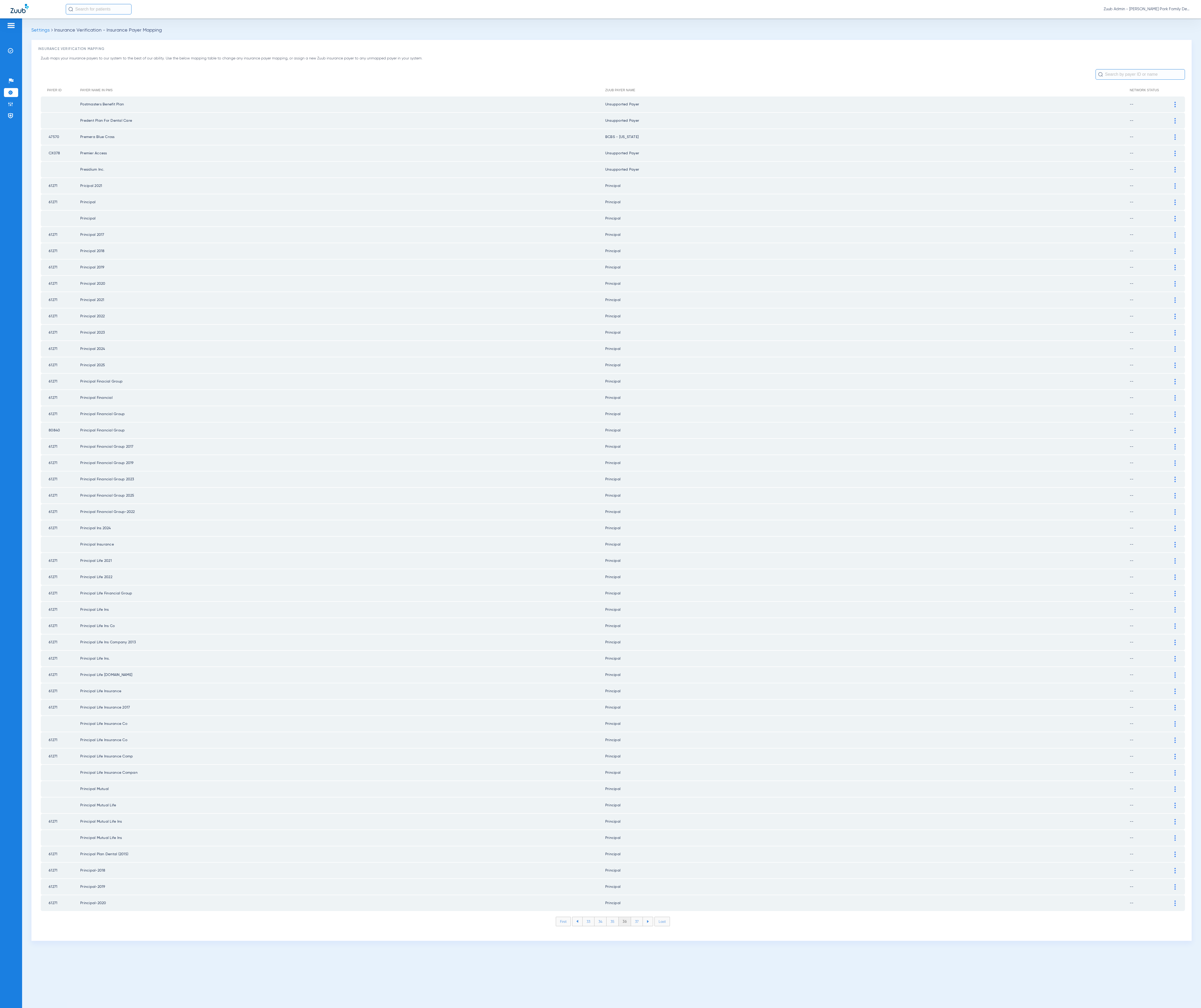
click at [638, 917] on li "37" at bounding box center [636, 921] width 12 height 9
click at [638, 917] on li "38" at bounding box center [637, 921] width 12 height 9
click at [638, 917] on li "39" at bounding box center [636, 921] width 12 height 9
click at [638, 917] on li "40" at bounding box center [636, 921] width 13 height 9
click at [638, 917] on li "41" at bounding box center [637, 921] width 12 height 9
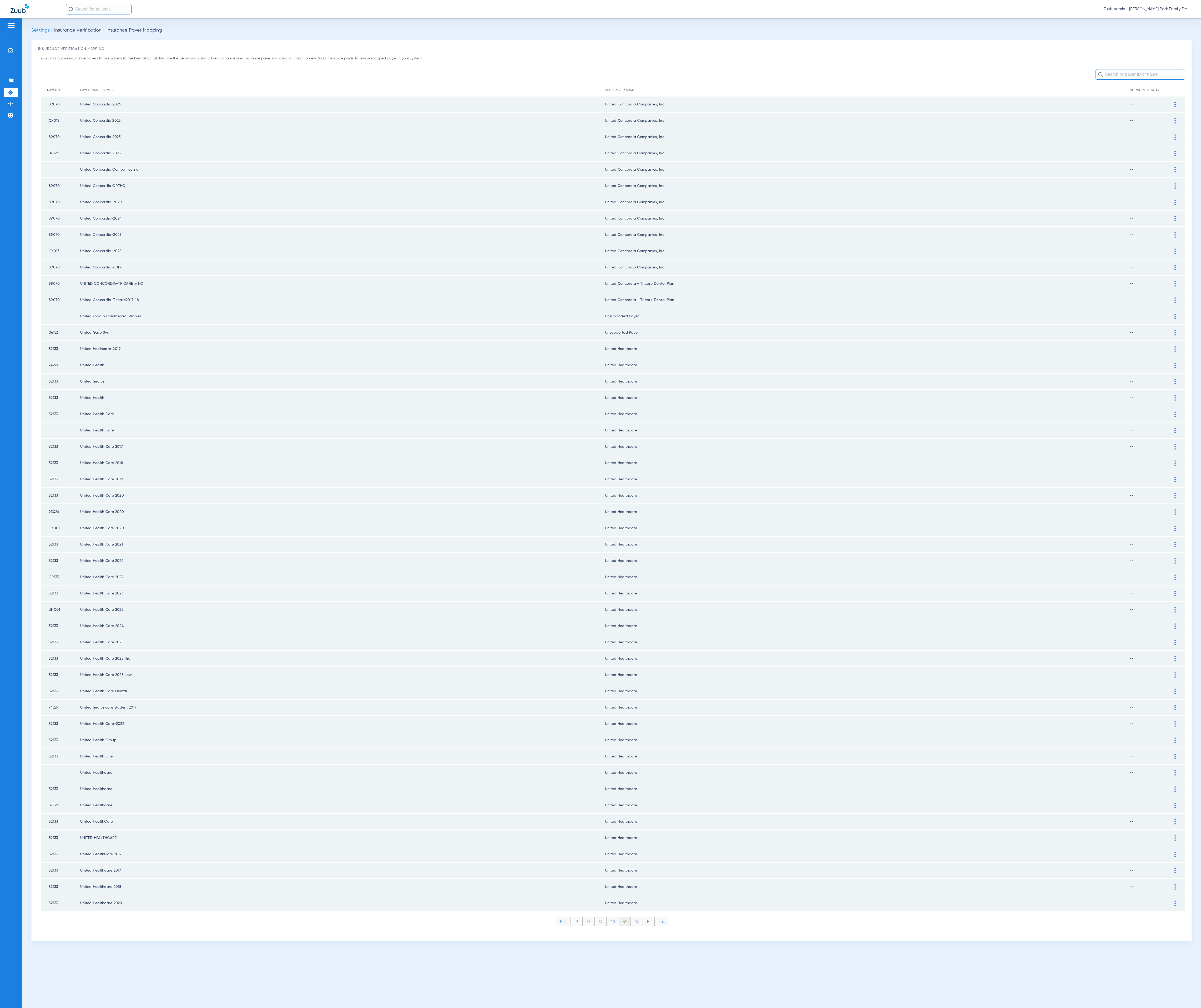
click at [638, 917] on li "42" at bounding box center [637, 921] width 12 height 9
click at [638, 917] on li "43" at bounding box center [637, 921] width 12 height 9
click at [638, 917] on li "44" at bounding box center [637, 921] width 13 height 9
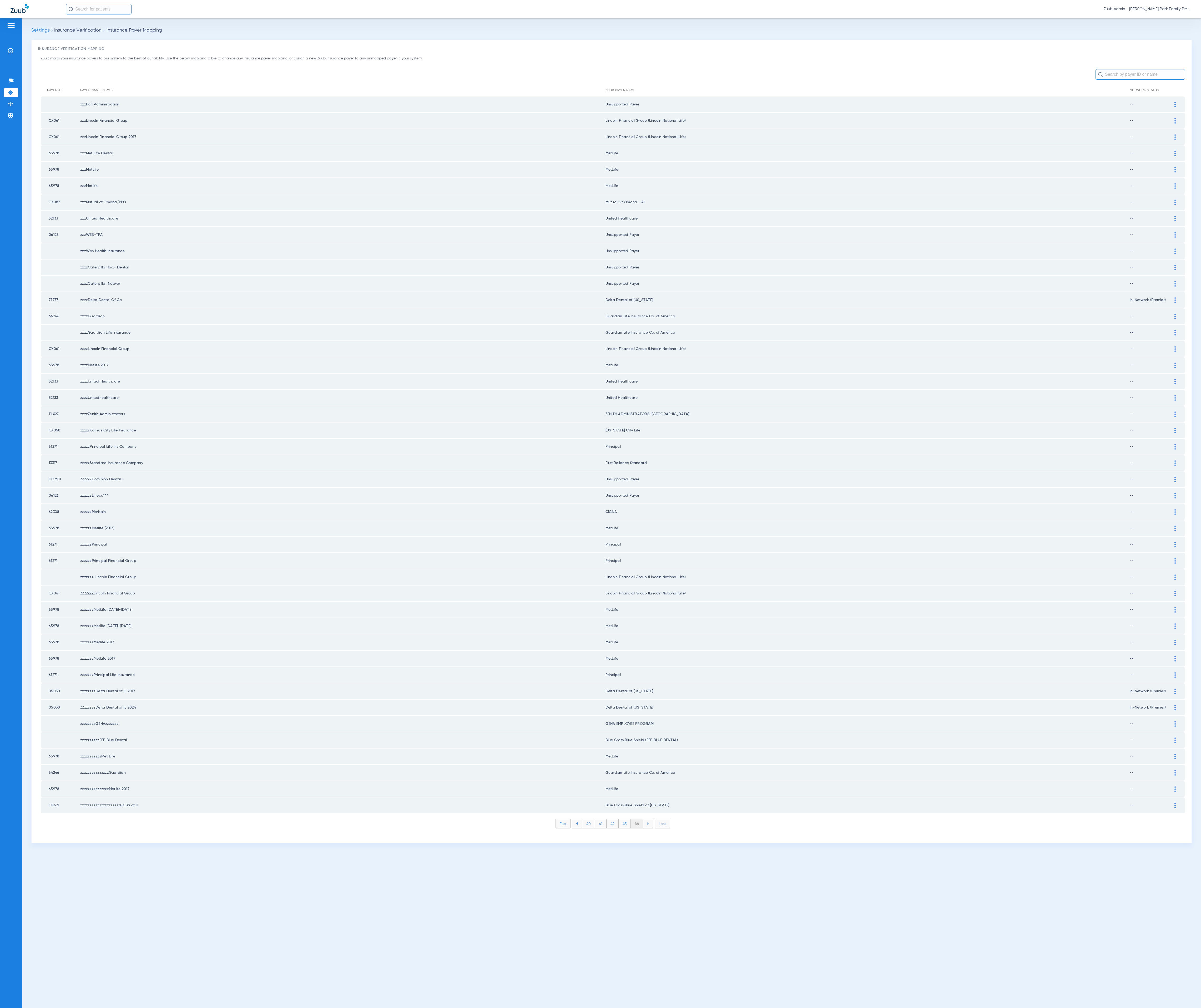
click at [638, 896] on div "Settings Insurance Verification - Insurance Payer Mapping Insurance Verificatio…" at bounding box center [611, 513] width 1179 height 990
click at [7, 101] on li "Admin" at bounding box center [11, 104] width 14 height 9
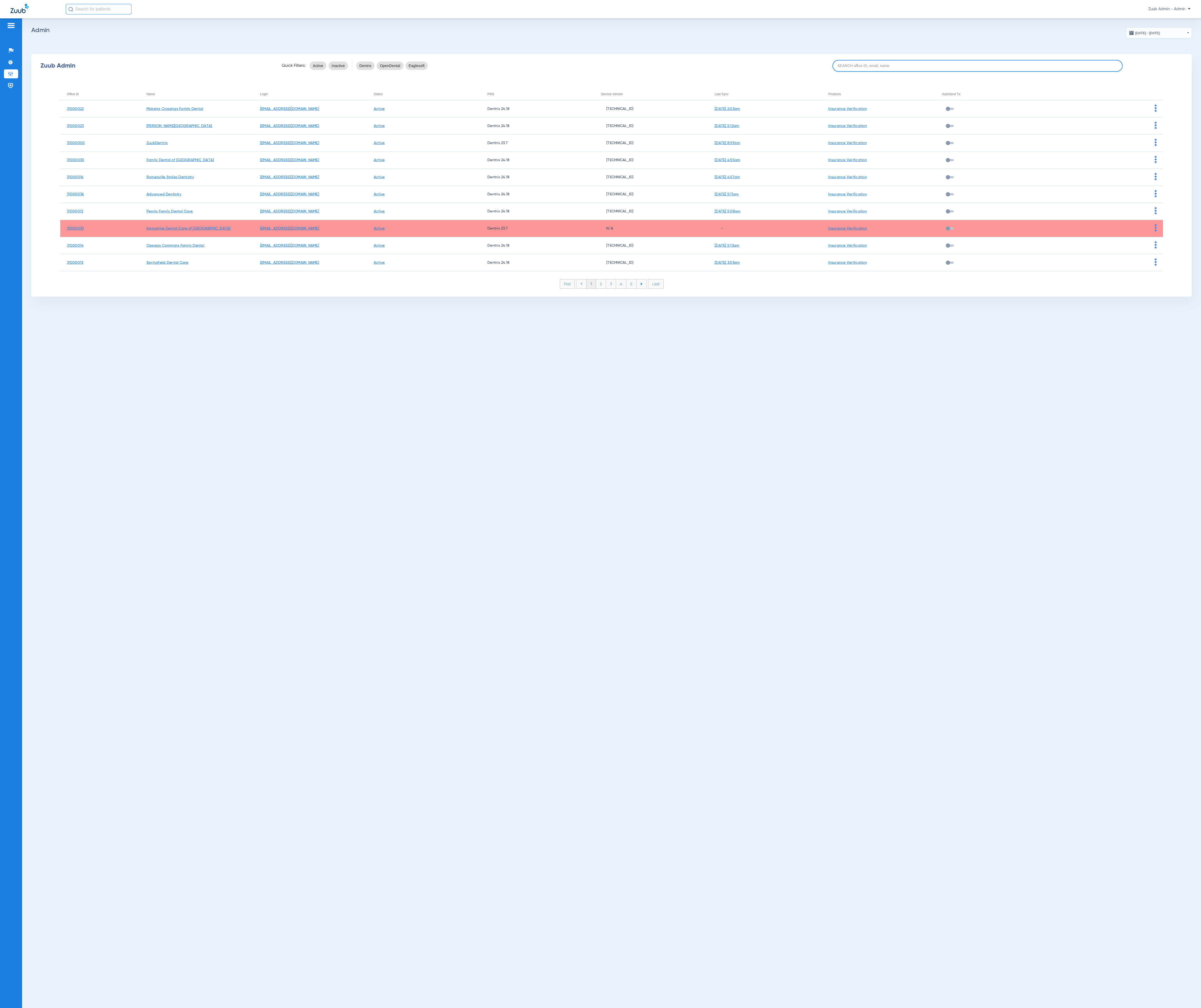
click at [941, 68] on input at bounding box center [978, 66] width 290 height 12
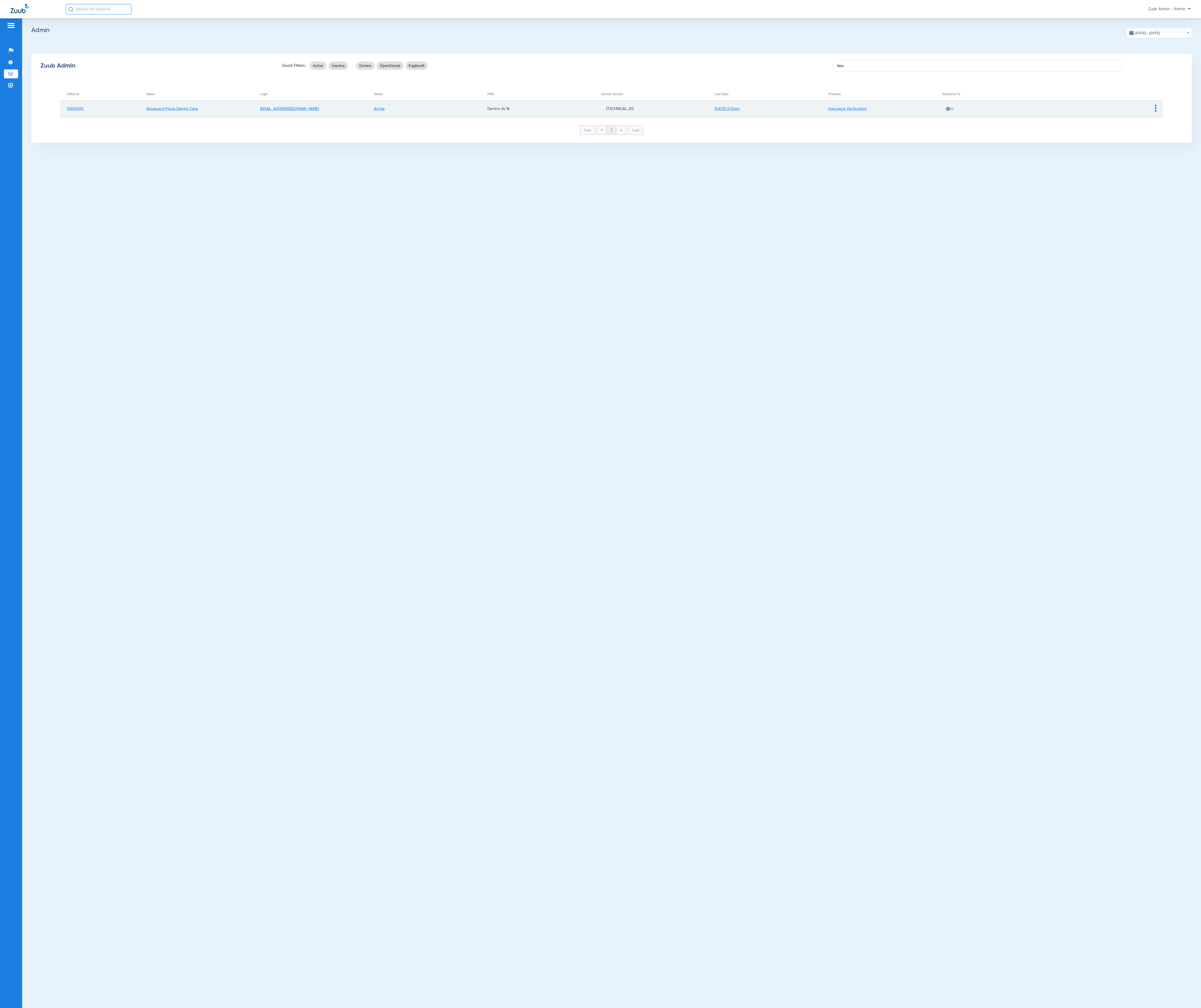
type input "bou"
click at [1155, 108] on img at bounding box center [1156, 108] width 2 height 7
click at [1173, 123] on button "View Account" at bounding box center [1170, 118] width 30 height 11
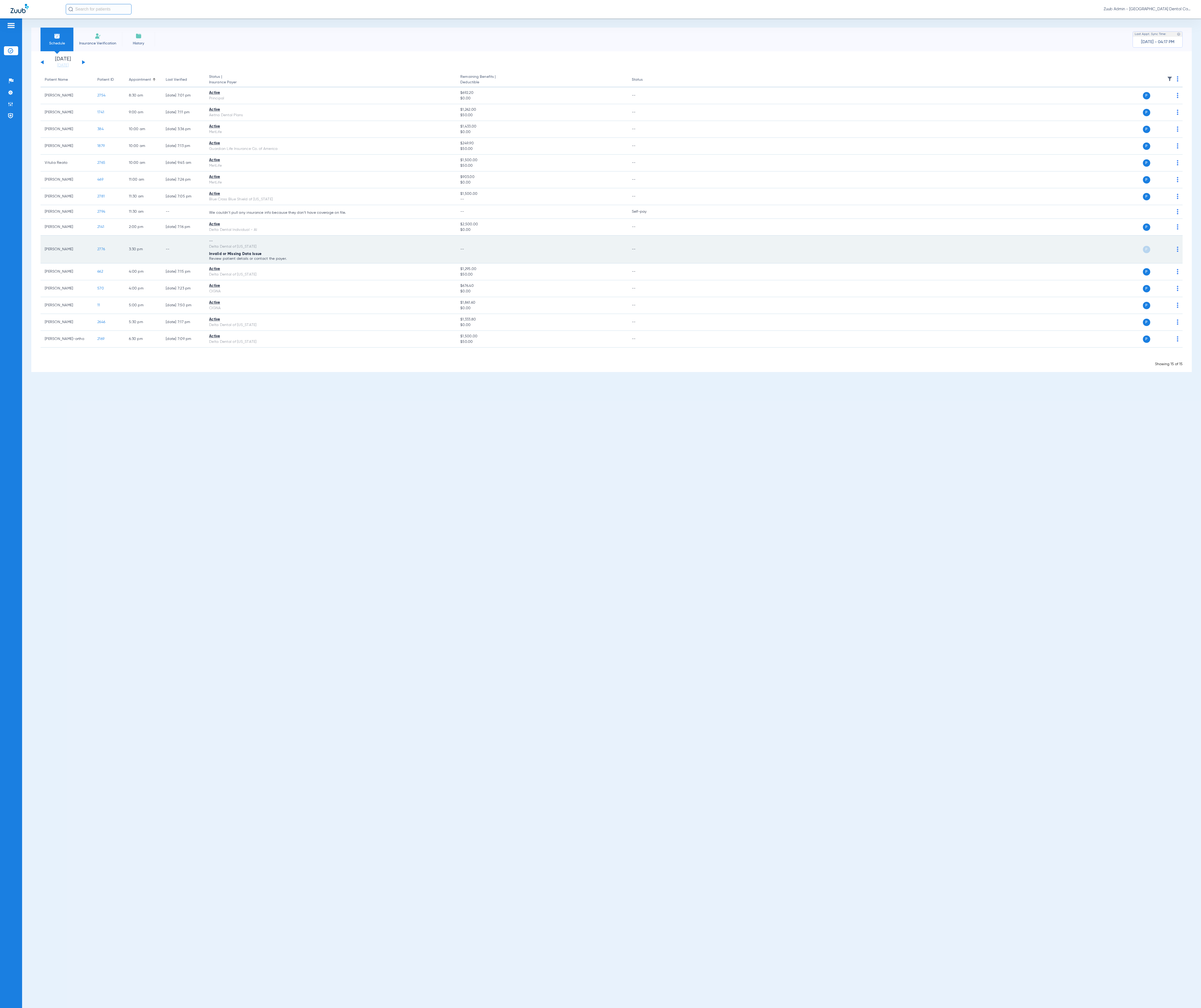
click at [1178, 252] on img at bounding box center [1177, 249] width 1 height 5
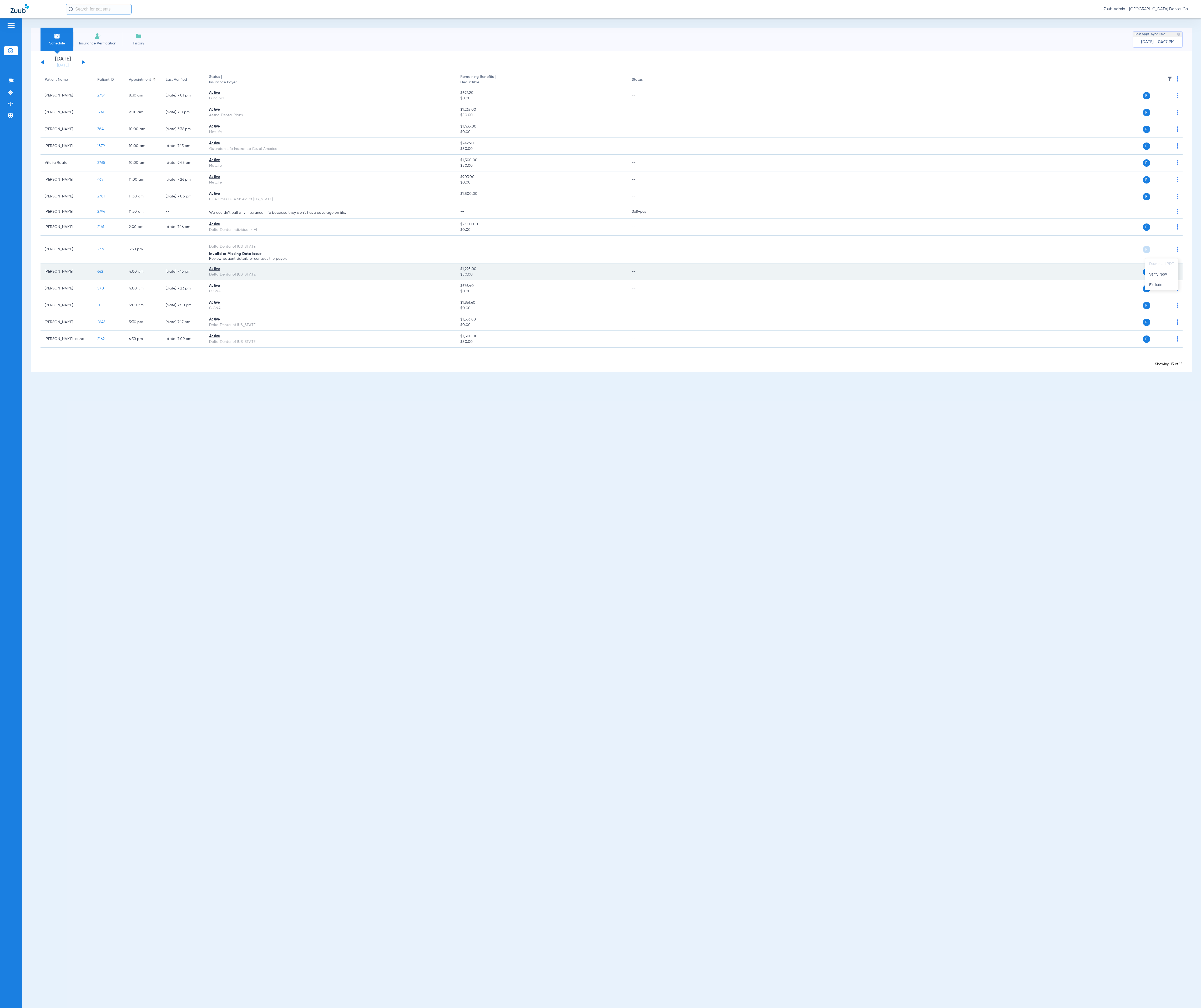
click at [1171, 273] on span "Verify Now" at bounding box center [1161, 274] width 25 height 4
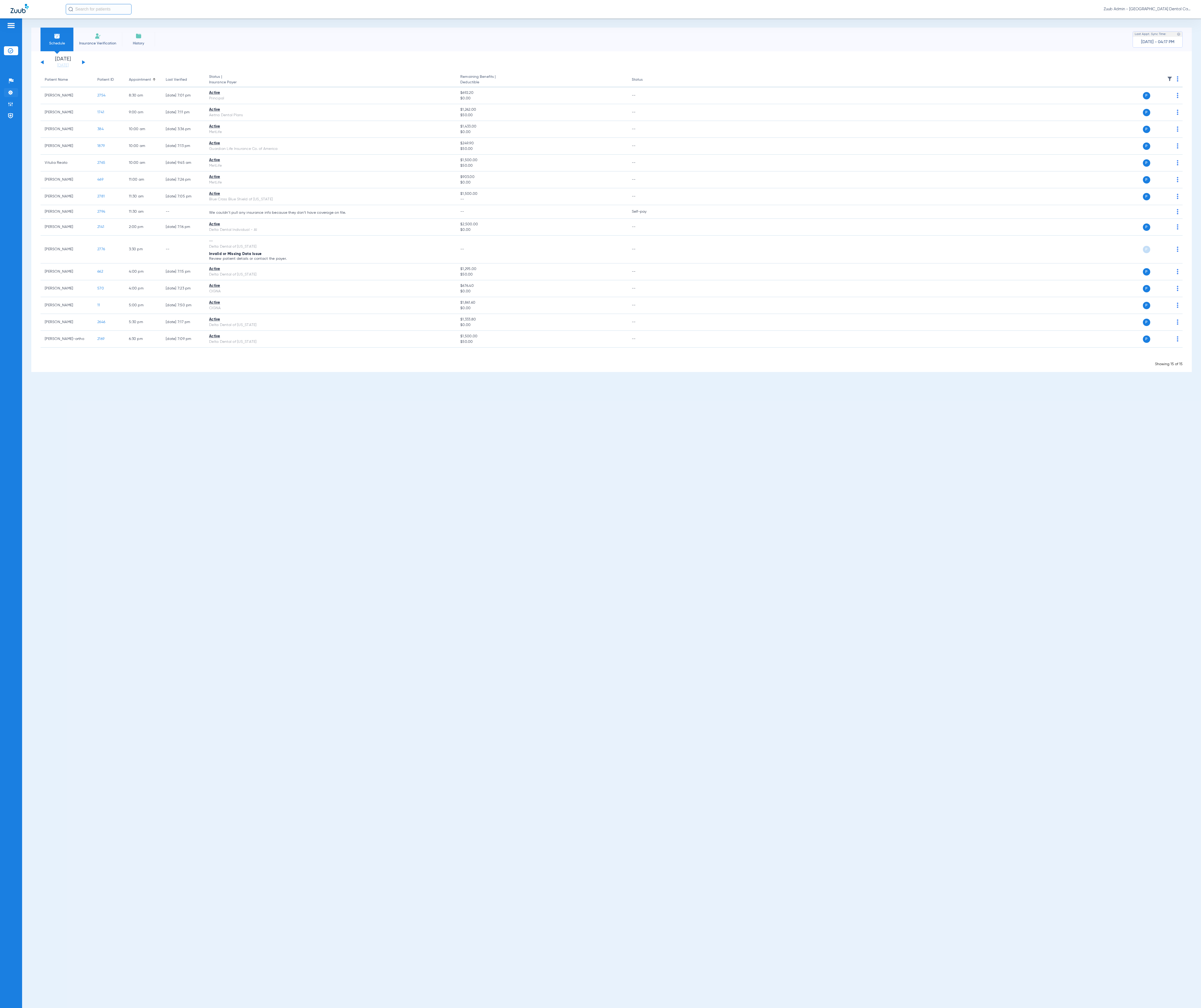
click at [10, 93] on img at bounding box center [10, 92] width 5 height 5
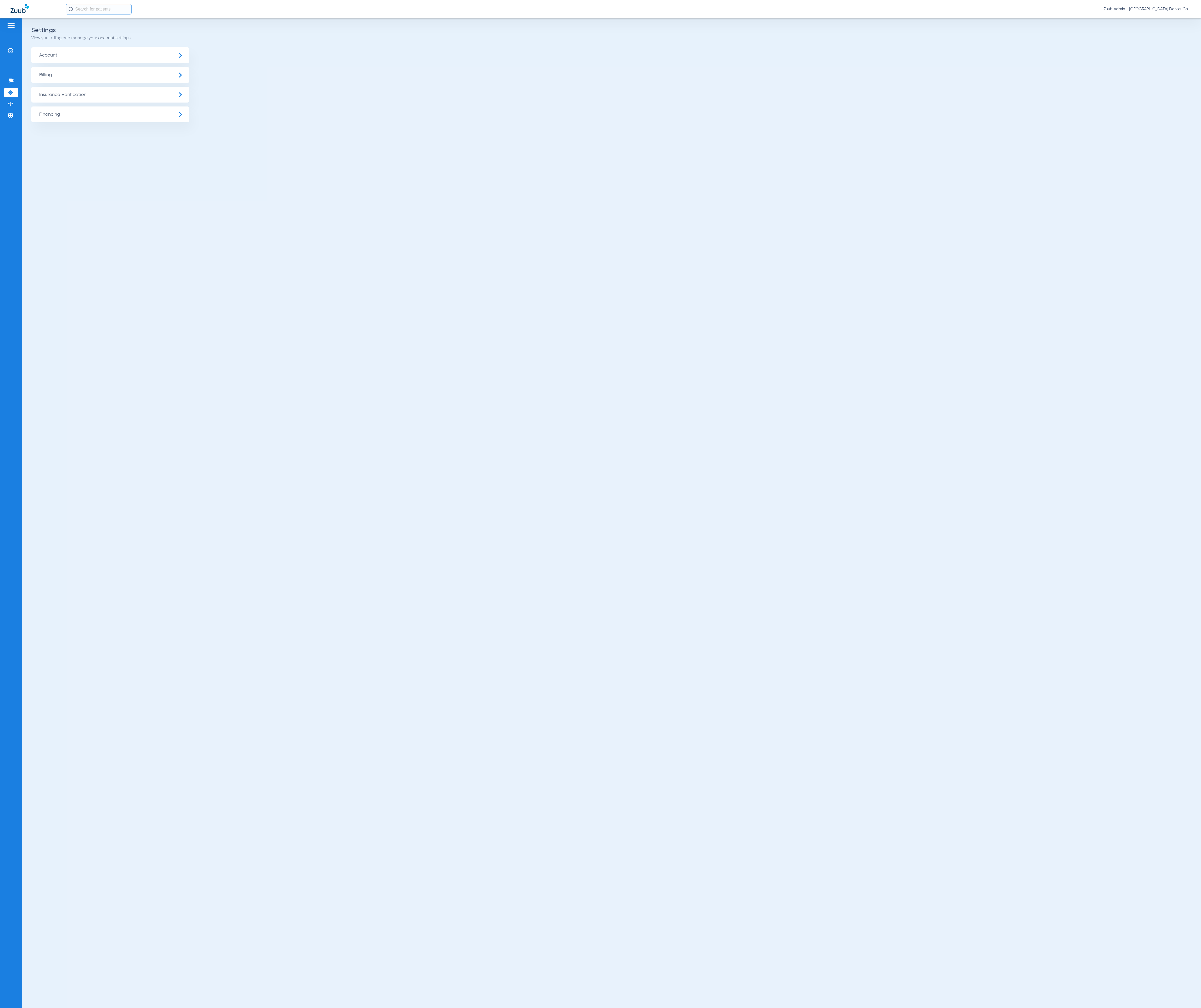
click at [134, 94] on span "Insurance Verification" at bounding box center [110, 95] width 158 height 16
click at [166, 130] on li "Insurance Payer Mapping" at bounding box center [110, 136] width 158 height 14
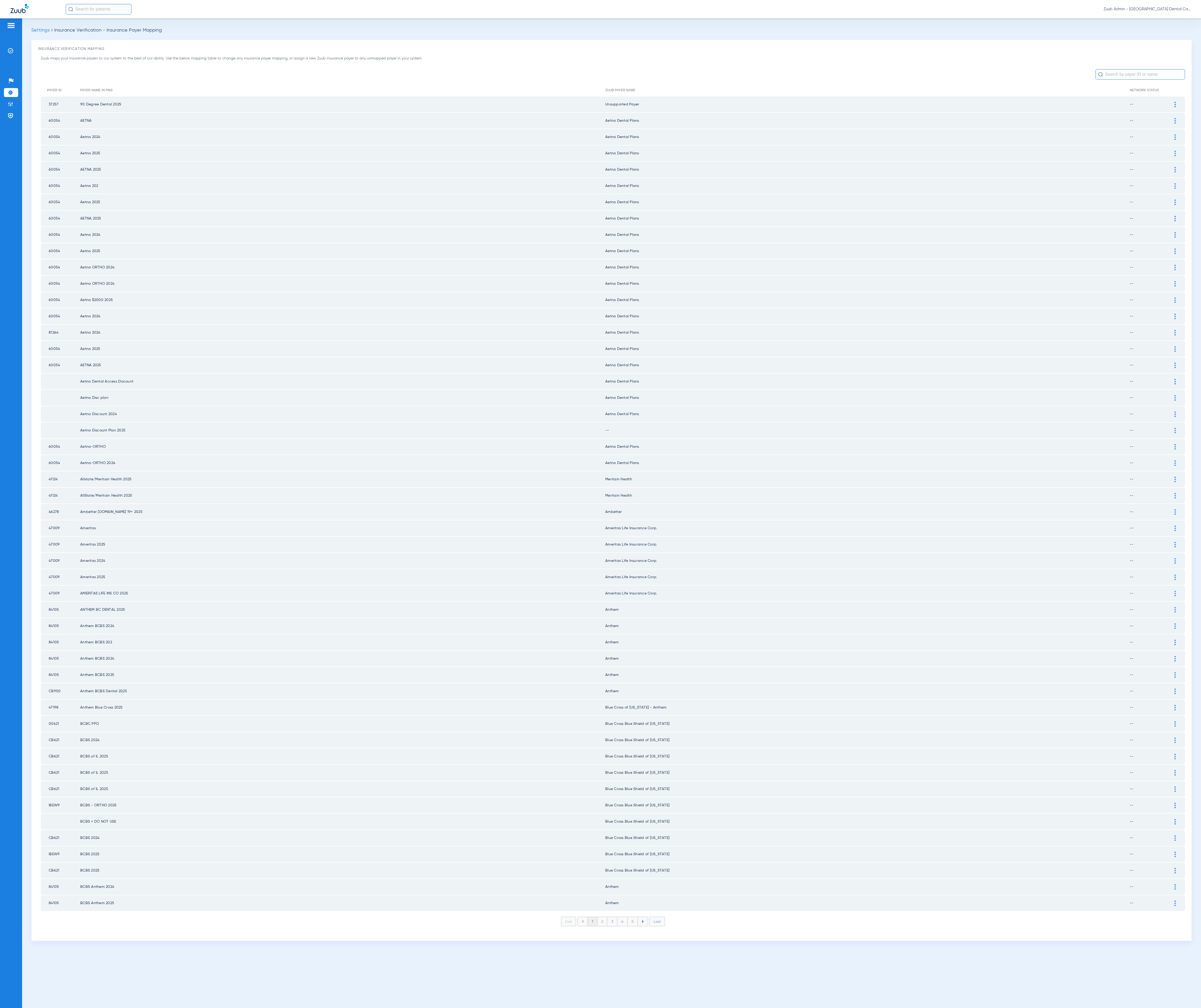
click at [1175, 428] on div at bounding box center [1175, 431] width 9 height 6
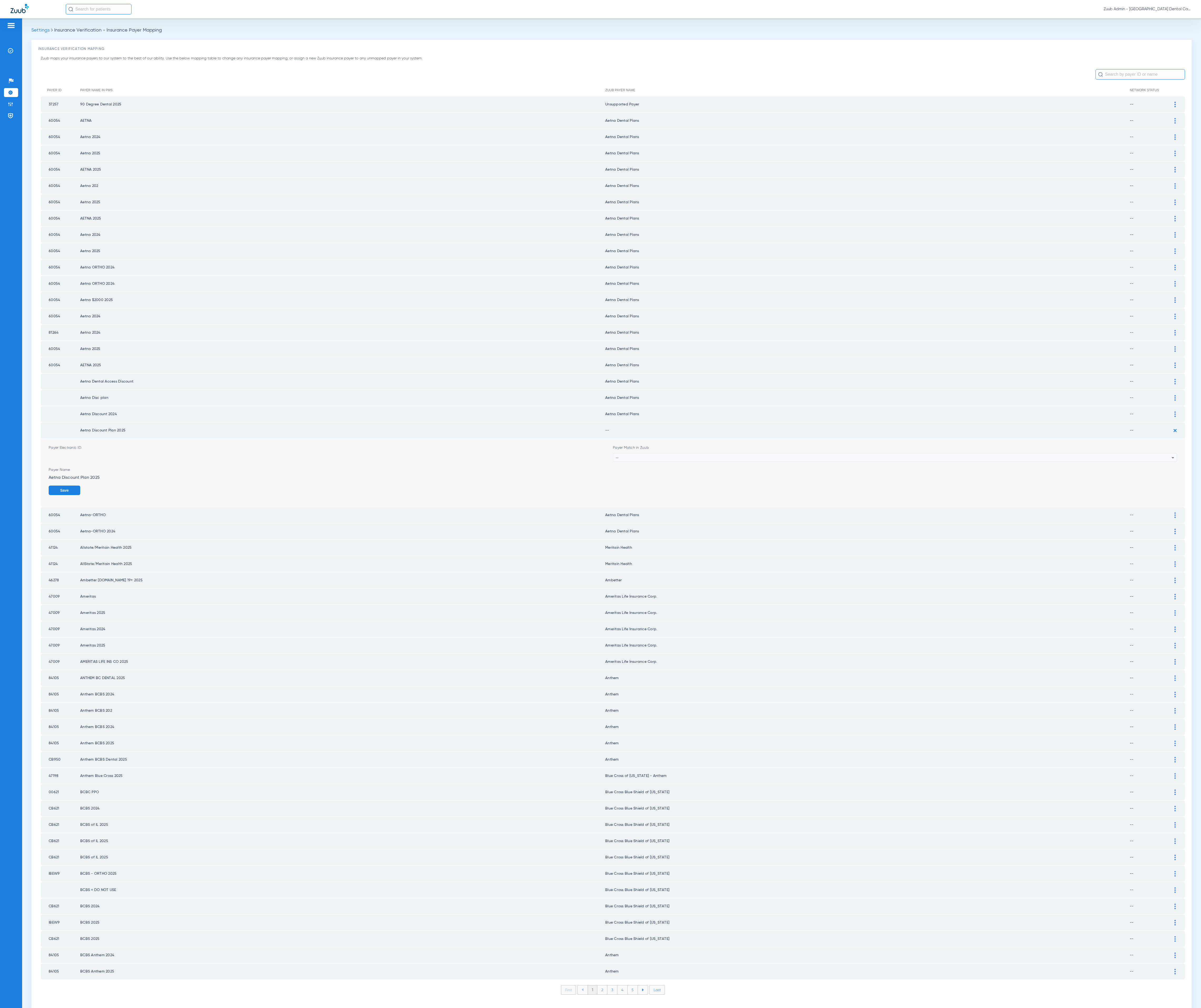
click at [785, 453] on form "Payer Electronic ID Payer Match in Zuub -- Payer Name Aetna Discount Plan 2025 …" at bounding box center [613, 473] width 1128 height 69
click at [790, 453] on div "--" at bounding box center [894, 458] width 556 height 9
type input "aet"
click at [782, 494] on mat-option "Aetna Dental Plans" at bounding box center [895, 494] width 564 height 9
click at [1158, 486] on button "Save" at bounding box center [1161, 490] width 32 height 9
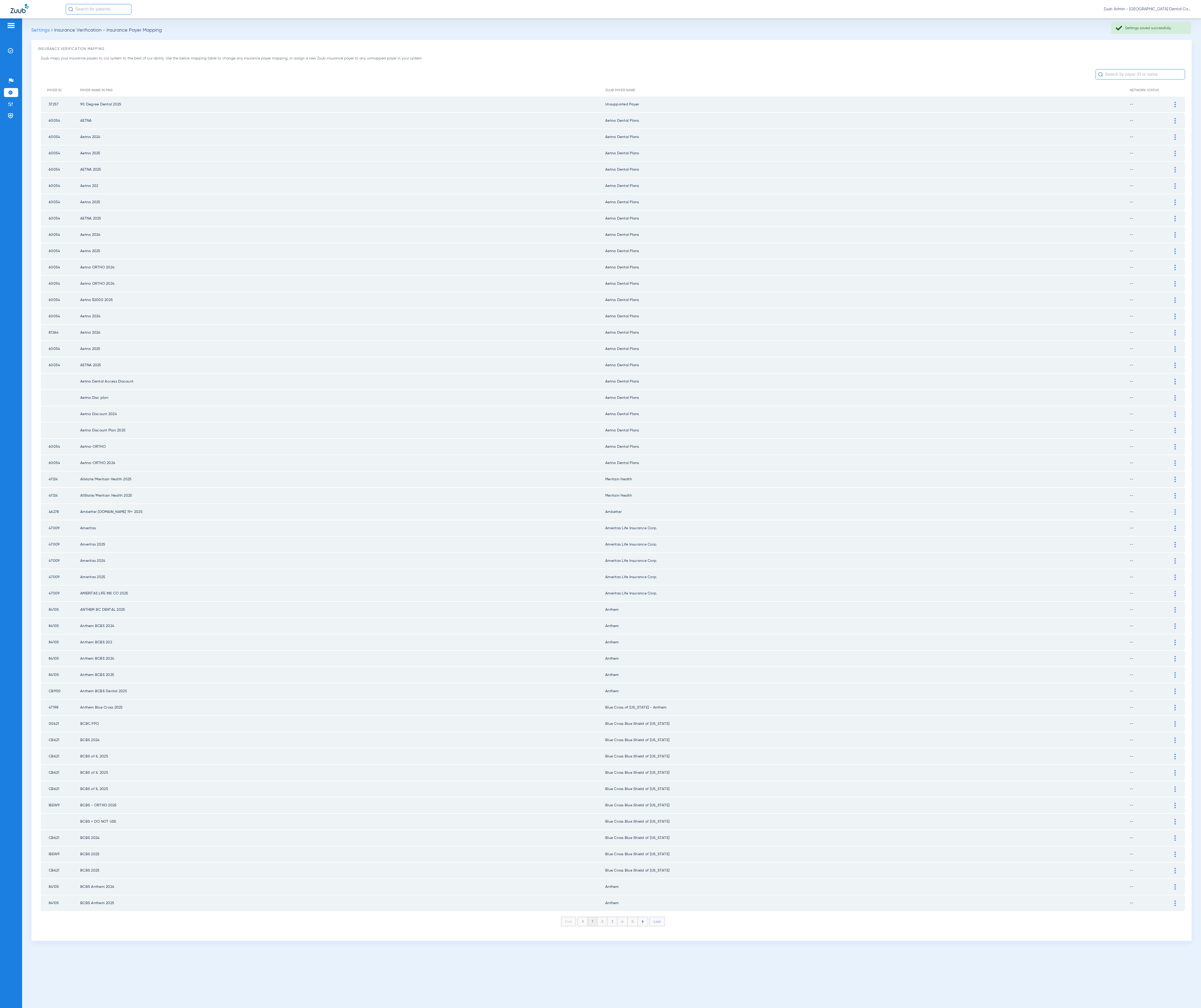
click at [603, 917] on li "2" at bounding box center [602, 921] width 10 height 9
click at [613, 917] on li "3" at bounding box center [612, 921] width 10 height 9
click at [624, 917] on li "4" at bounding box center [622, 921] width 10 height 9
click at [634, 917] on li "5" at bounding box center [633, 921] width 10 height 9
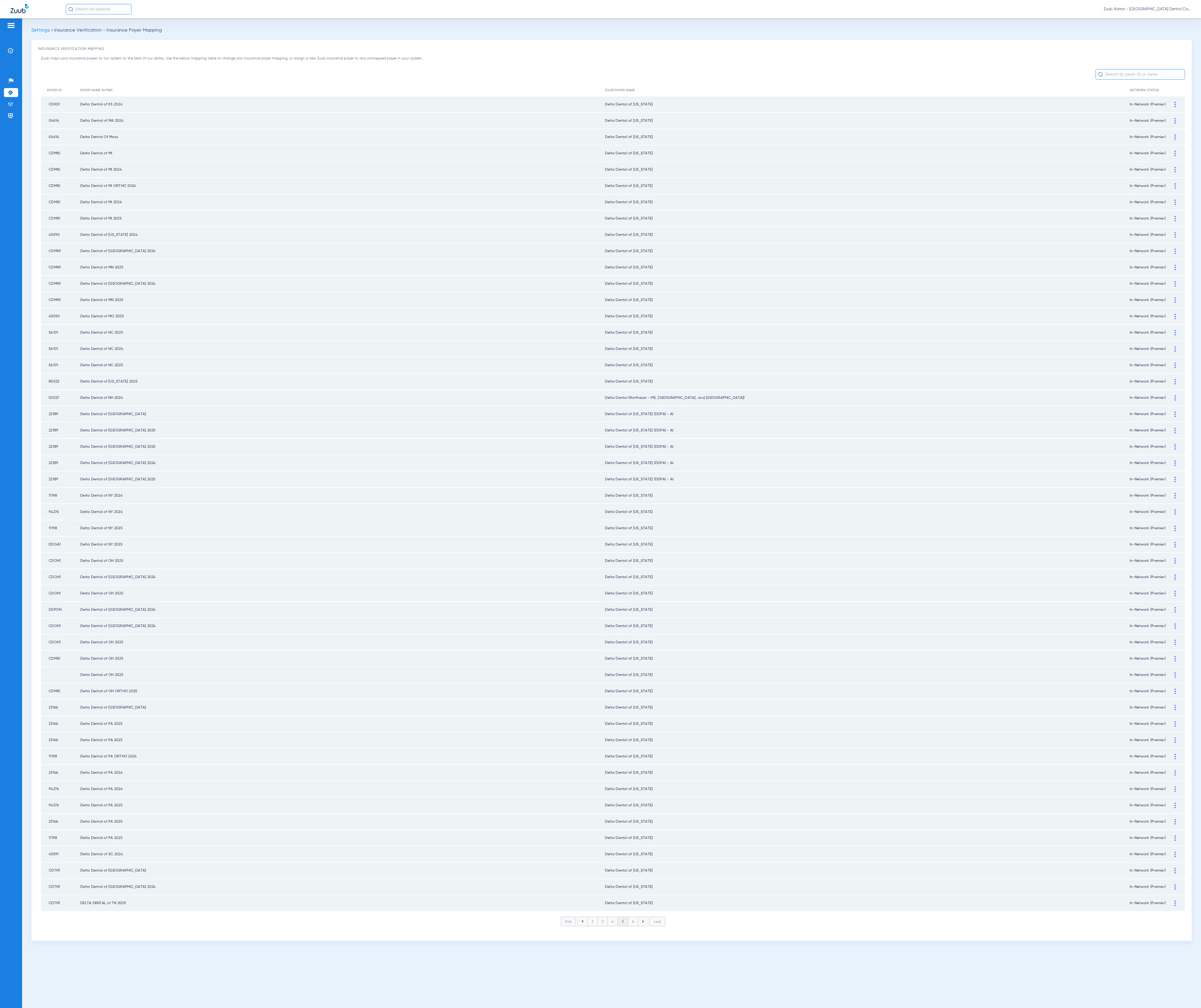
click at [634, 917] on li "6" at bounding box center [633, 921] width 10 height 9
click at [634, 917] on li "7" at bounding box center [633, 921] width 10 height 9
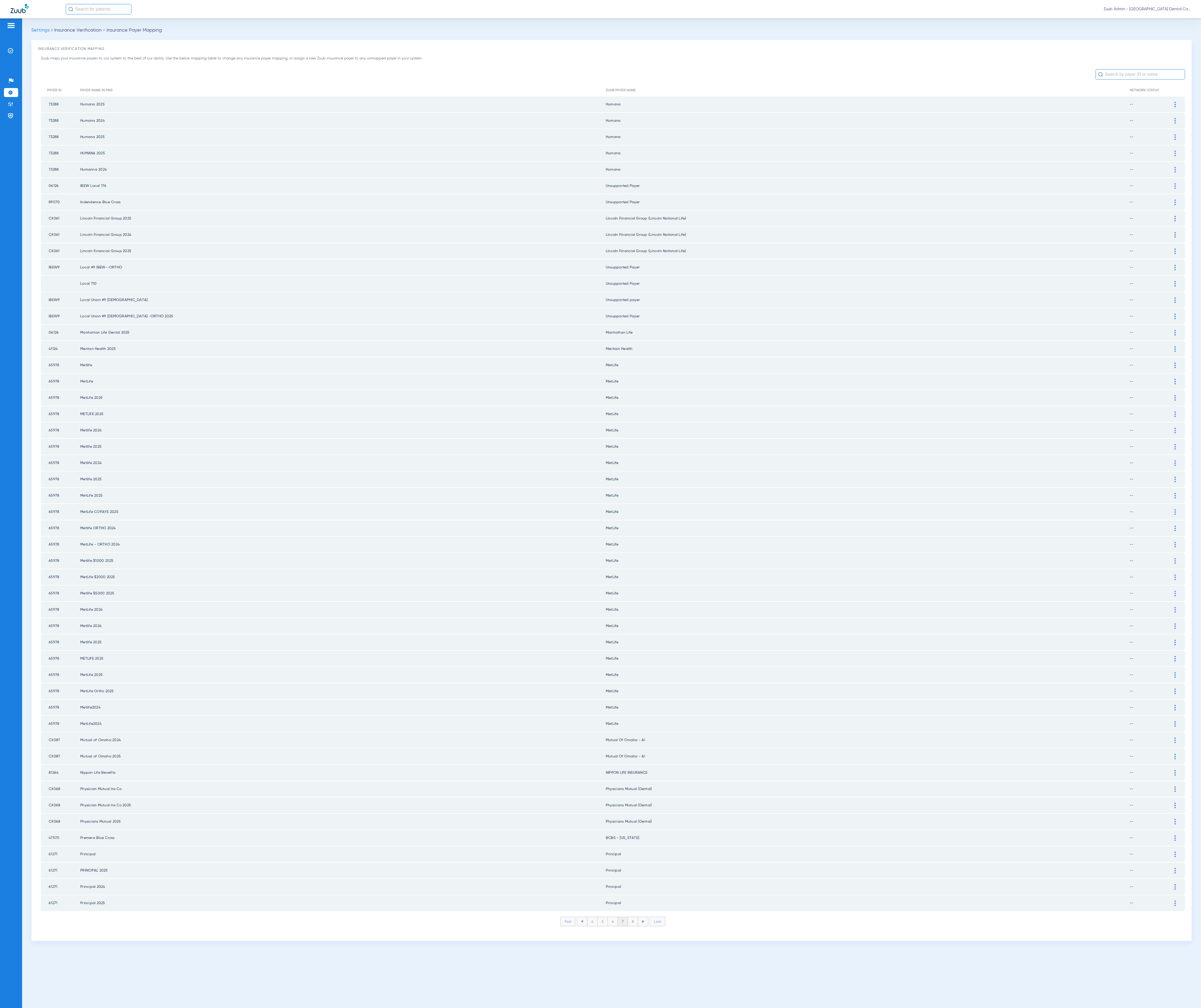
click at [634, 917] on li "8" at bounding box center [633, 921] width 10 height 9
click at [1176, 395] on div at bounding box center [1175, 398] width 9 height 6
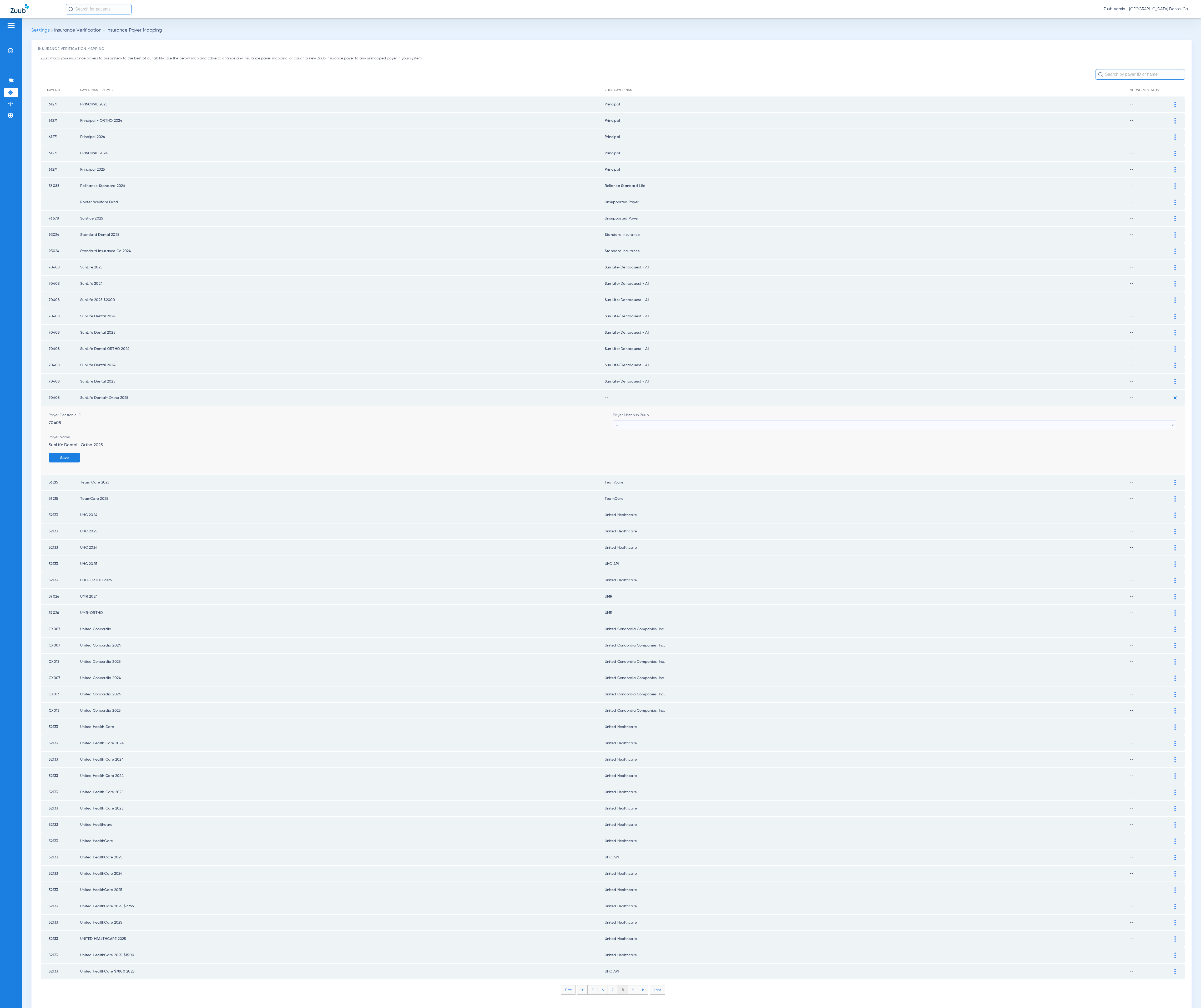
click at [761, 421] on div "--" at bounding box center [894, 425] width 556 height 9
type input "sun"
drag, startPoint x: 764, startPoint y: 445, endPoint x: 858, endPoint y: 447, distance: 94.0
click at [764, 444] on mat-option "Sun Life/Dentaquest - AI" at bounding box center [895, 445] width 564 height 9
click at [1165, 453] on button "Save" at bounding box center [1161, 458] width 32 height 9
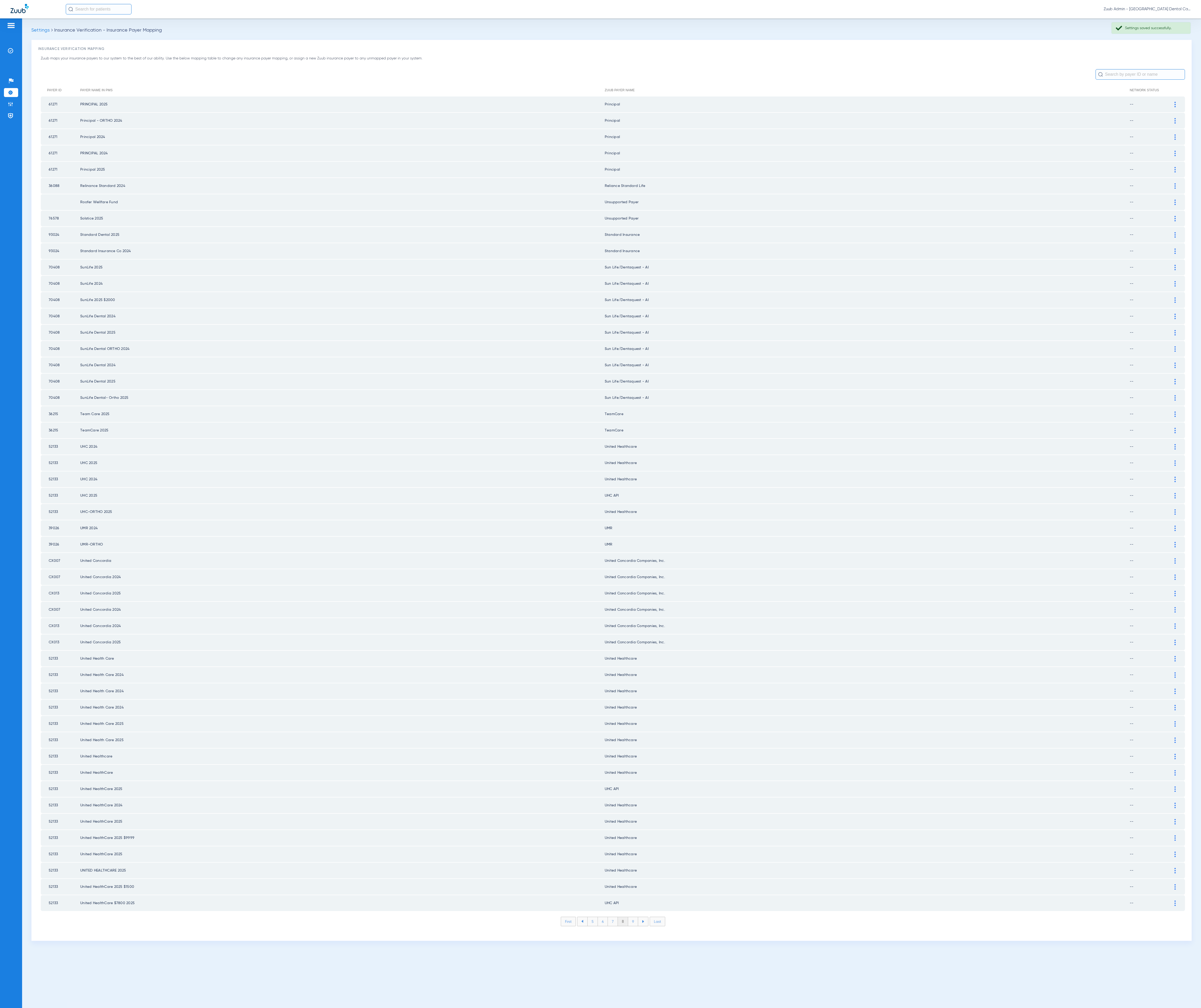
click at [632, 917] on li "9" at bounding box center [633, 921] width 10 height 9
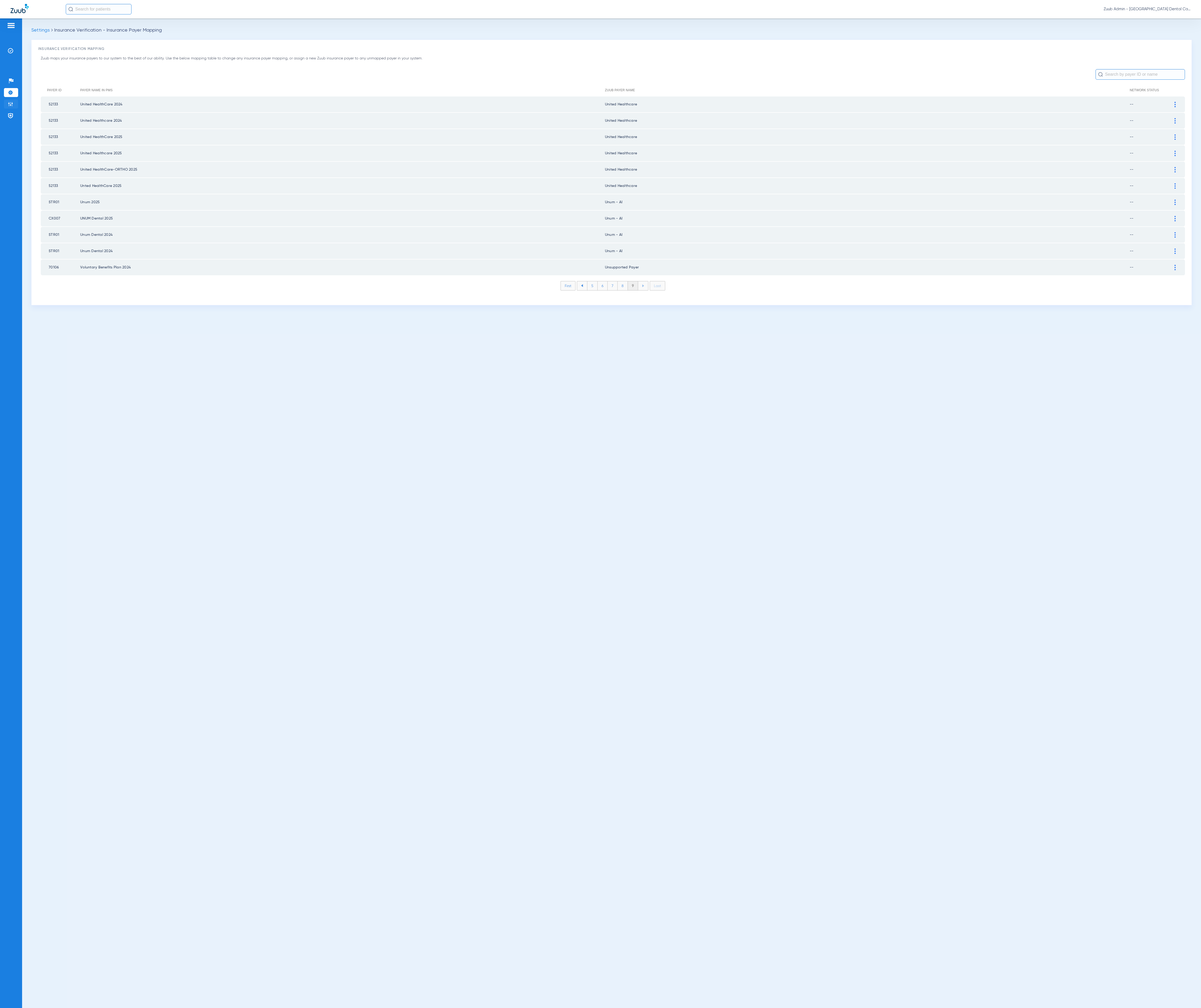
click at [11, 106] on img at bounding box center [10, 104] width 5 height 5
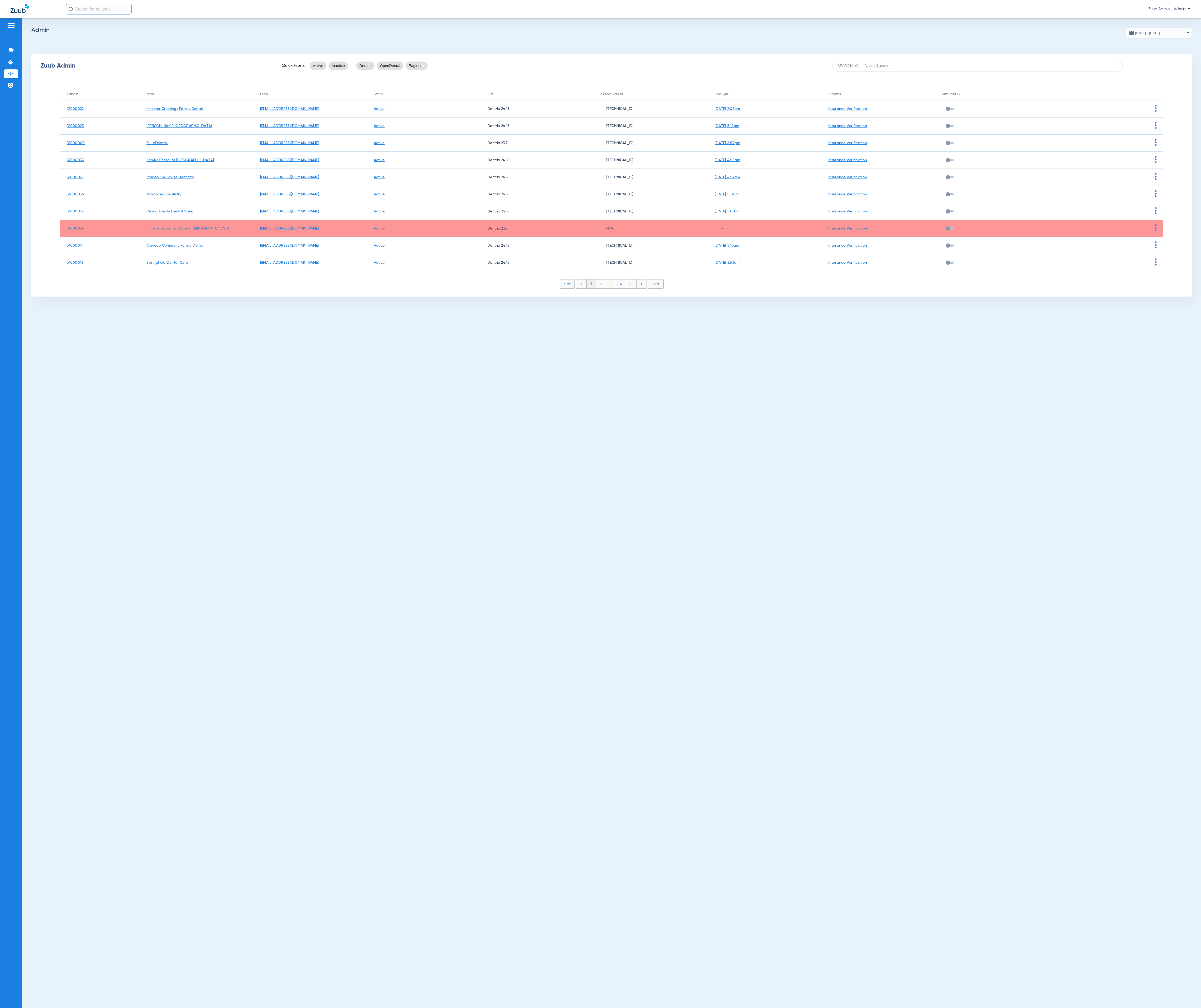
click at [953, 73] on div "Zuub Admin Quick Filters: Active Inactive Dentrix OpenDental Eaglesoft" at bounding box center [611, 65] width 1160 height 21
click at [953, 70] on input at bounding box center [978, 66] width 290 height 12
paste input "31000011"
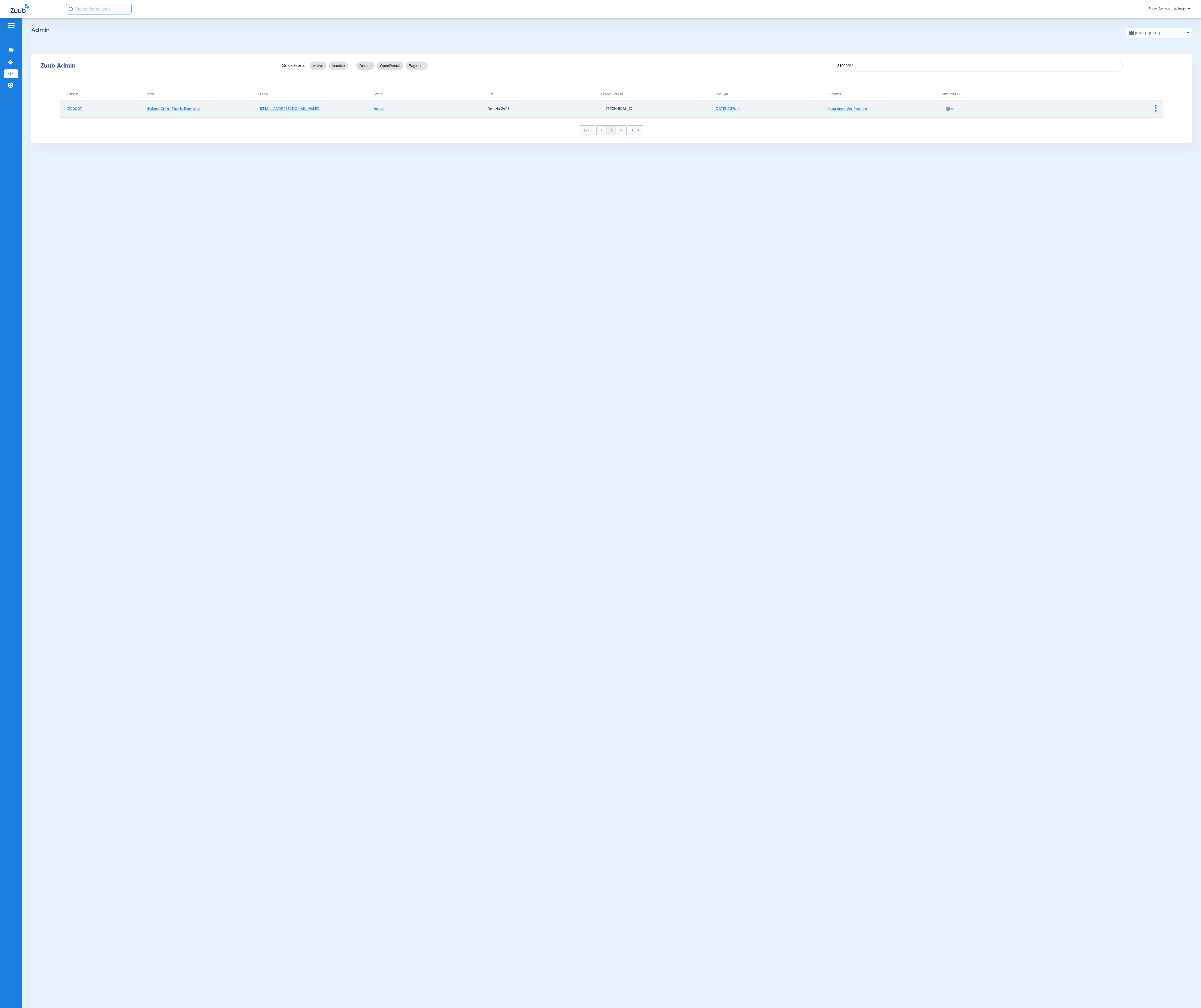
type input "31000011"
click at [1156, 106] on img at bounding box center [1156, 108] width 2 height 7
click at [1173, 123] on button "View Account" at bounding box center [1170, 118] width 30 height 11
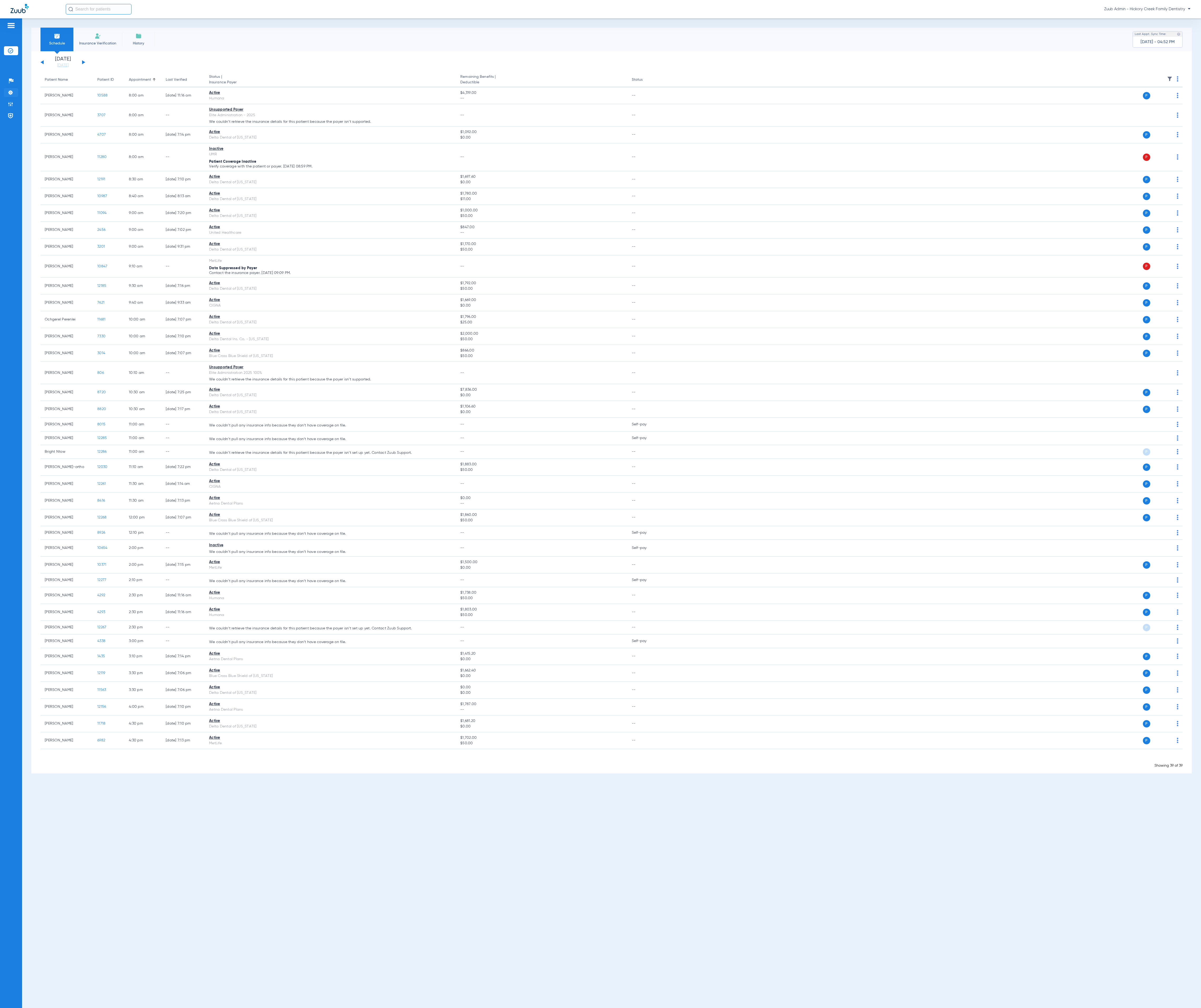
click at [14, 93] on li "Settings" at bounding box center [11, 92] width 14 height 9
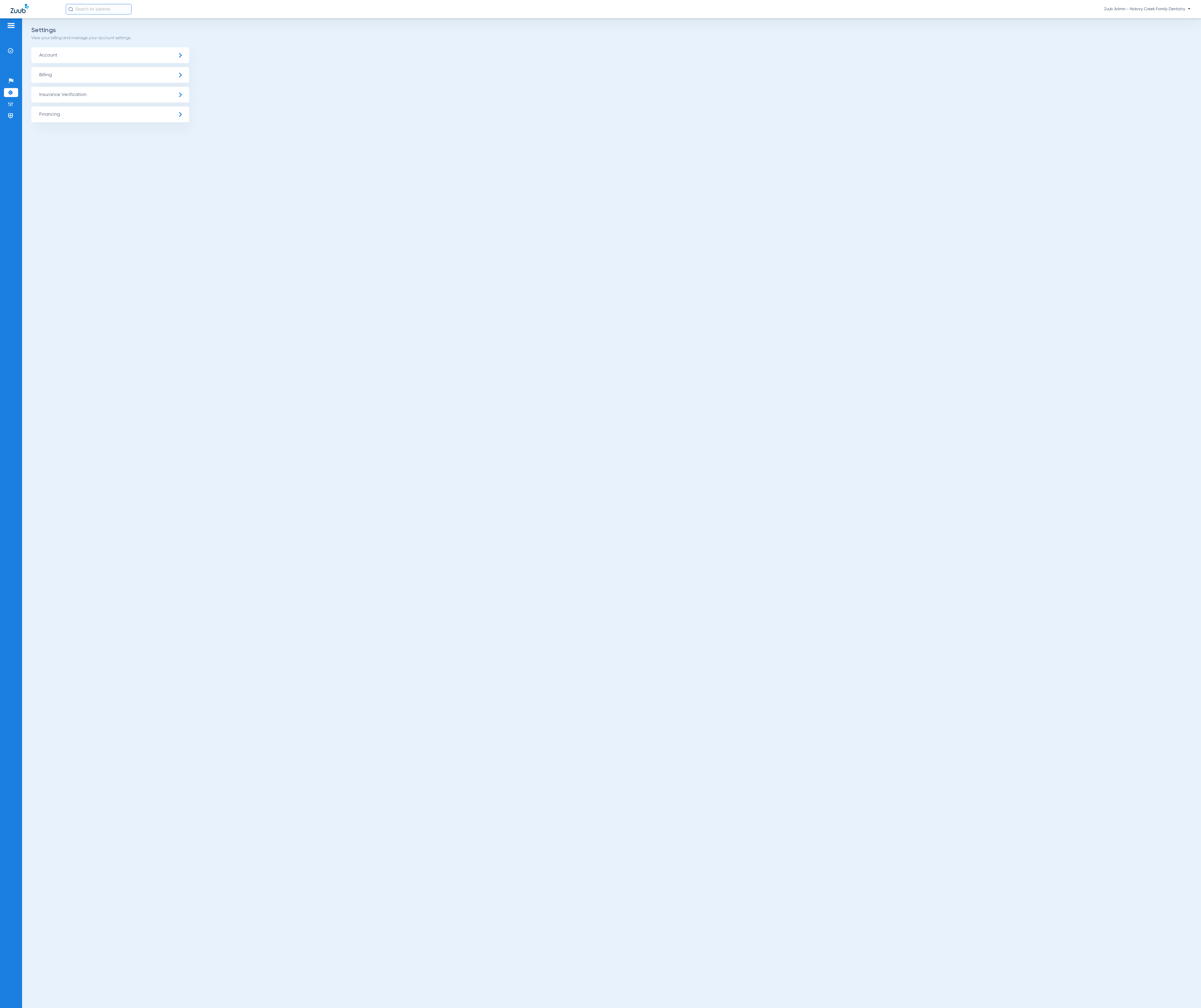
click at [46, 93] on span "Insurance Verification" at bounding box center [110, 95] width 158 height 16
click at [126, 132] on li "Insurance Payer Mapping" at bounding box center [110, 136] width 158 height 14
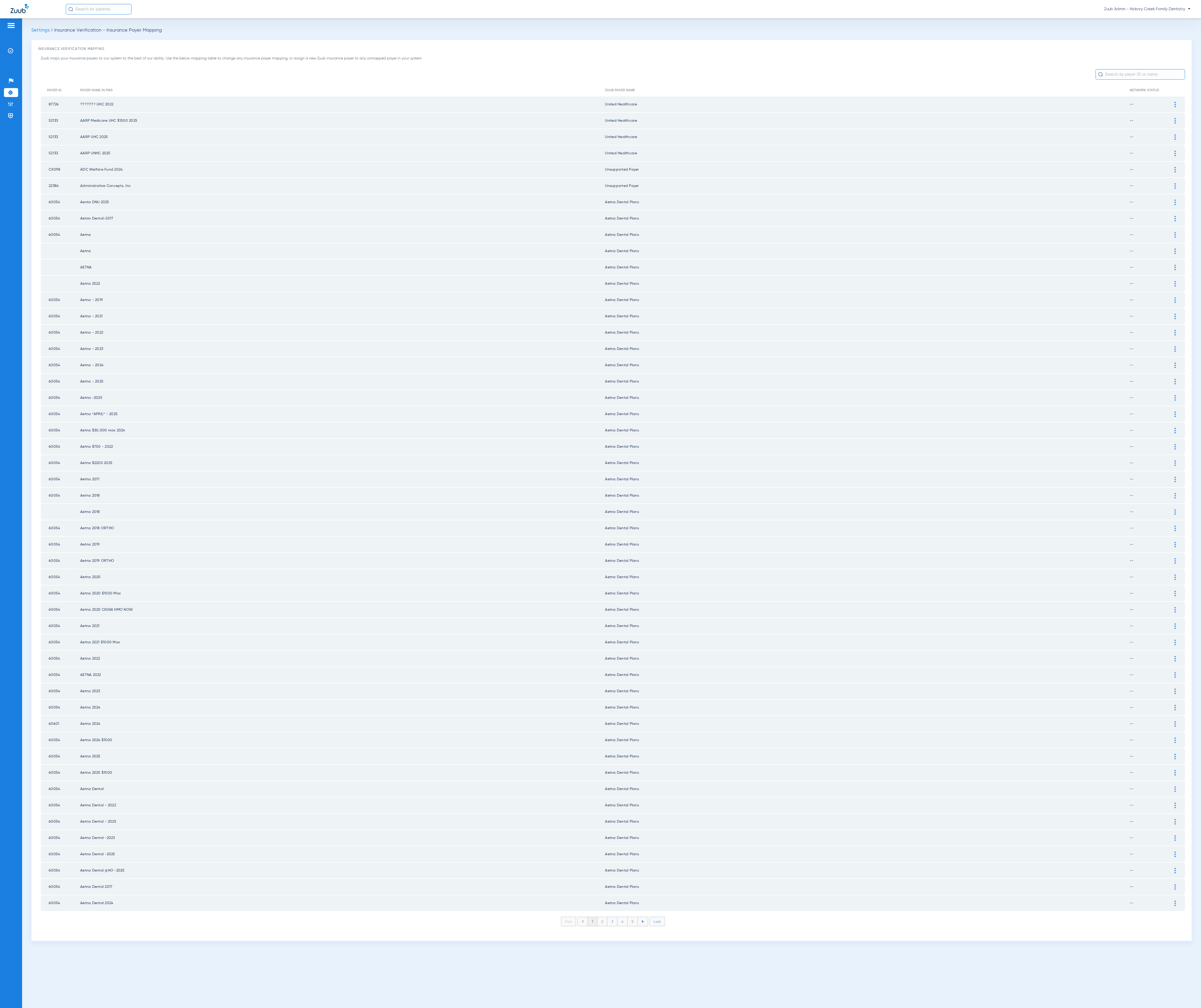
click at [600, 917] on li "2" at bounding box center [602, 921] width 10 height 9
click at [592, 917] on li "1" at bounding box center [592, 921] width 10 height 9
click at [602, 917] on li "2" at bounding box center [602, 921] width 10 height 9
click at [614, 917] on li "3" at bounding box center [612, 921] width 10 height 9
click at [623, 917] on li "4" at bounding box center [622, 921] width 10 height 9
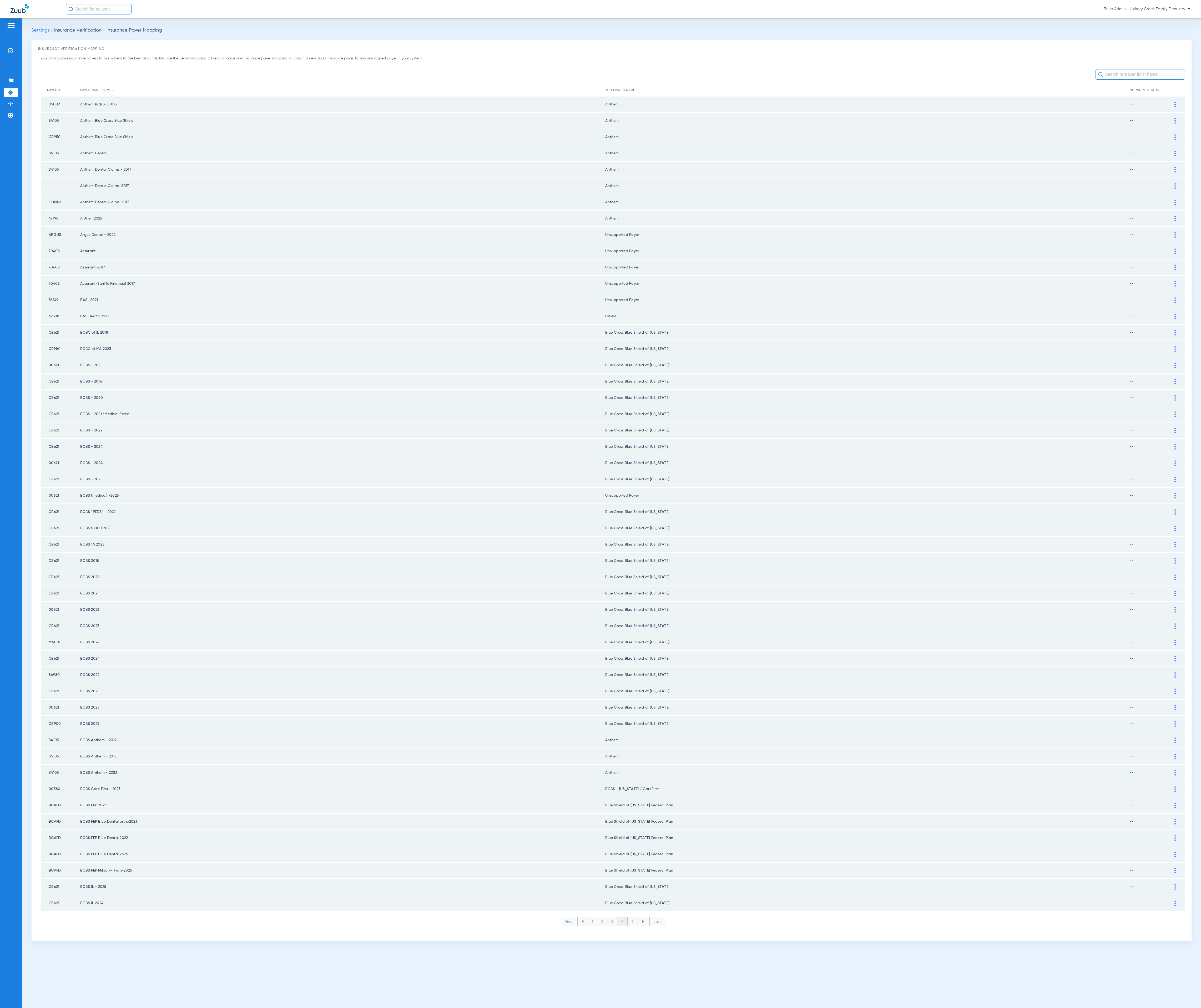
click at [635, 917] on li "5" at bounding box center [633, 921] width 10 height 9
click at [635, 917] on li "6" at bounding box center [633, 921] width 10 height 9
click at [635, 917] on li "7" at bounding box center [633, 921] width 10 height 9
click at [635, 917] on li "8" at bounding box center [633, 921] width 10 height 9
click at [635, 917] on li "9" at bounding box center [633, 921] width 10 height 9
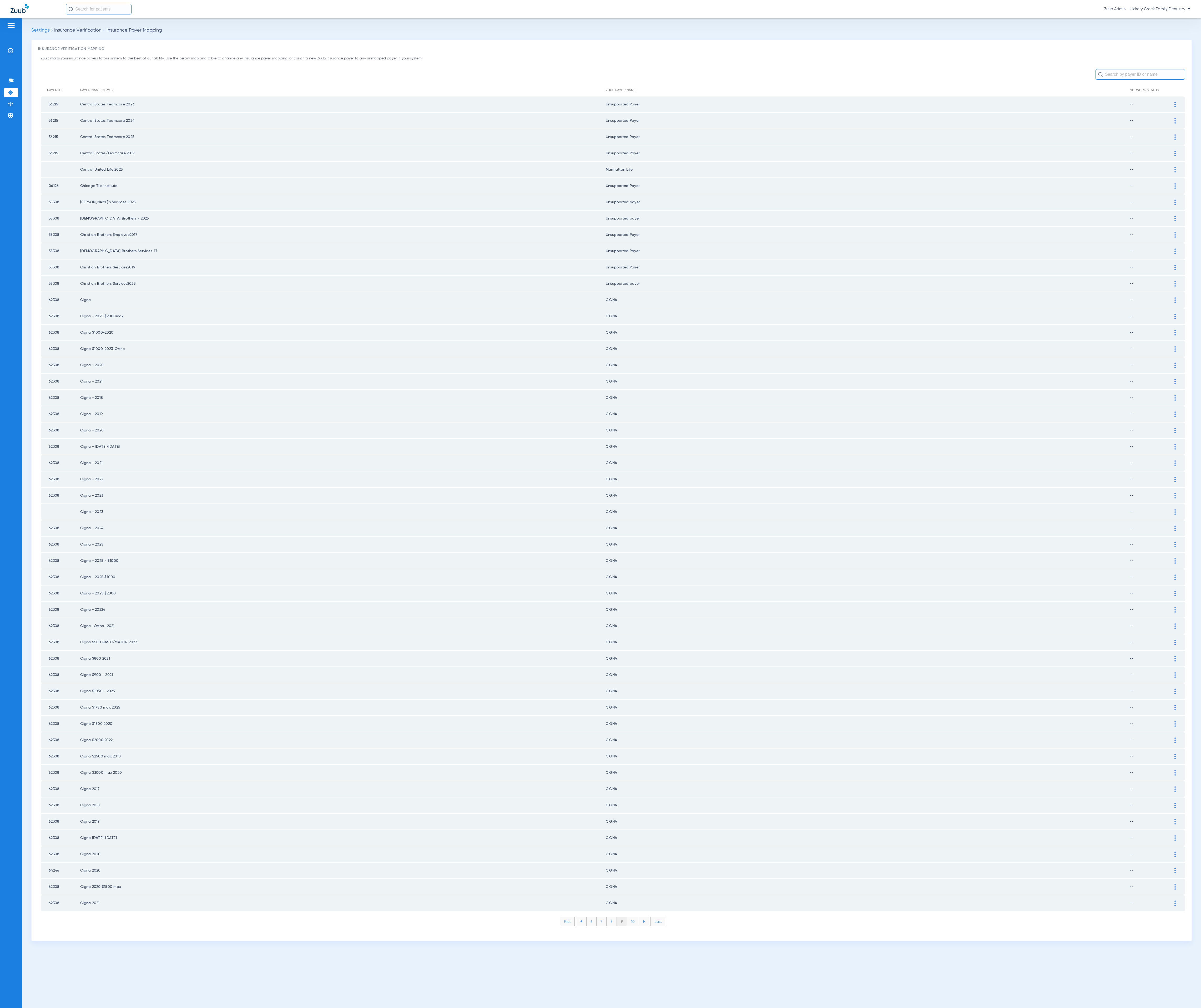
click at [635, 917] on li "10" at bounding box center [633, 921] width 12 height 9
click at [635, 917] on li "11" at bounding box center [634, 921] width 11 height 9
click at [635, 917] on li "12" at bounding box center [634, 921] width 11 height 9
click at [614, 917] on li "11" at bounding box center [612, 921] width 11 height 9
click at [1175, 395] on img at bounding box center [1175, 398] width 1 height 6
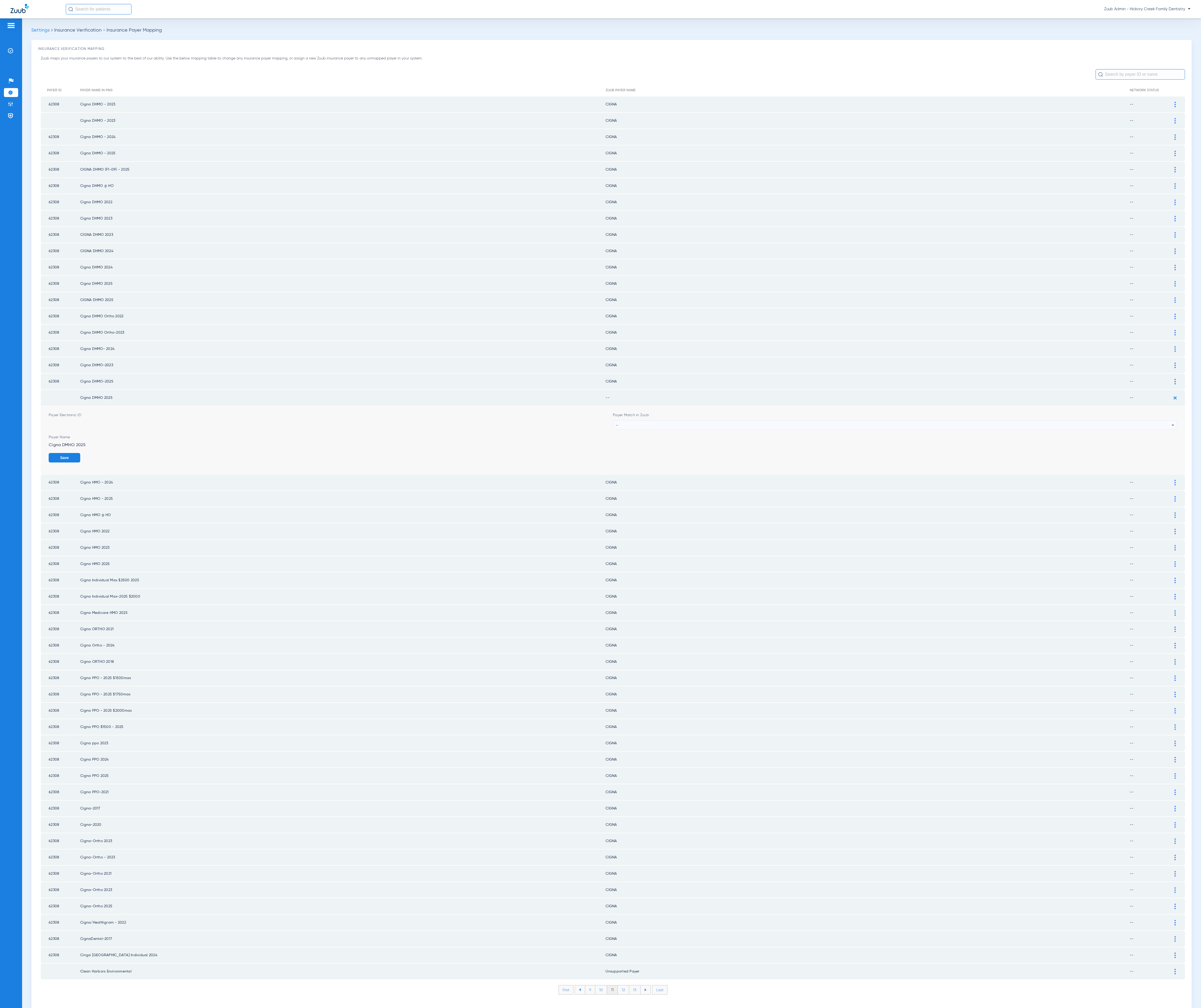
click at [757, 421] on div "--" at bounding box center [894, 425] width 556 height 9
type input "cign"
drag, startPoint x: 752, startPoint y: 446, endPoint x: 1141, endPoint y: 482, distance: 390.7
click at [752, 446] on mat-option "CIGNA" at bounding box center [895, 445] width 564 height 9
click at [1151, 453] on button "Save" at bounding box center [1161, 458] width 32 height 9
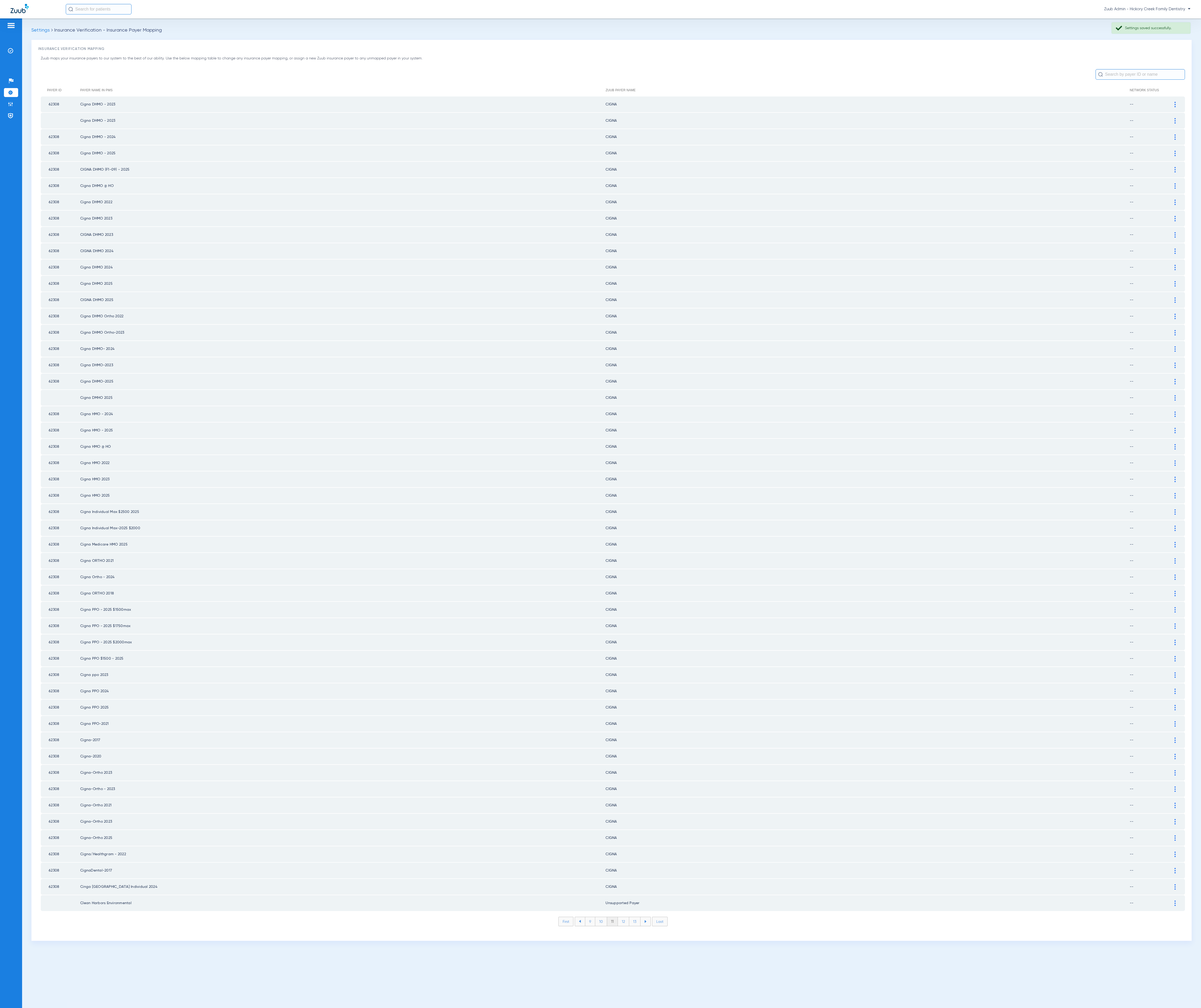
click at [624, 917] on li "12" at bounding box center [623, 921] width 11 height 9
click at [1176, 167] on div at bounding box center [1175, 170] width 9 height 6
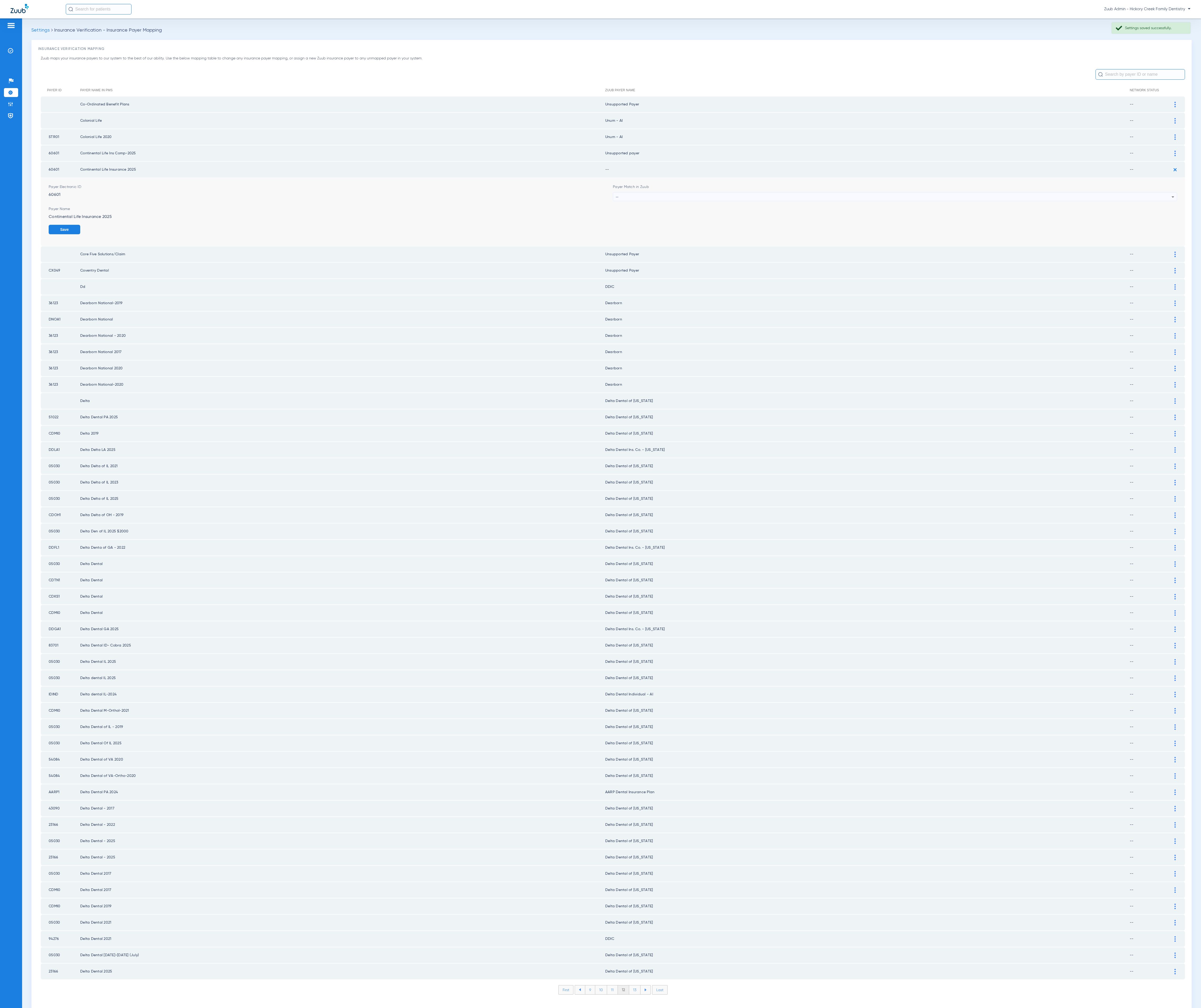
click at [787, 188] on div "Payer Match in Zuub --" at bounding box center [895, 192] width 564 height 17
click at [786, 192] on div "--" at bounding box center [894, 197] width 556 height 9
type input "unsu"
click at [753, 225] on mat-option "Unsupported Payer" at bounding box center [895, 224] width 564 height 9
click at [1156, 225] on button "Save" at bounding box center [1161, 229] width 32 height 9
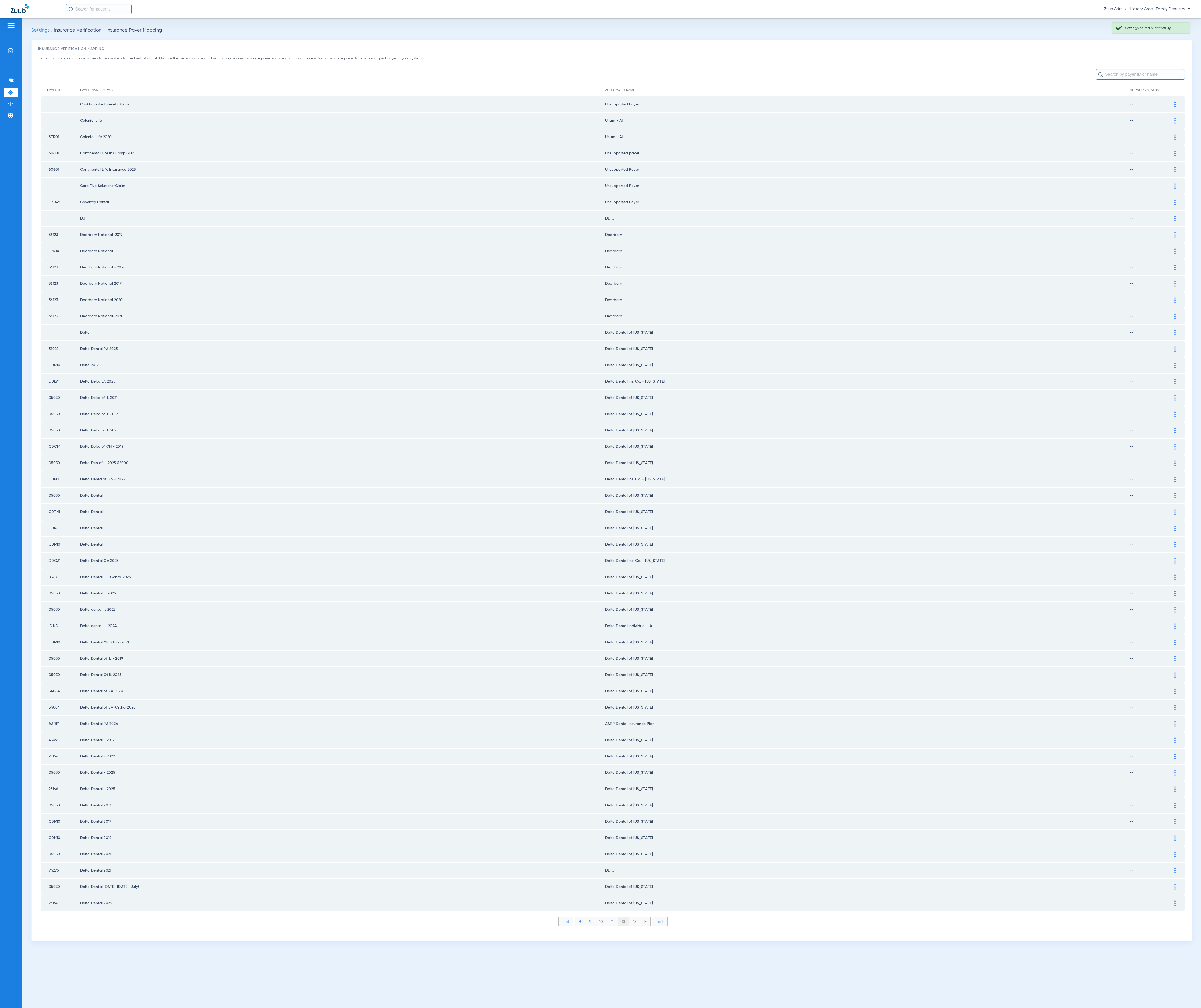
click at [639, 917] on li "13" at bounding box center [635, 921] width 11 height 9
click at [639, 917] on li "14" at bounding box center [635, 921] width 12 height 9
click at [639, 917] on li "15" at bounding box center [635, 921] width 12 height 9
click at [639, 917] on li "16" at bounding box center [635, 921] width 11 height 9
click at [639, 917] on li "17" at bounding box center [636, 921] width 11 height 9
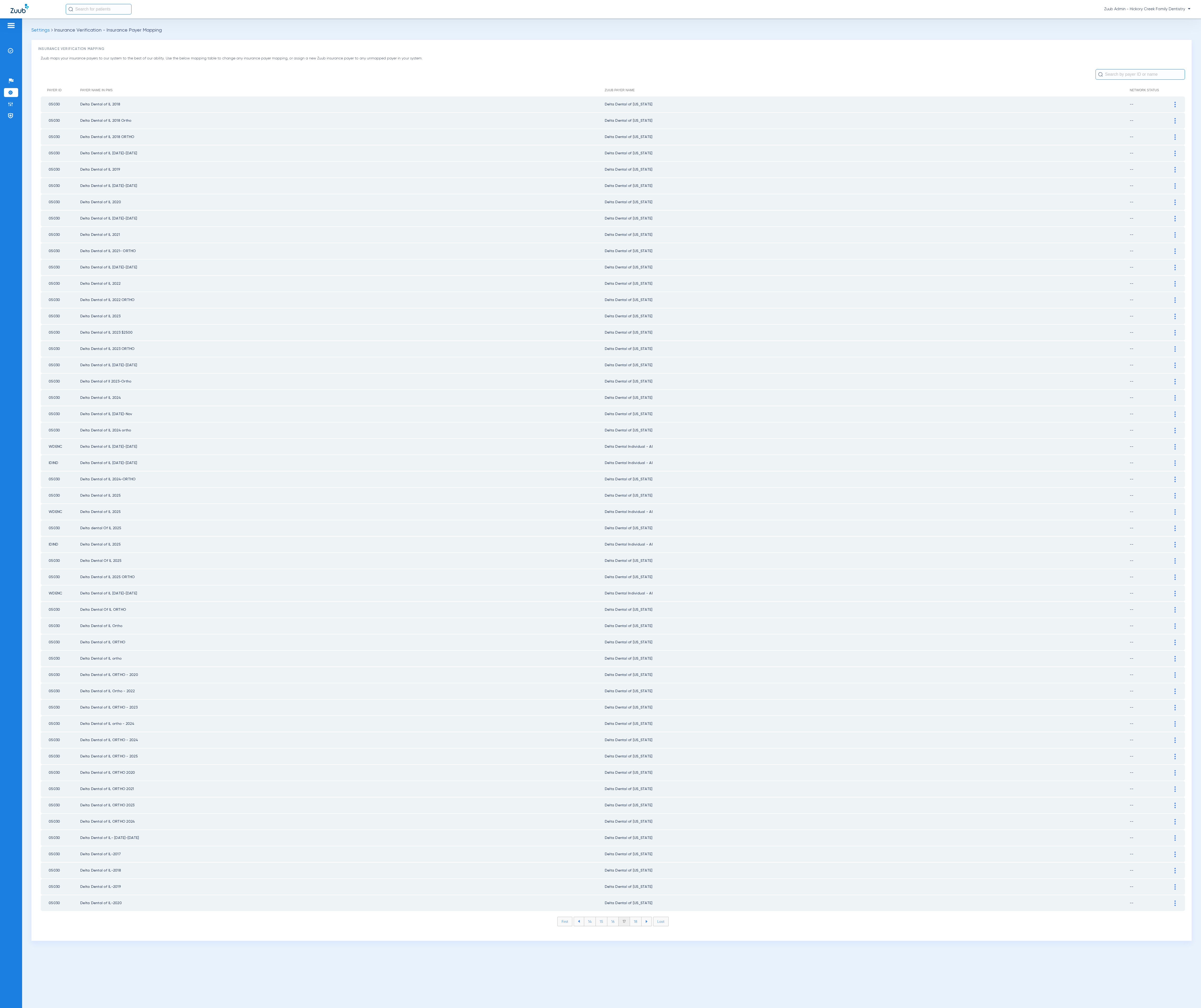
click at [639, 917] on li "18" at bounding box center [635, 921] width 12 height 9
click at [639, 917] on li "19" at bounding box center [635, 921] width 11 height 9
click at [639, 917] on li "20" at bounding box center [635, 921] width 13 height 9
click at [639, 917] on li "21" at bounding box center [636, 921] width 11 height 9
click at [639, 917] on li "22" at bounding box center [636, 921] width 12 height 9
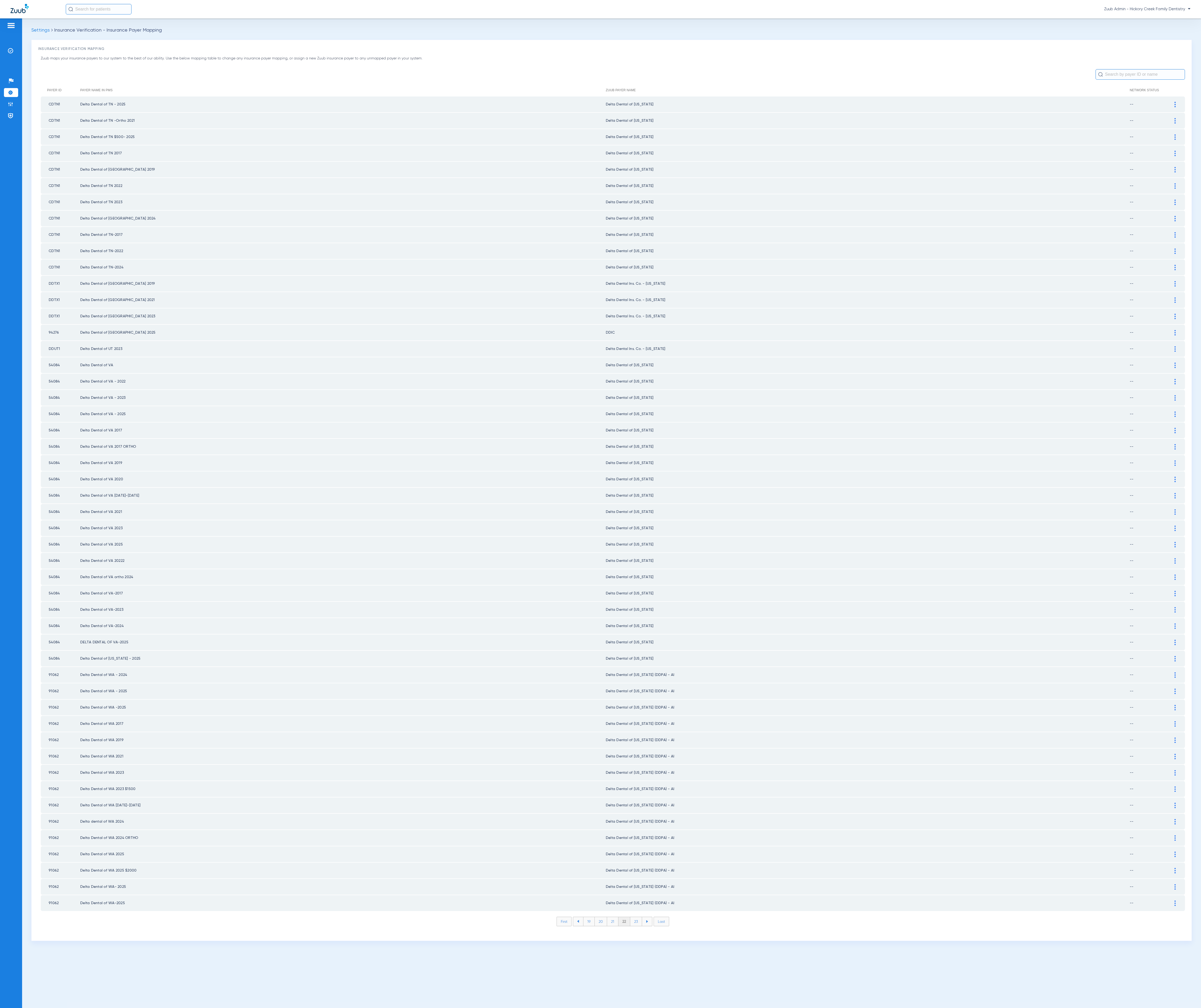
click at [639, 917] on li "23" at bounding box center [636, 921] width 12 height 9
click at [639, 917] on li "24" at bounding box center [636, 921] width 12 height 9
click at [639, 917] on li "25" at bounding box center [636, 921] width 12 height 9
click at [639, 917] on li "26" at bounding box center [636, 921] width 12 height 9
click at [639, 917] on li "27" at bounding box center [636, 921] width 12 height 9
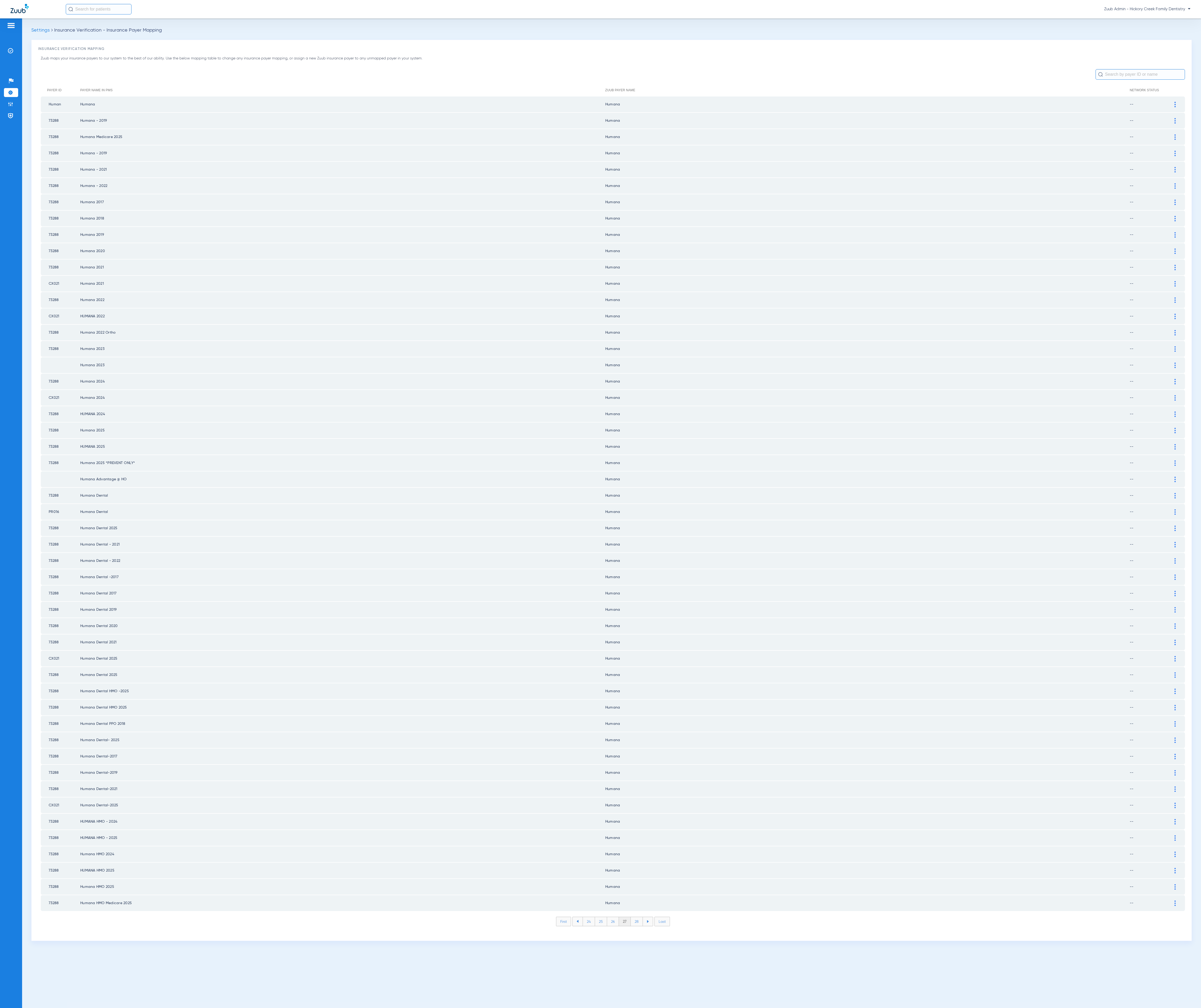
click at [639, 917] on li "28" at bounding box center [637, 921] width 12 height 9
click at [639, 917] on li "29" at bounding box center [636, 921] width 12 height 9
click at [639, 917] on li "30" at bounding box center [636, 921] width 13 height 9
click at [639, 917] on li "31" at bounding box center [637, 921] width 11 height 9
click at [639, 917] on li "32" at bounding box center [636, 921] width 12 height 9
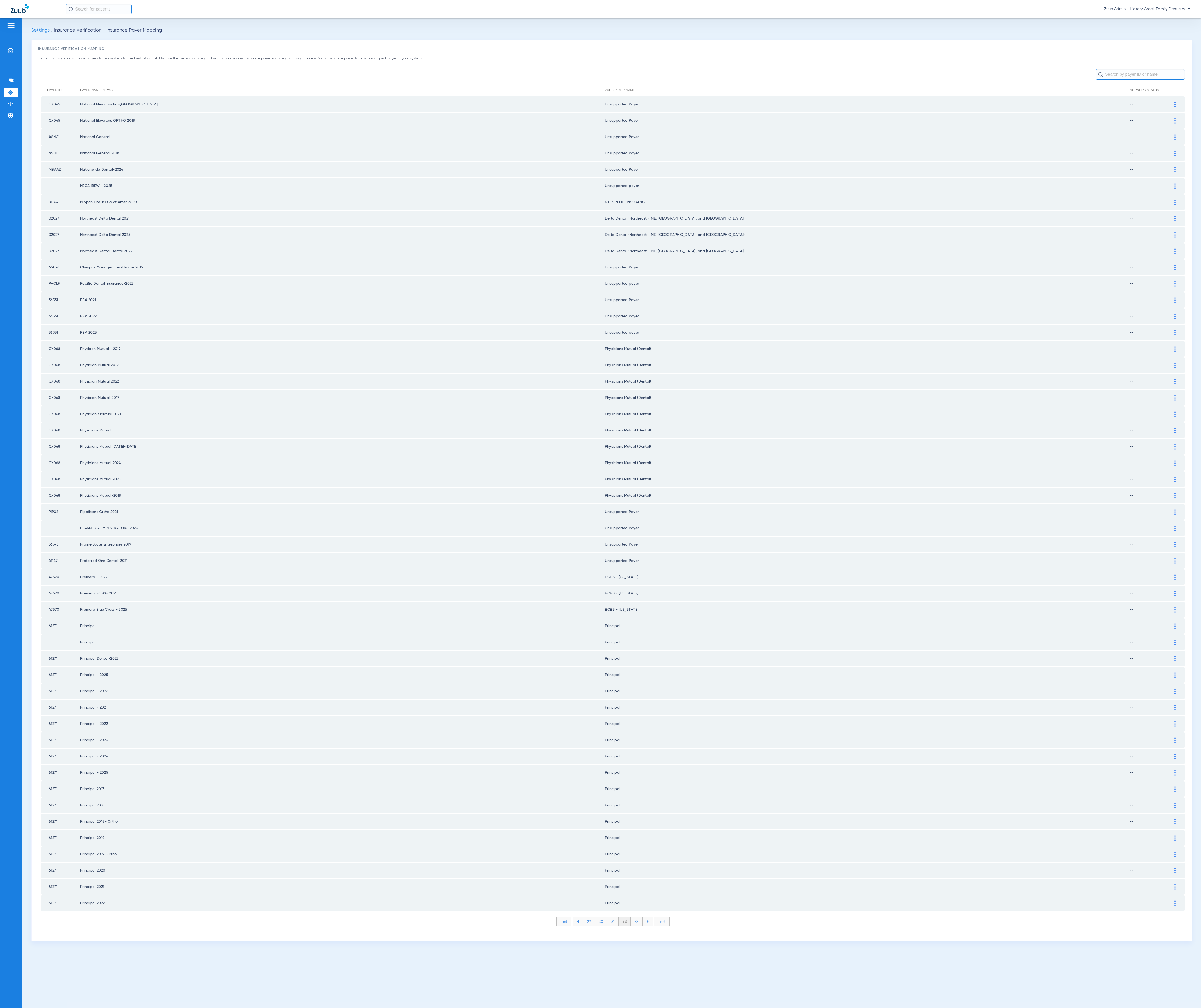
click at [639, 917] on li "33" at bounding box center [636, 921] width 12 height 9
click at [639, 917] on li "34" at bounding box center [637, 921] width 12 height 9
click at [639, 917] on li "35" at bounding box center [636, 921] width 12 height 9
click at [1174, 281] on img at bounding box center [1175, 284] width 1 height 6
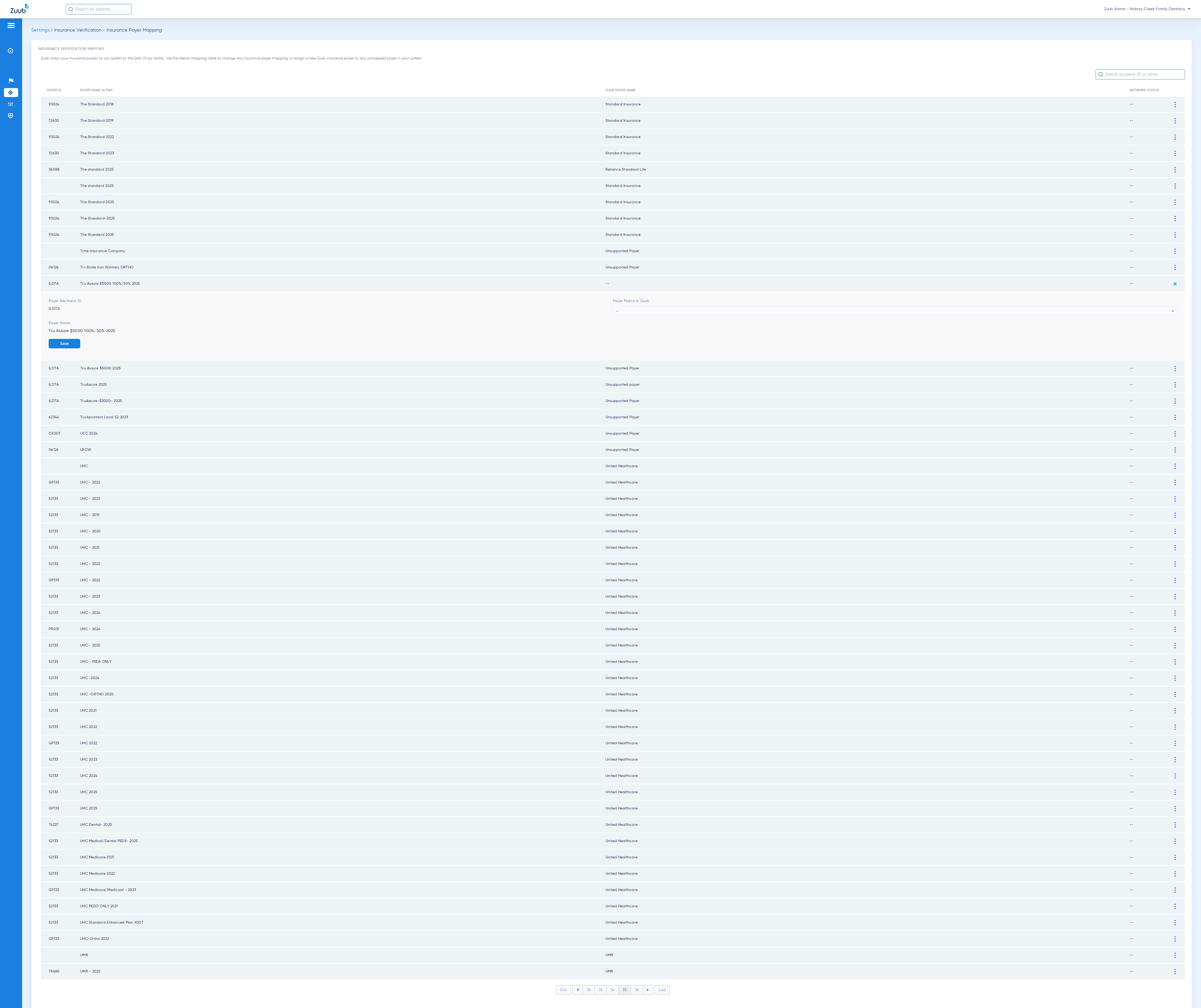
click at [948, 307] on div "--" at bounding box center [894, 311] width 556 height 9
type input "unsu"
drag, startPoint x: 958, startPoint y: 334, endPoint x: 1008, endPoint y: 335, distance: 50.0
click at [958, 334] on mat-option "Unsupported Payer" at bounding box center [895, 335] width 564 height 9
drag, startPoint x: 1157, startPoint y: 337, endPoint x: 1142, endPoint y: 348, distance: 18.6
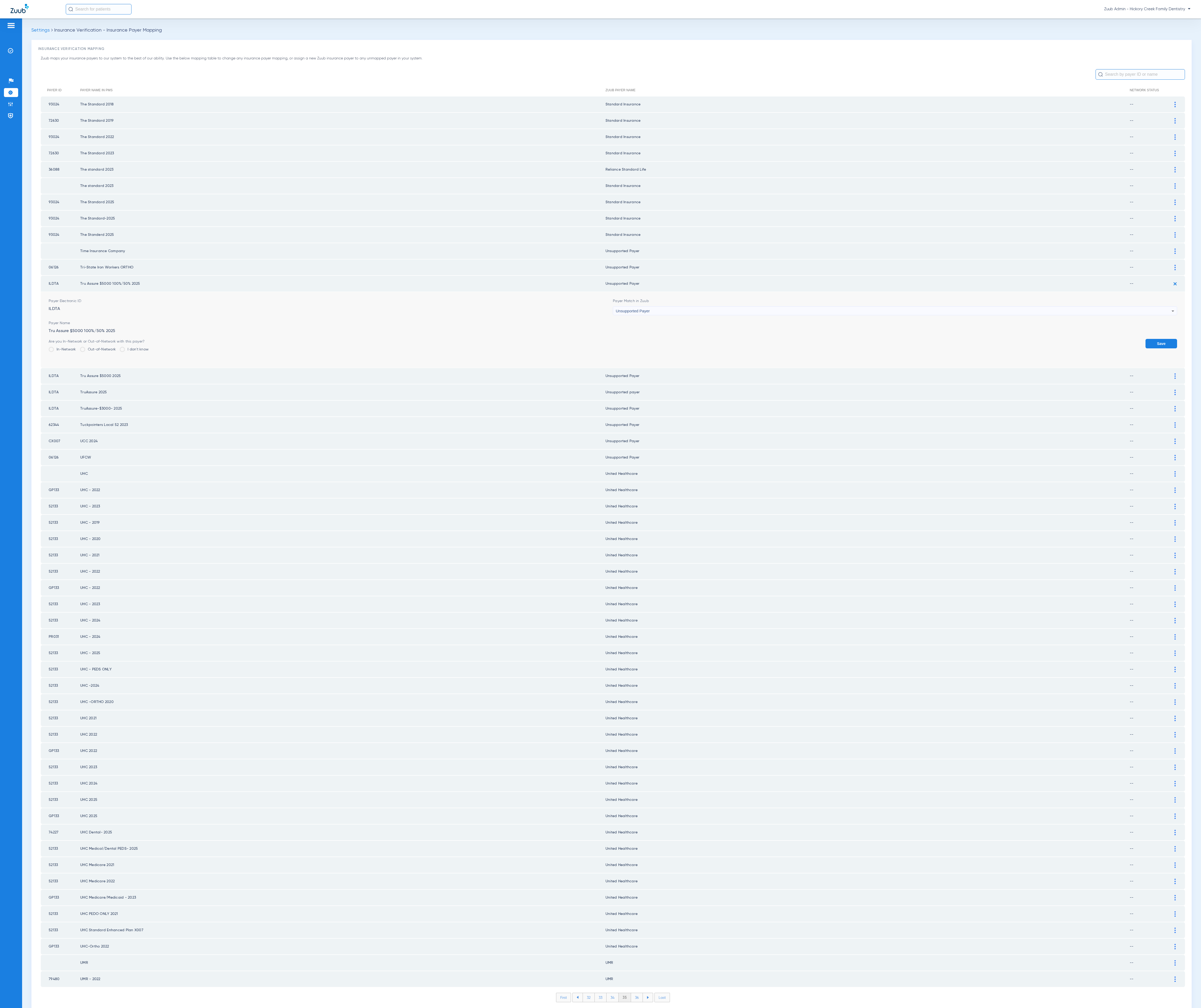
click at [1157, 339] on button "Save" at bounding box center [1161, 343] width 32 height 9
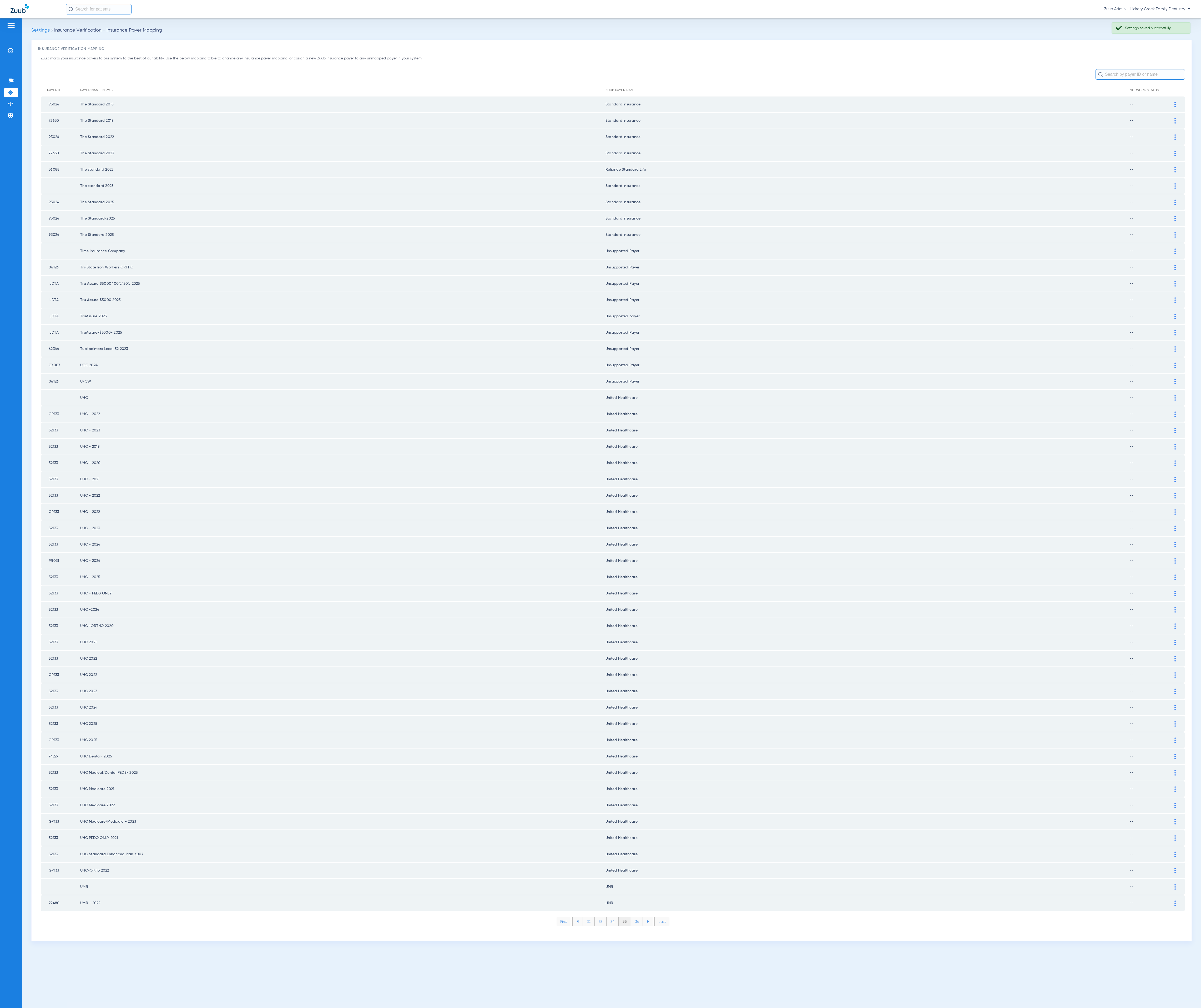
click at [639, 917] on li "36" at bounding box center [636, 921] width 12 height 9
click at [639, 917] on li "37" at bounding box center [636, 921] width 12 height 9
click at [639, 917] on li "38" at bounding box center [637, 921] width 12 height 9
click at [639, 917] on li "39" at bounding box center [636, 921] width 12 height 9
click at [639, 917] on li "40" at bounding box center [636, 921] width 13 height 9
